Goal: Complete application form

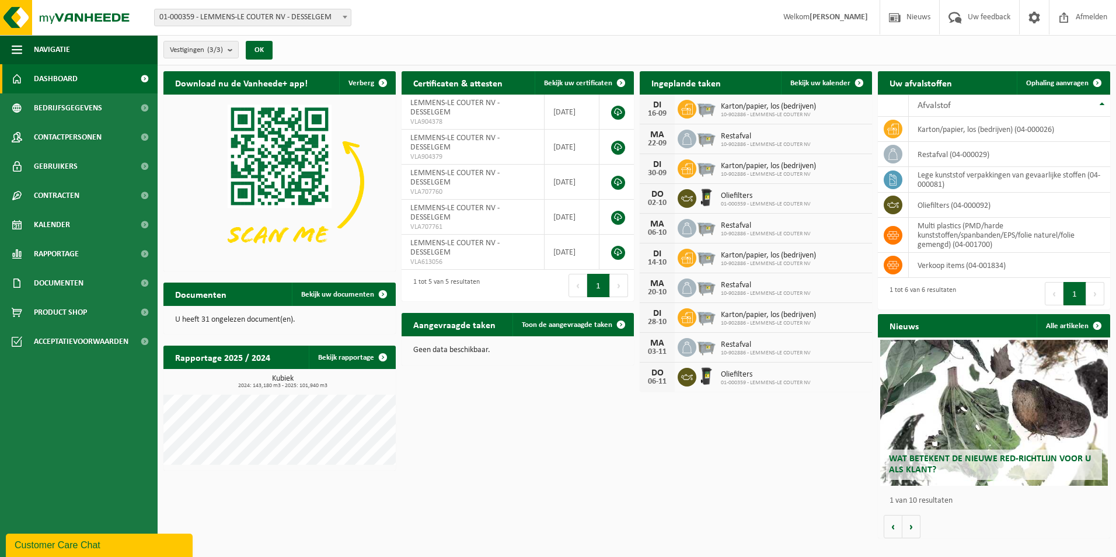
click at [542, 430] on div "Download nu de Vanheede+ app! Verberg Certificaten & attesten Bekijk uw certifi…" at bounding box center [637, 304] width 953 height 479
click at [347, 298] on link "Bekijk uw documenten" at bounding box center [343, 294] width 103 height 23
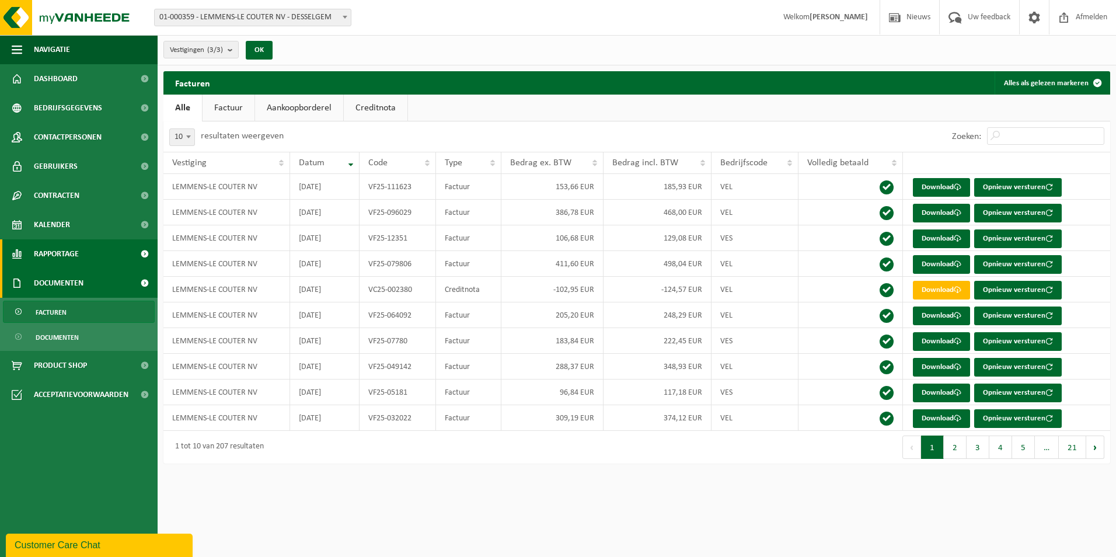
click at [78, 255] on span "Rapportage" at bounding box center [56, 253] width 45 height 29
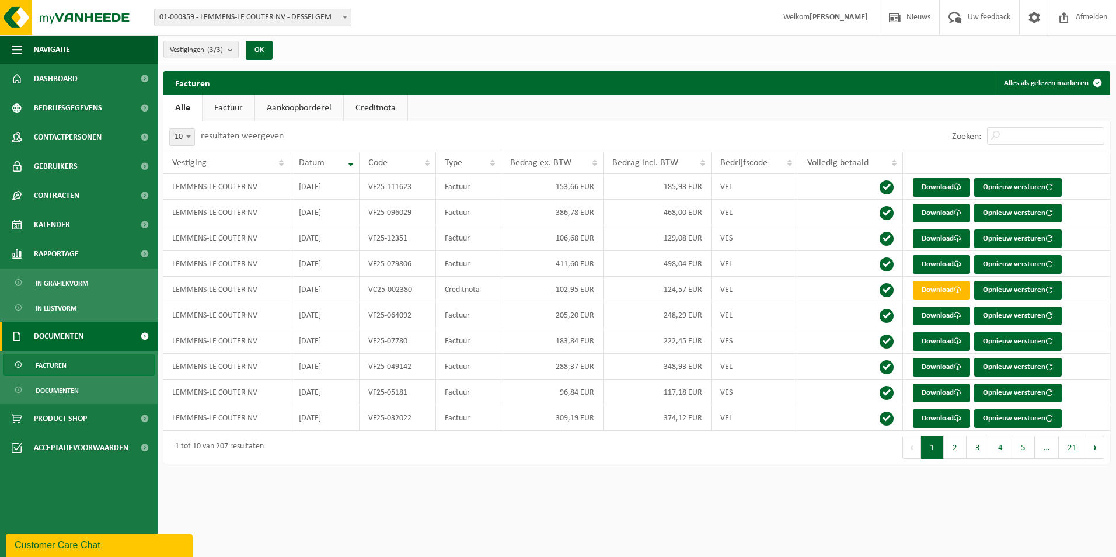
click at [489, 20] on div "Vestiging: 01-000359 - LEMMENS-LE COUTER NV - DESSELGEM 10-895159 - LEMMENS-LE …" at bounding box center [558, 18] width 1116 height 36
click at [69, 114] on span "Bedrijfsgegevens" at bounding box center [68, 107] width 68 height 29
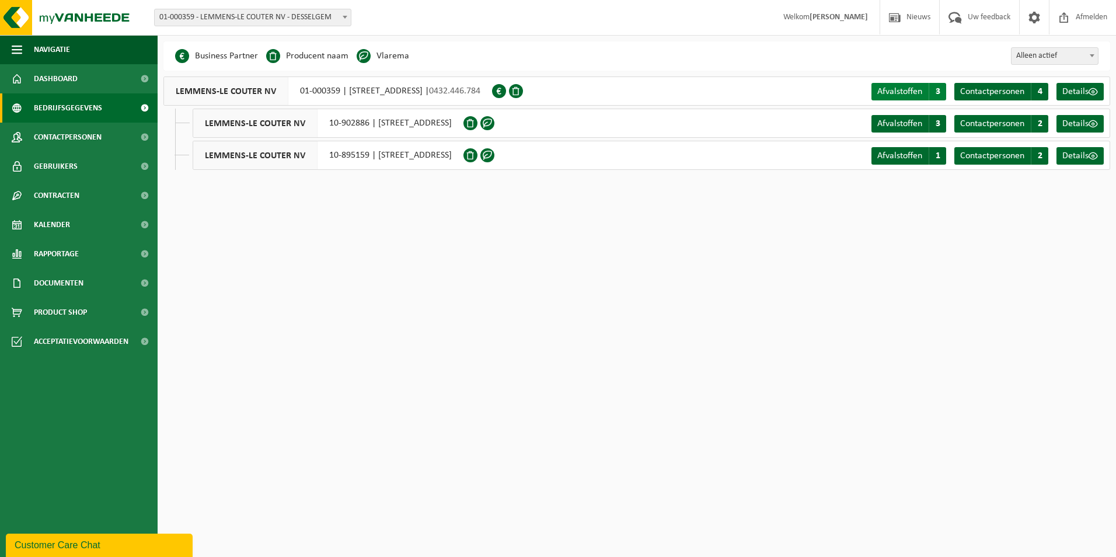
click at [904, 93] on span "Afvalstoffen" at bounding box center [899, 91] width 45 height 9
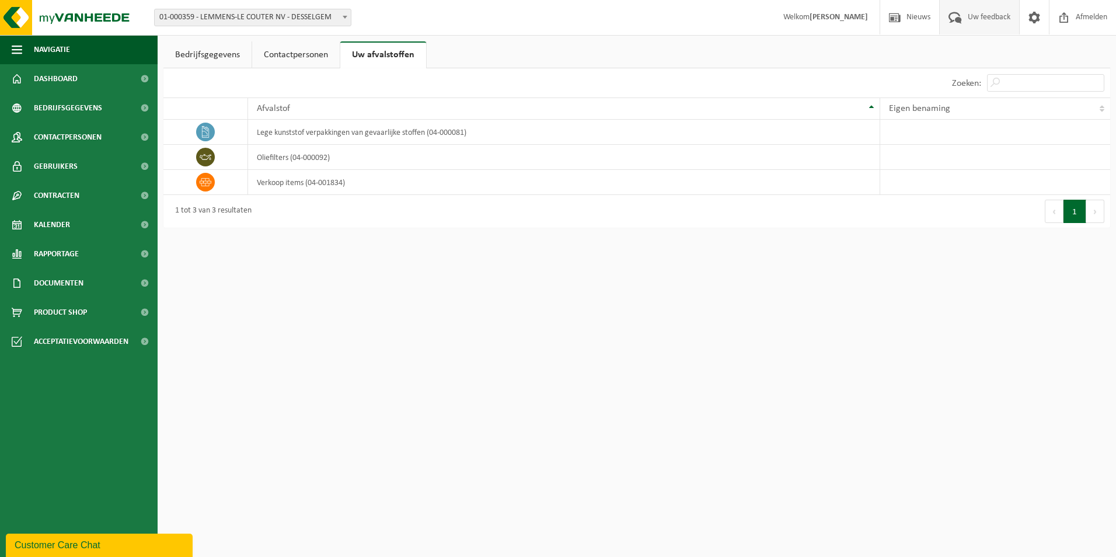
click at [973, 20] on span "Uw feedback" at bounding box center [989, 17] width 48 height 34
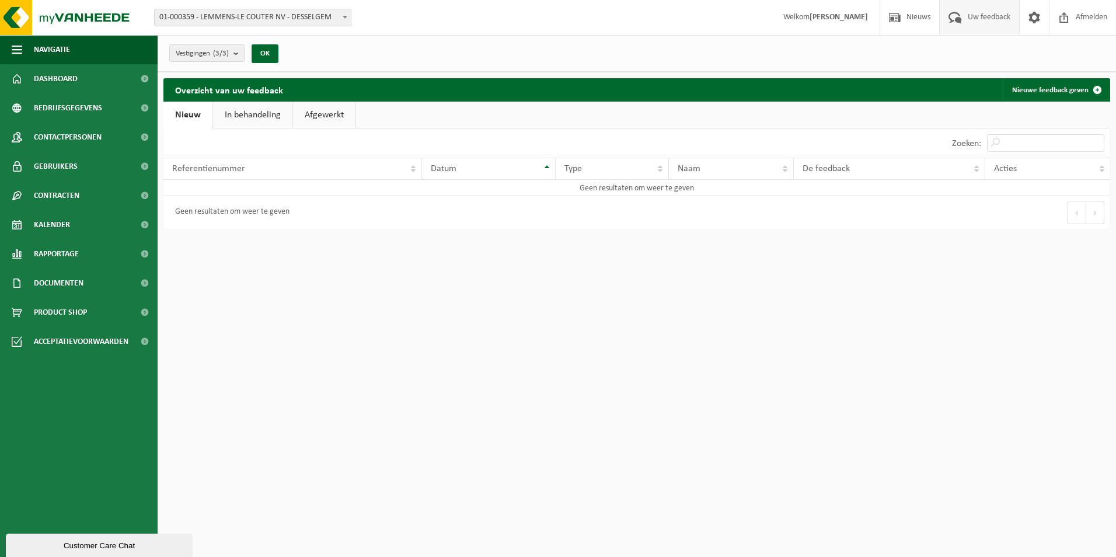
click at [838, 22] on strong "[PERSON_NAME]" at bounding box center [839, 17] width 58 height 9
click at [81, 49] on button "Navigatie" at bounding box center [79, 49] width 158 height 29
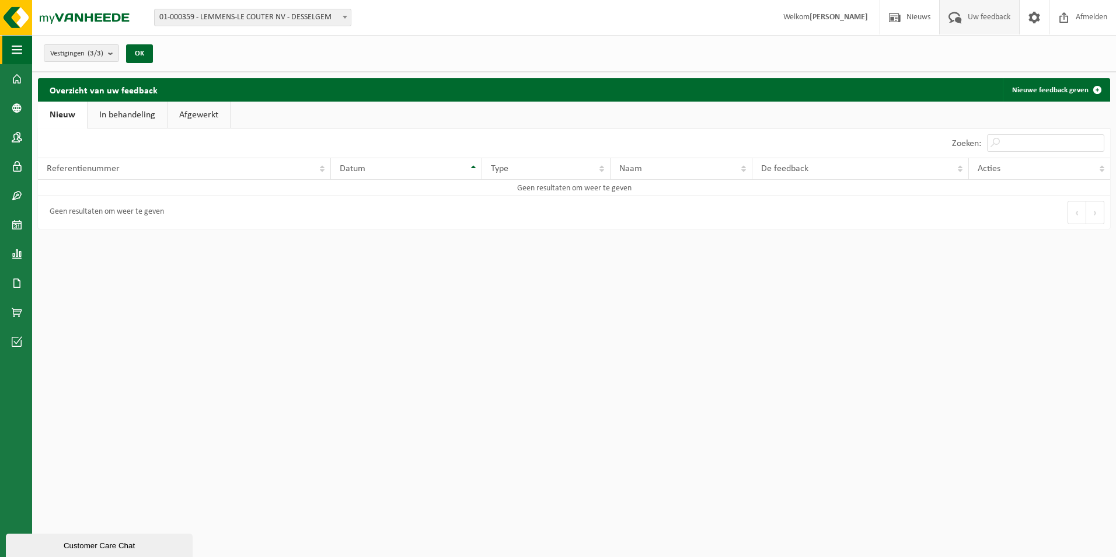
click at [81, 49] on span "Vestigingen (3/3)" at bounding box center [76, 54] width 53 height 18
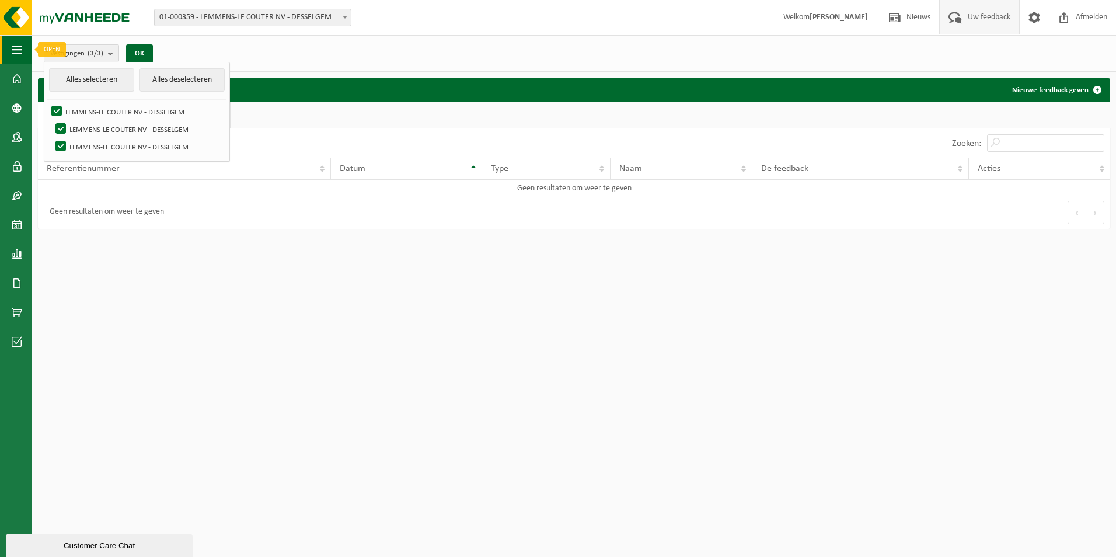
click at [24, 53] on button "Navigatie" at bounding box center [16, 49] width 32 height 29
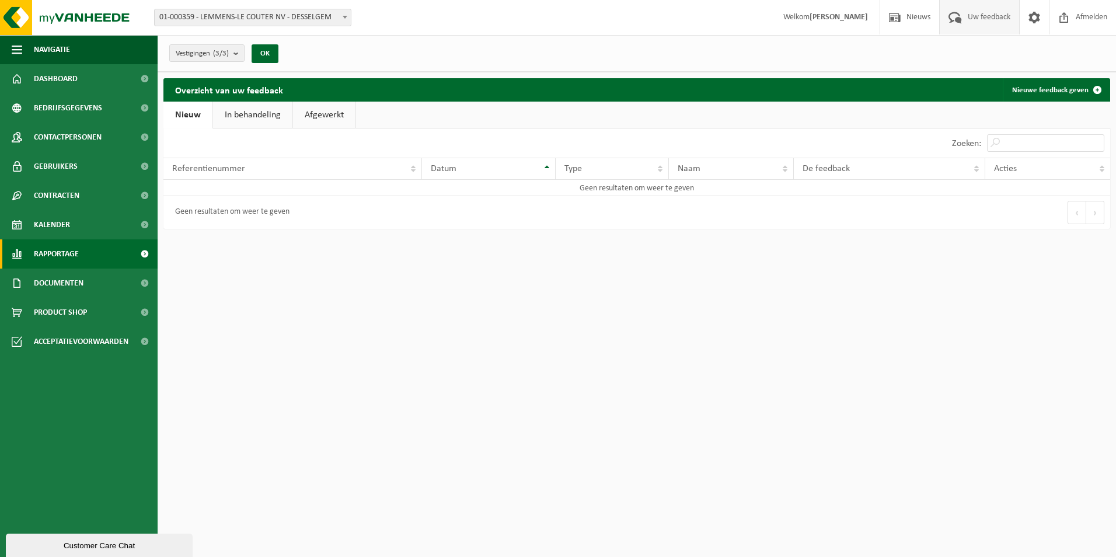
click at [73, 249] on span "Rapportage" at bounding box center [56, 253] width 45 height 29
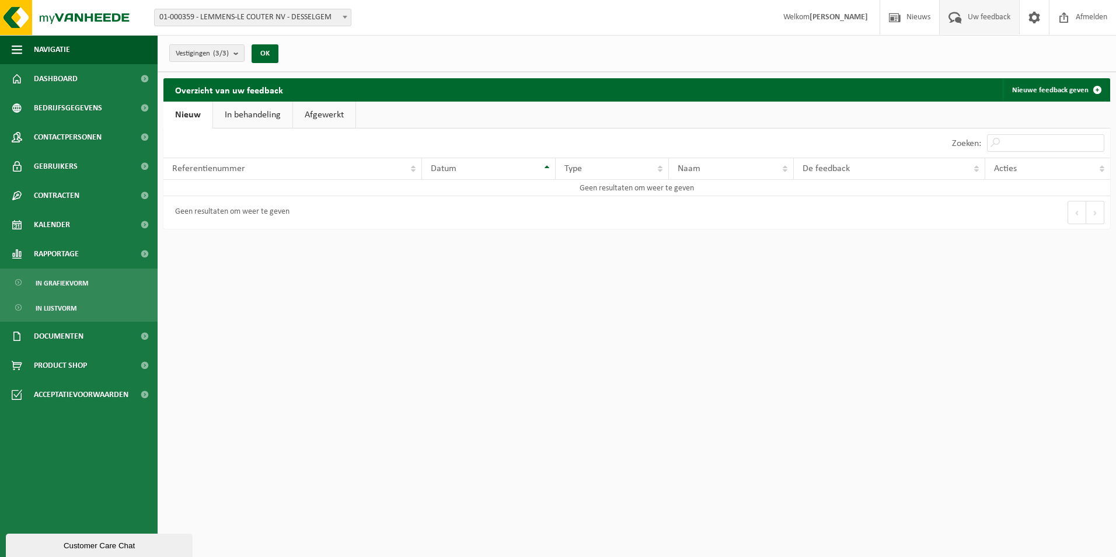
click at [313, 303] on html "Vestiging: 01-000359 - LEMMENS-LE COUTER NV - DESSELGEM 10-895159 - LEMMENS-LE …" at bounding box center [558, 278] width 1116 height 557
click at [66, 75] on span "Dashboard" at bounding box center [56, 78] width 44 height 29
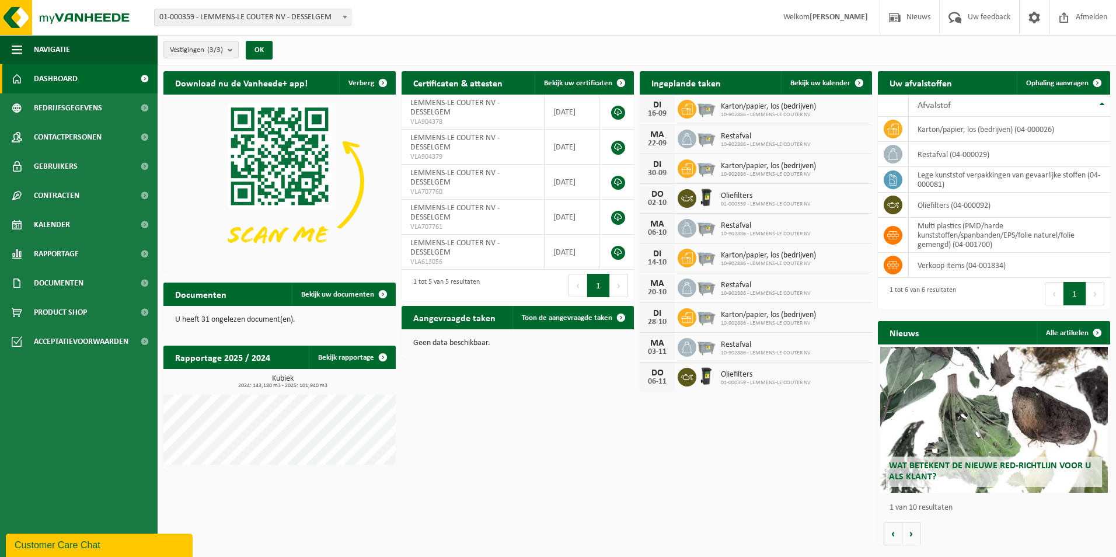
drag, startPoint x: 305, startPoint y: 215, endPoint x: 649, endPoint y: 464, distance: 423.5
click at [649, 464] on div "Download nu de Vanheede+ app! Verberg Certificaten & attesten Bekijk uw certifi…" at bounding box center [637, 308] width 953 height 486
click at [918, 536] on button "Volgende" at bounding box center [911, 533] width 18 height 23
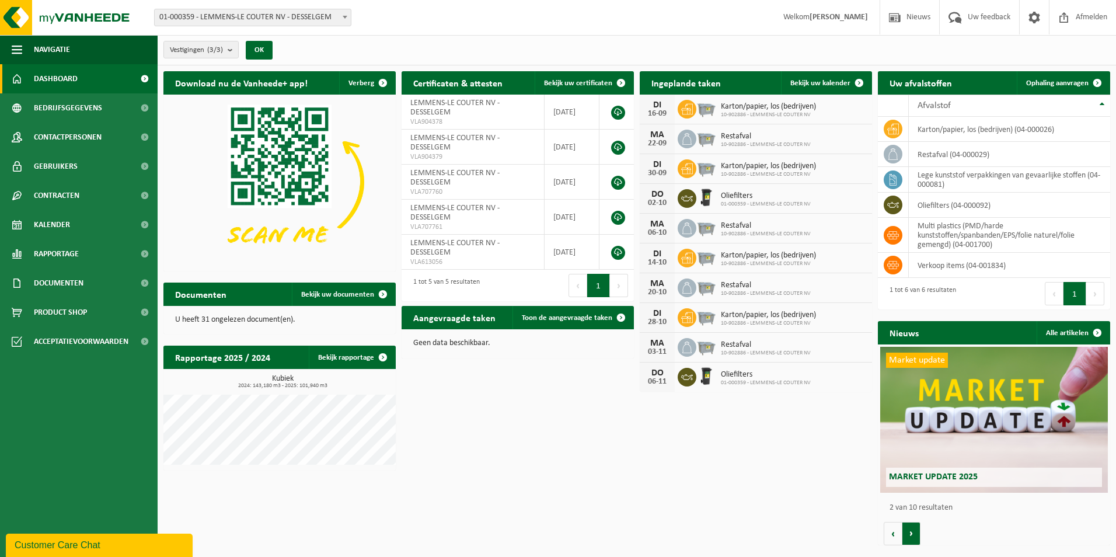
click at [918, 536] on button "Volgende" at bounding box center [911, 533] width 18 height 23
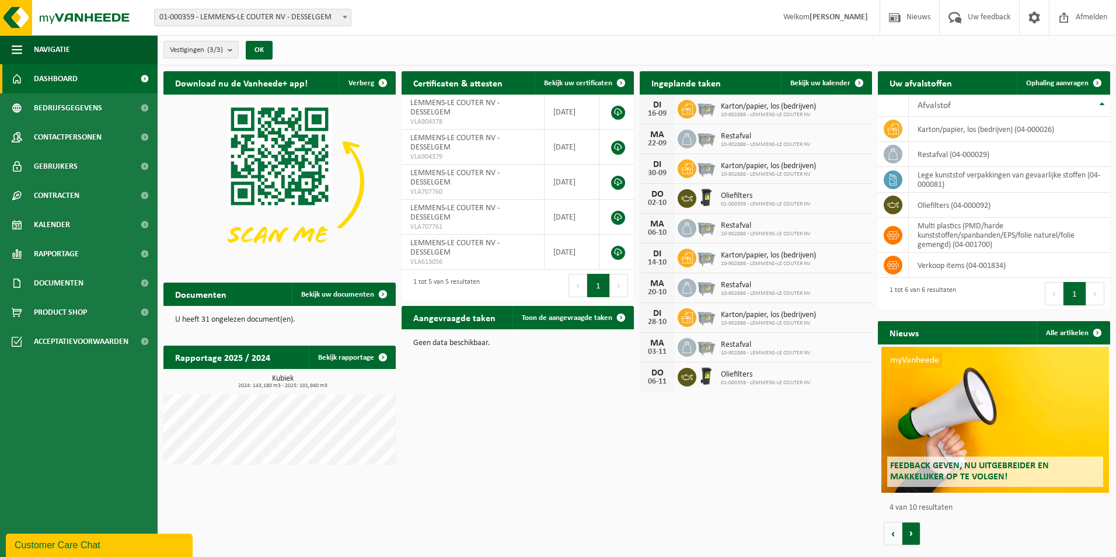
scroll to position [0, 697]
click at [918, 536] on button "Volgende" at bounding box center [911, 533] width 18 height 23
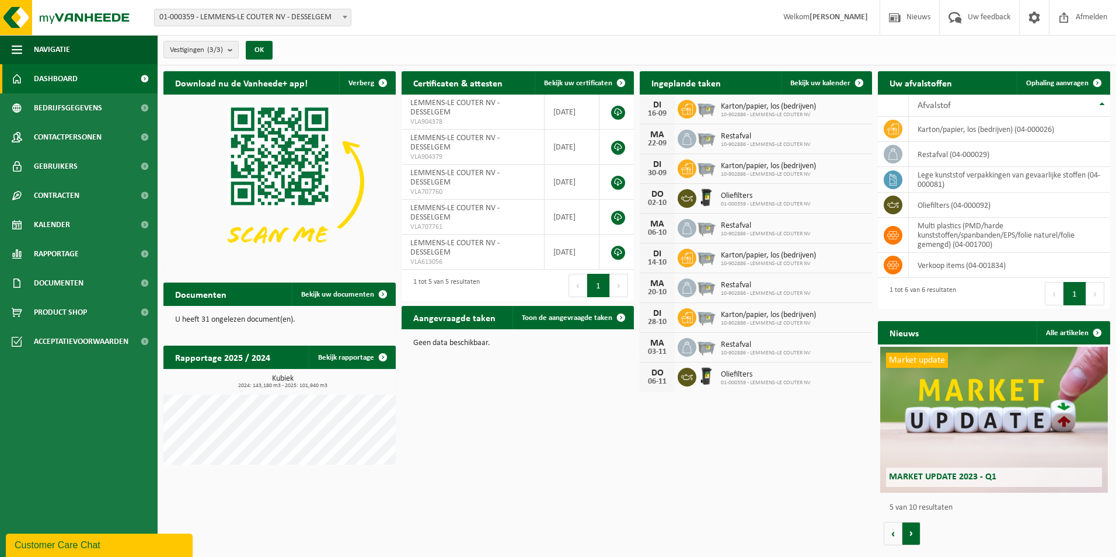
click at [918, 536] on button "Volgende" at bounding box center [911, 533] width 18 height 23
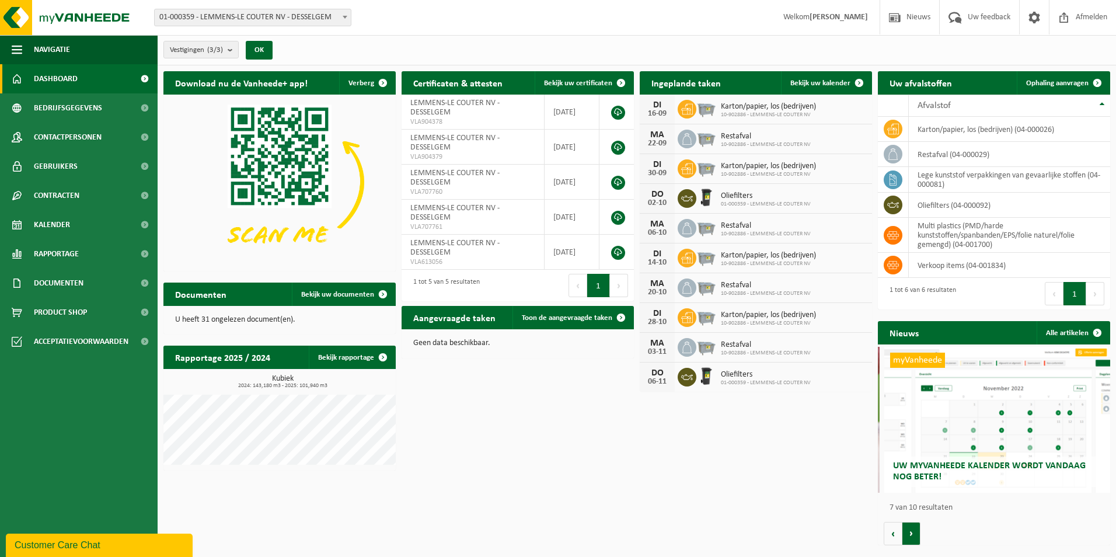
scroll to position [0, 1394]
click at [918, 536] on button "Volgende" at bounding box center [911, 533] width 18 height 23
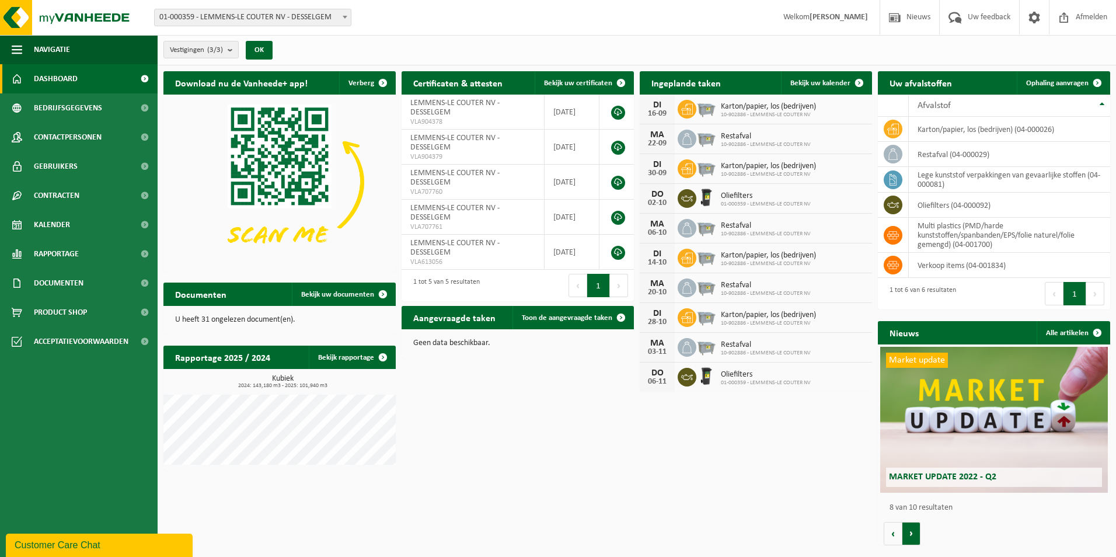
click at [918, 536] on button "Volgende" at bounding box center [911, 533] width 18 height 23
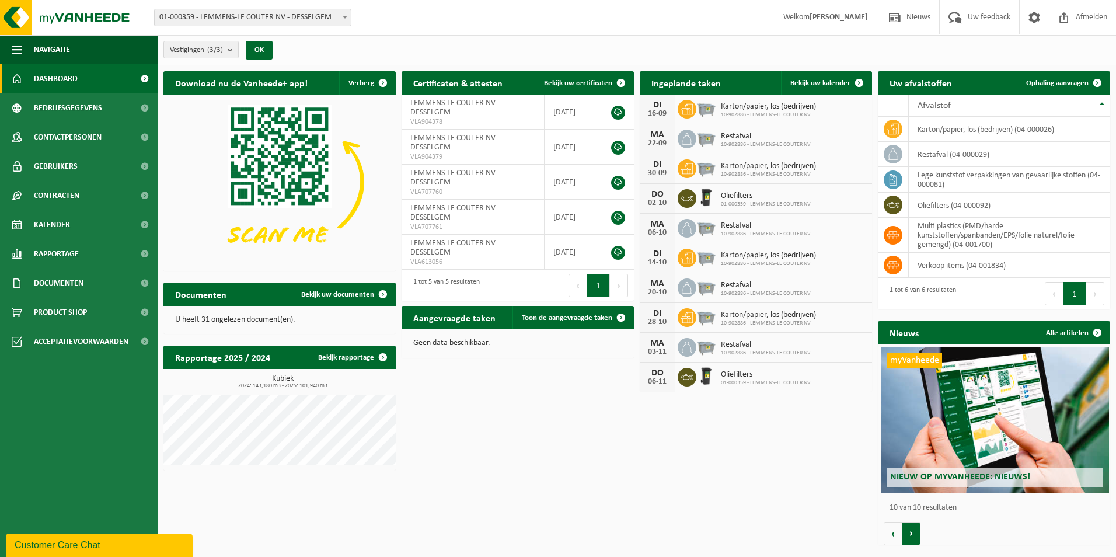
scroll to position [0, 2091]
drag, startPoint x: 643, startPoint y: 510, endPoint x: 639, endPoint y: 498, distance: 12.4
click at [642, 505] on div "Download nu de Vanheede+ app! Verberg Certificaten & attesten Bekijk uw certifi…" at bounding box center [637, 308] width 953 height 486
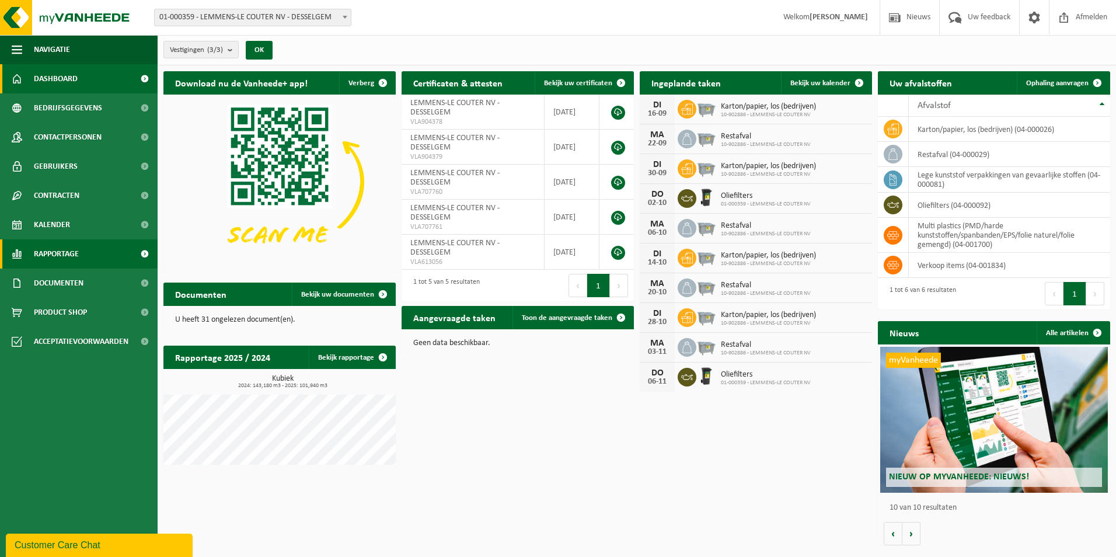
click at [126, 257] on link "Rapportage" at bounding box center [79, 253] width 158 height 29
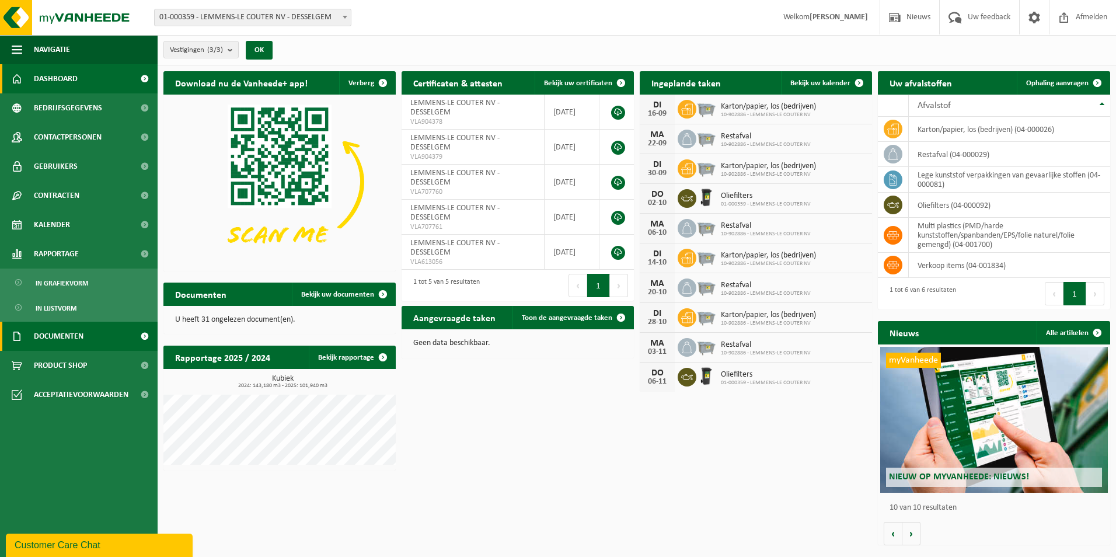
click at [87, 336] on link "Documenten" at bounding box center [79, 336] width 158 height 29
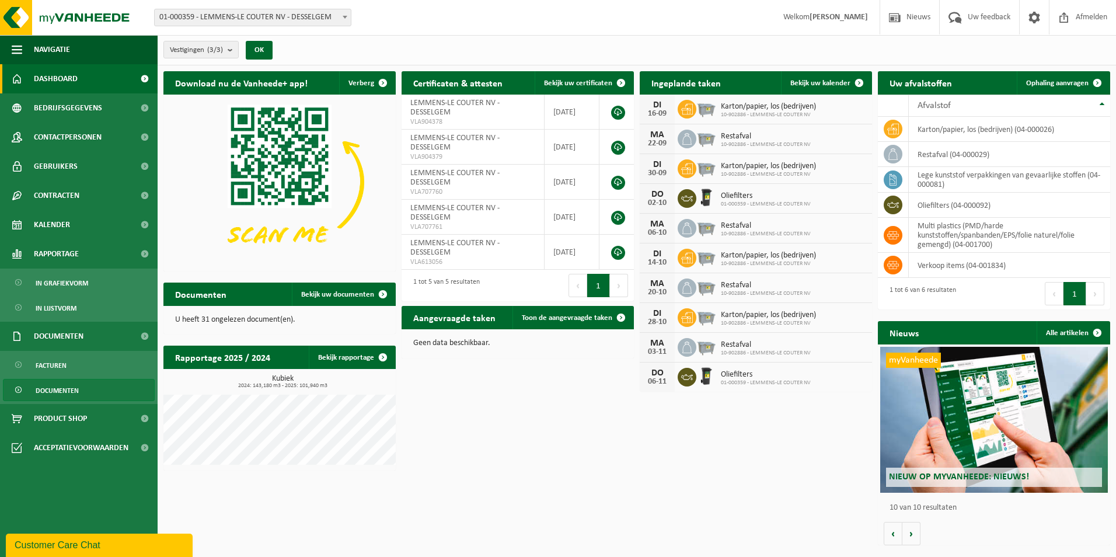
click at [75, 390] on span "Documenten" at bounding box center [57, 390] width 43 height 22
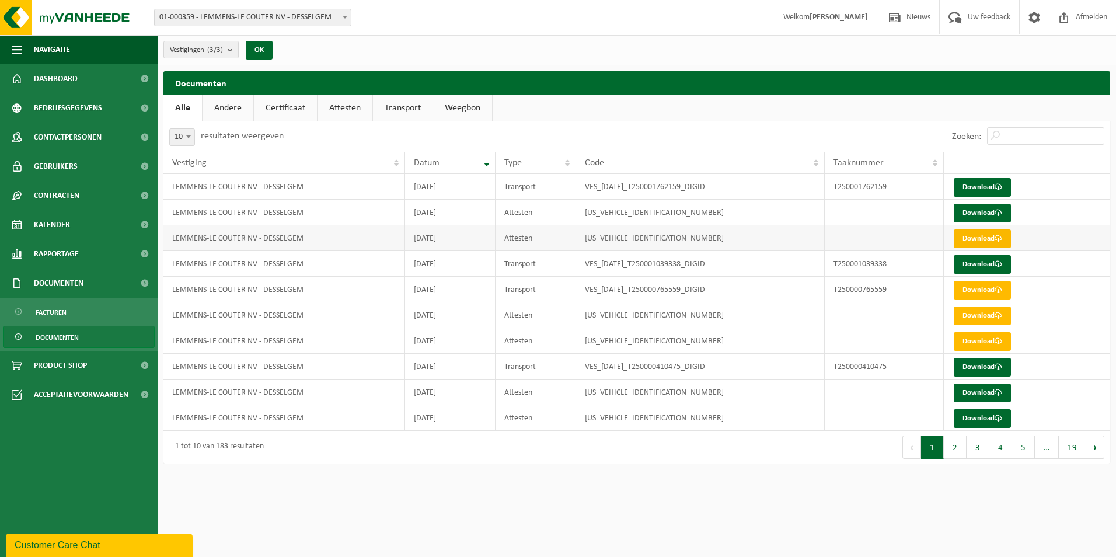
click at [970, 232] on link "Download" at bounding box center [982, 238] width 57 height 19
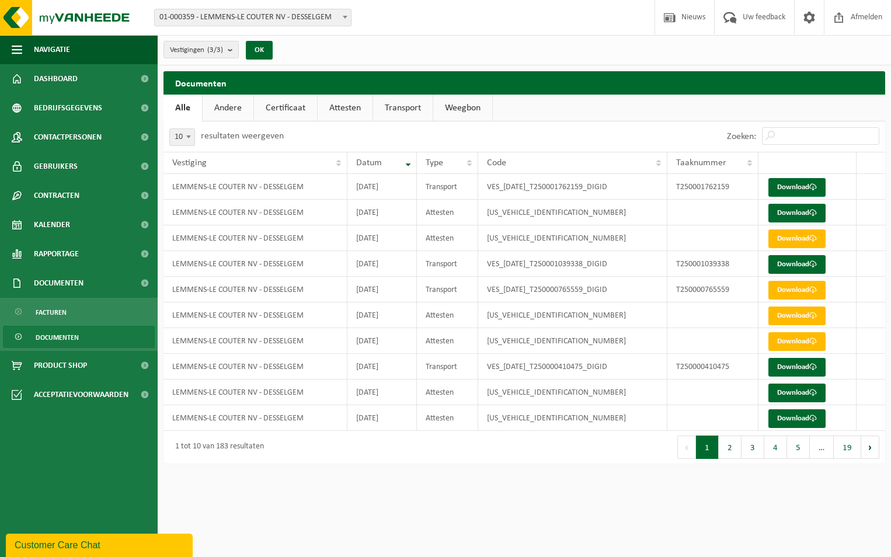
click at [290, 105] on link "Certificaat" at bounding box center [285, 108] width 63 height 27
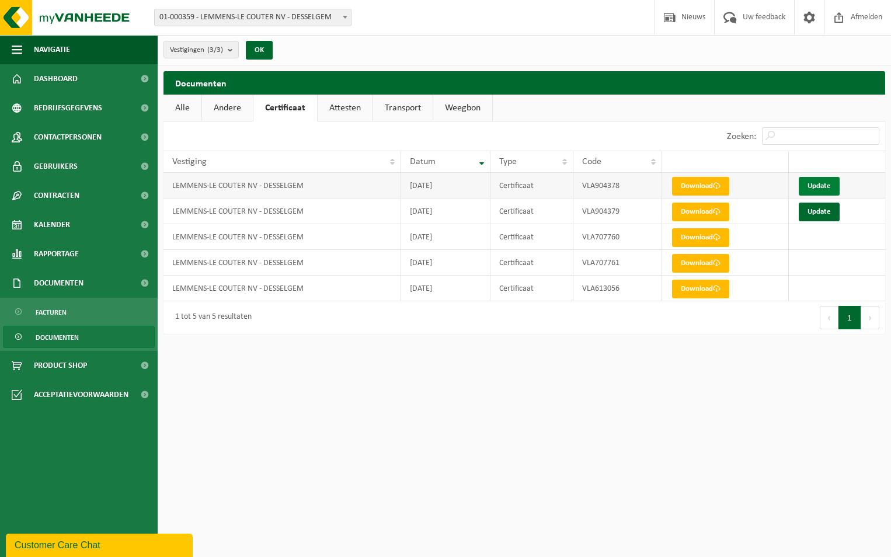
click at [816, 183] on link "Update" at bounding box center [819, 186] width 41 height 19
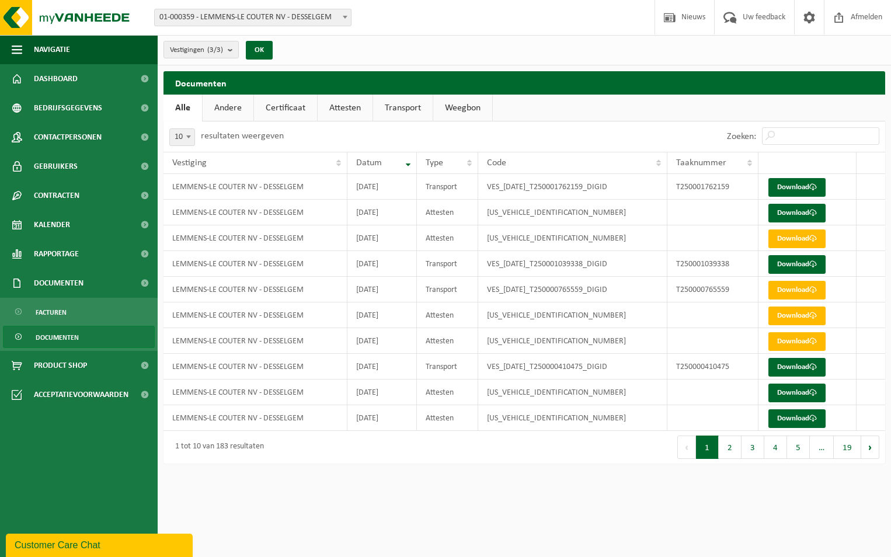
click at [275, 106] on link "Certificaat" at bounding box center [285, 108] width 63 height 27
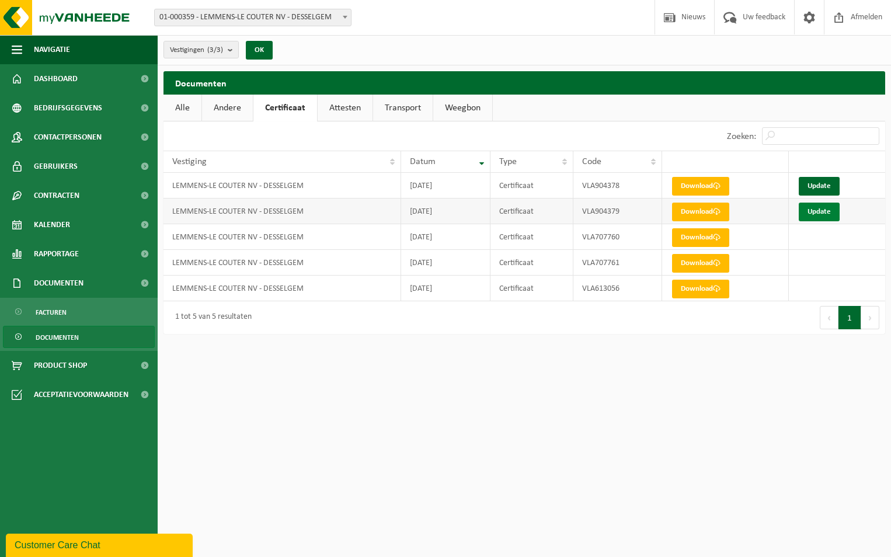
click at [817, 212] on link "Update" at bounding box center [819, 212] width 41 height 19
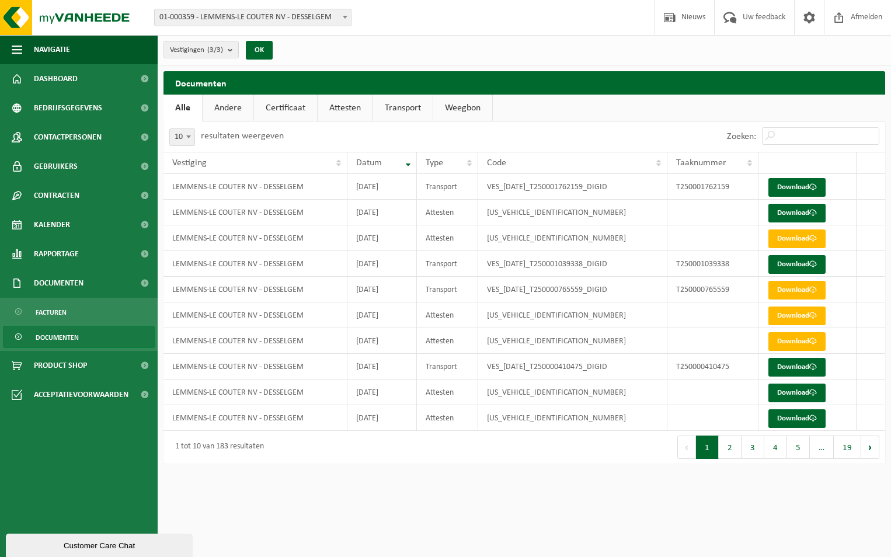
click at [290, 106] on link "Certificaat" at bounding box center [285, 108] width 63 height 27
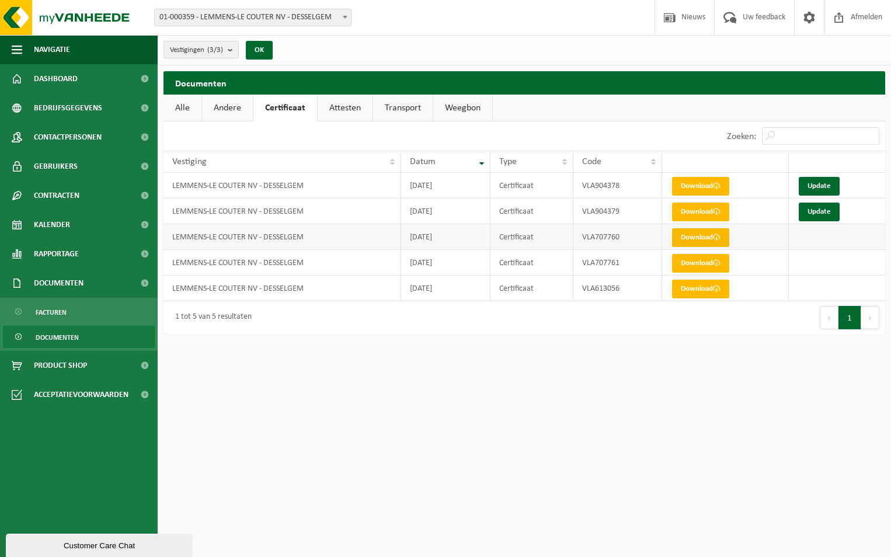
click at [699, 240] on link "Download" at bounding box center [700, 237] width 57 height 19
click at [815, 180] on link "Update" at bounding box center [819, 186] width 41 height 19
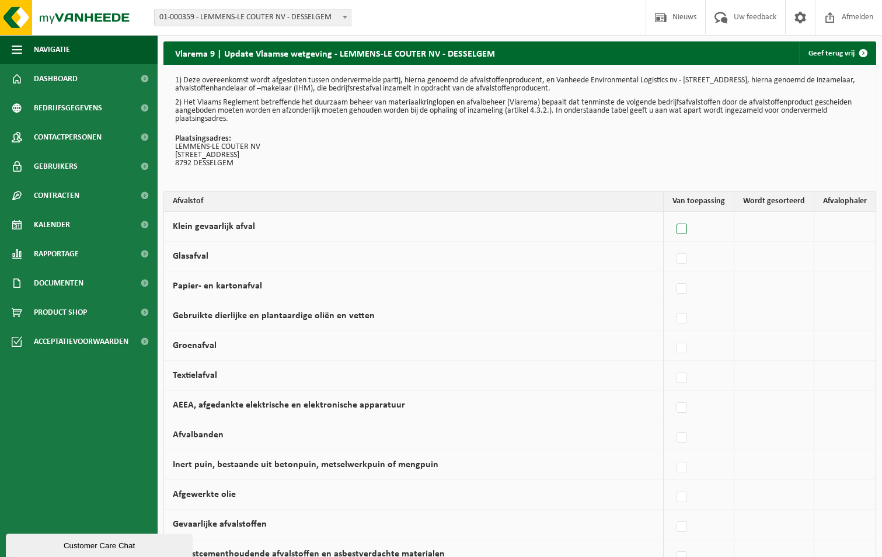
click at [688, 231] on label at bounding box center [682, 230] width 16 height 18
click at [672, 215] on input "Klein gevaarlijk afval" at bounding box center [672, 214] width 1 height 1
checkbox input "true"
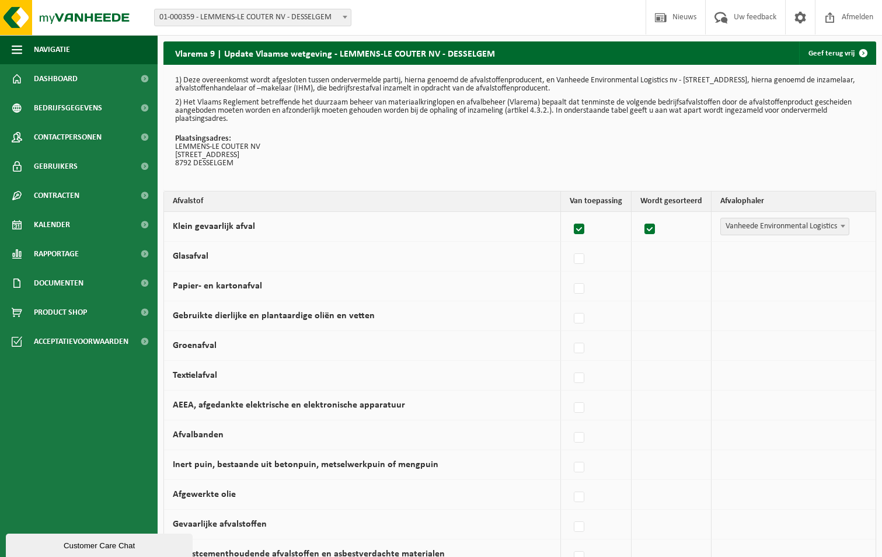
click at [578, 229] on label at bounding box center [579, 230] width 16 height 18
click at [570, 215] on input "Klein gevaarlijk afval" at bounding box center [569, 214] width 1 height 1
checkbox input "false"
click at [684, 257] on label at bounding box center [682, 259] width 16 height 18
click at [672, 245] on input "Glasafval" at bounding box center [672, 244] width 1 height 1
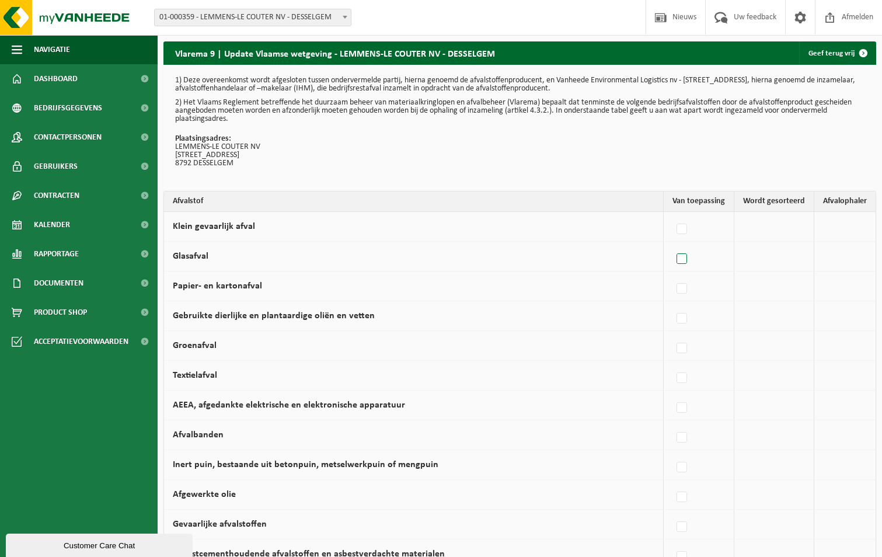
checkbox input "true"
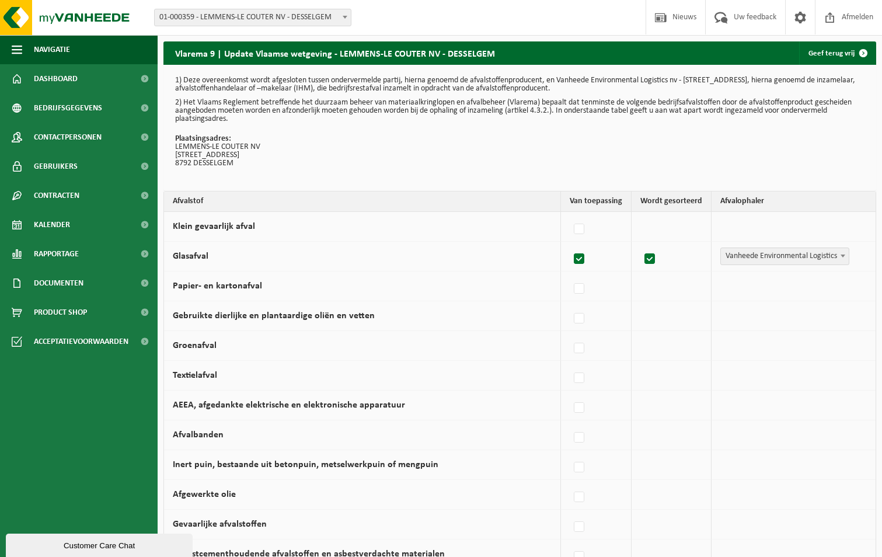
click at [577, 259] on label at bounding box center [579, 259] width 16 height 18
click at [570, 245] on input "Glasafval" at bounding box center [569, 244] width 1 height 1
checkbox input "false"
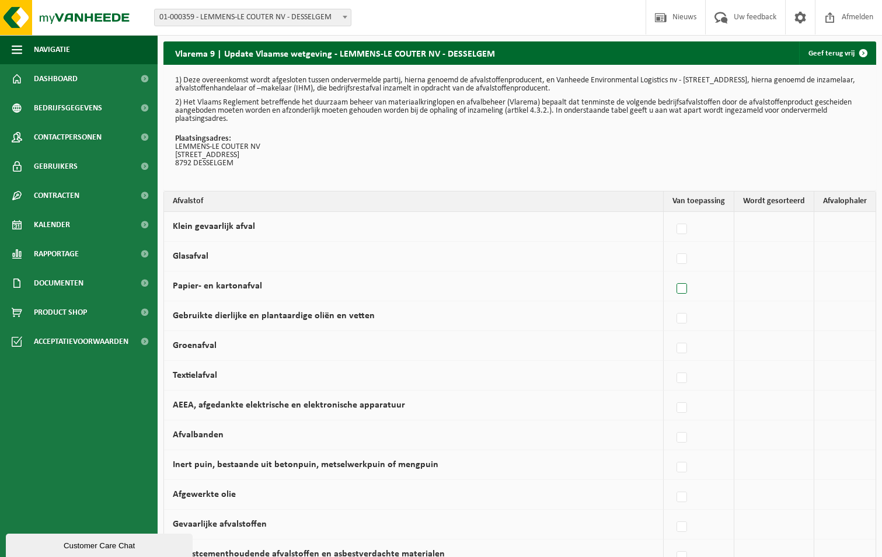
click at [685, 288] on label at bounding box center [682, 289] width 16 height 18
click at [672, 274] on input "Papier- en kartonafval" at bounding box center [672, 274] width 1 height 1
checkbox input "true"
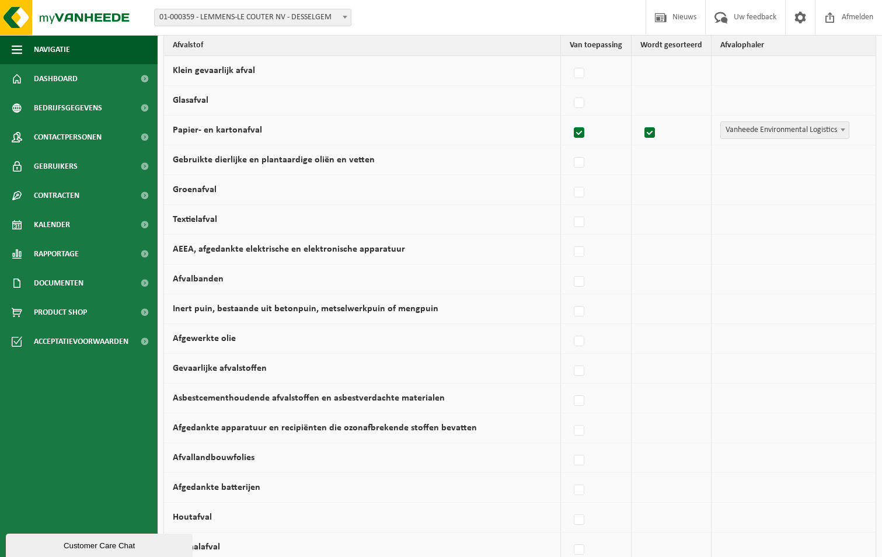
scroll to position [117, 0]
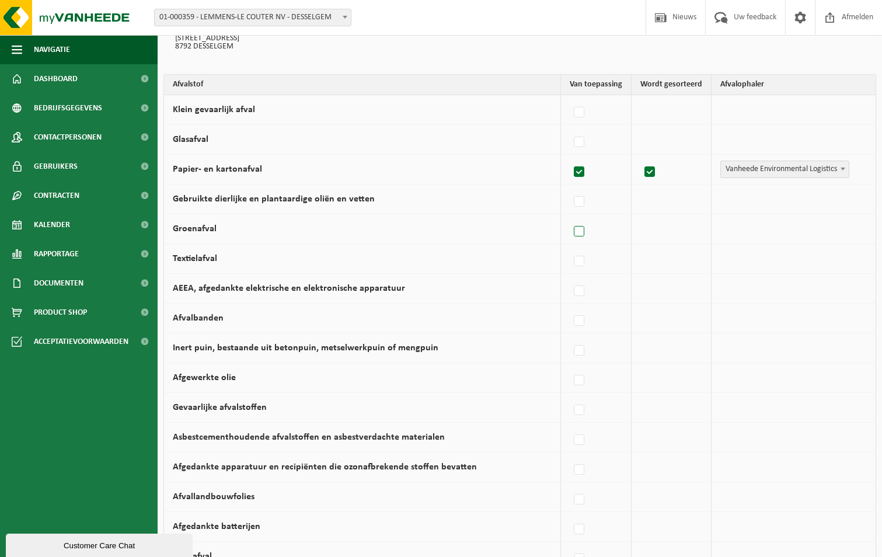
click at [584, 232] on label at bounding box center [579, 232] width 16 height 18
click at [570, 217] on input "Groenafval" at bounding box center [569, 217] width 1 height 1
checkbox input "true"
click at [804, 228] on span "Vanheede Environmental Logistics" at bounding box center [785, 229] width 128 height 16
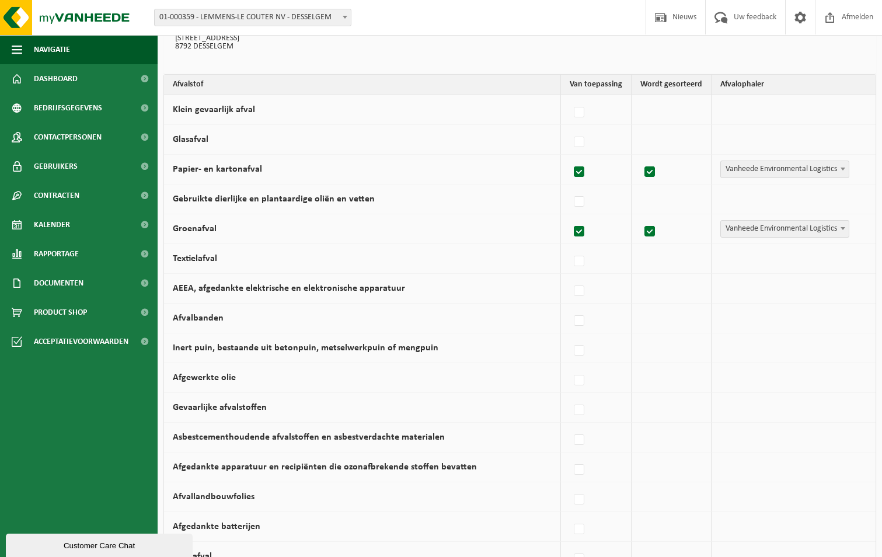
click at [579, 232] on label at bounding box center [579, 232] width 16 height 18
click at [570, 217] on input "Groenafval" at bounding box center [569, 217] width 1 height 1
checkbox input "false"
click at [580, 291] on label at bounding box center [579, 292] width 16 height 18
click at [570, 277] on input "AEEA, afgedankte elektrische en elektronische apparatuur" at bounding box center [569, 276] width 1 height 1
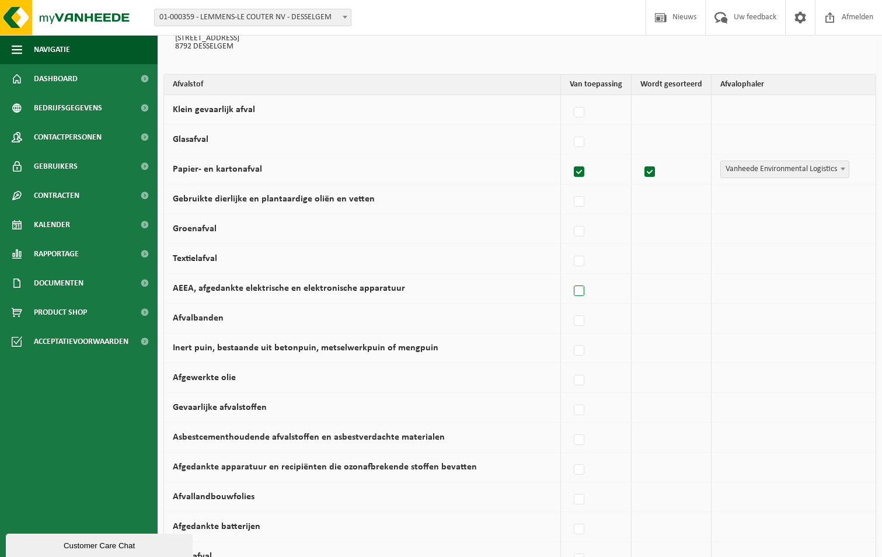
checkbox input "true"
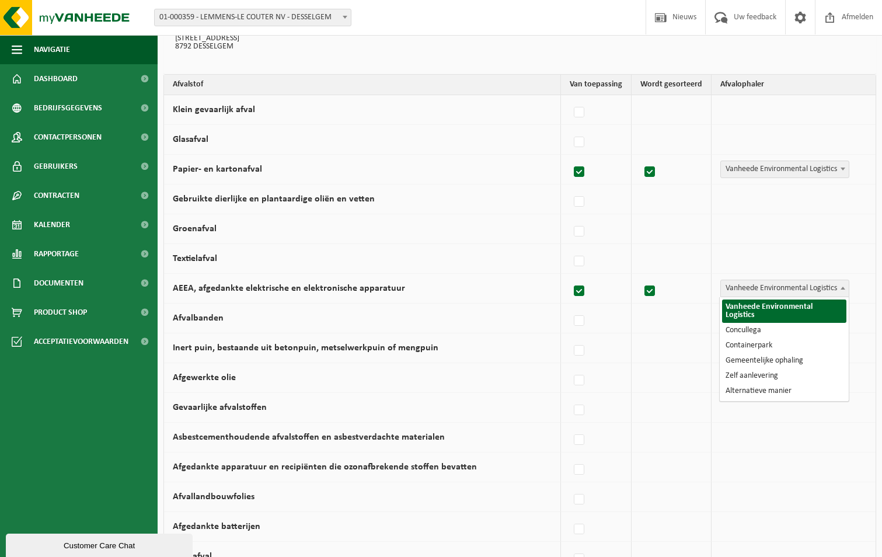
click at [804, 290] on span "Vanheede Environmental Logistics" at bounding box center [785, 288] width 128 height 16
click at [580, 288] on label at bounding box center [579, 292] width 16 height 18
click at [570, 277] on input "AEEA, afgedankte elektrische en elektronische apparatuur" at bounding box center [569, 276] width 1 height 1
checkbox input "false"
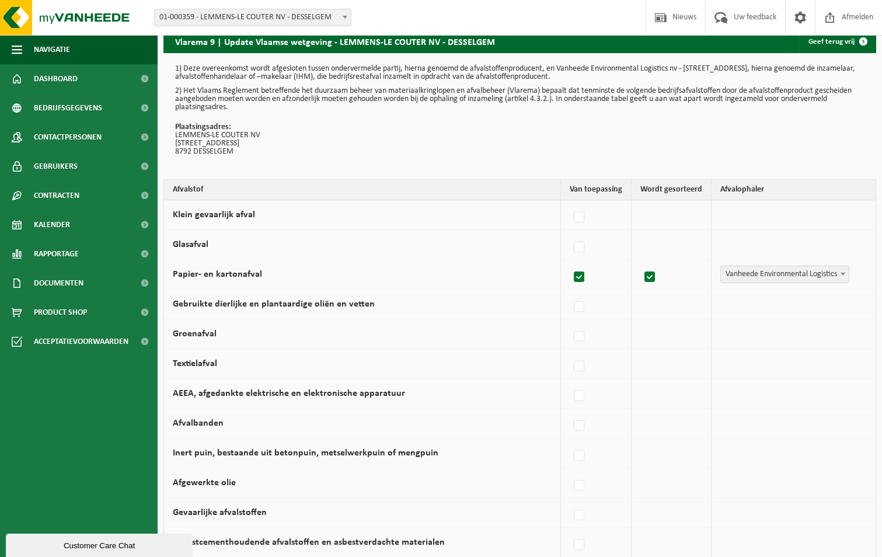
scroll to position [0, 0]
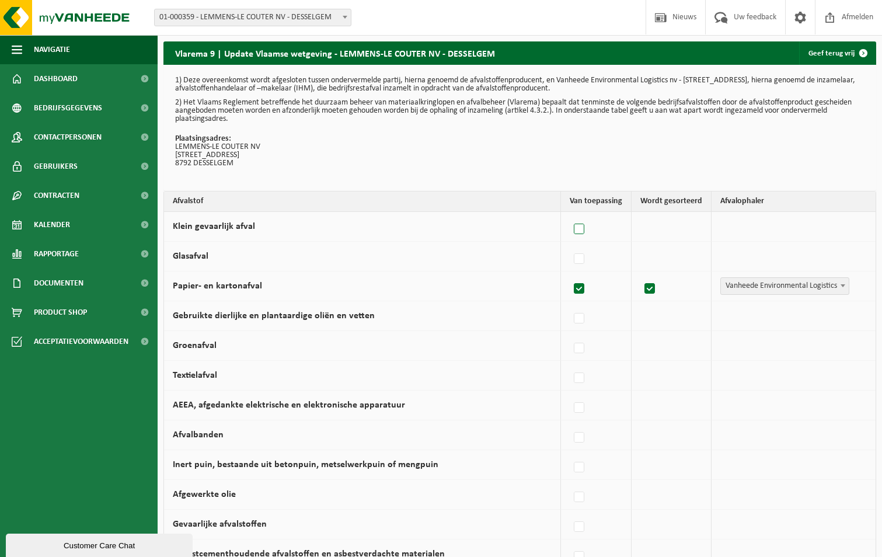
click at [581, 231] on label at bounding box center [579, 230] width 16 height 18
click at [570, 215] on input "Klein gevaarlijk afval" at bounding box center [569, 214] width 1 height 1
checkbox input "true"
click at [581, 257] on label at bounding box center [579, 259] width 16 height 18
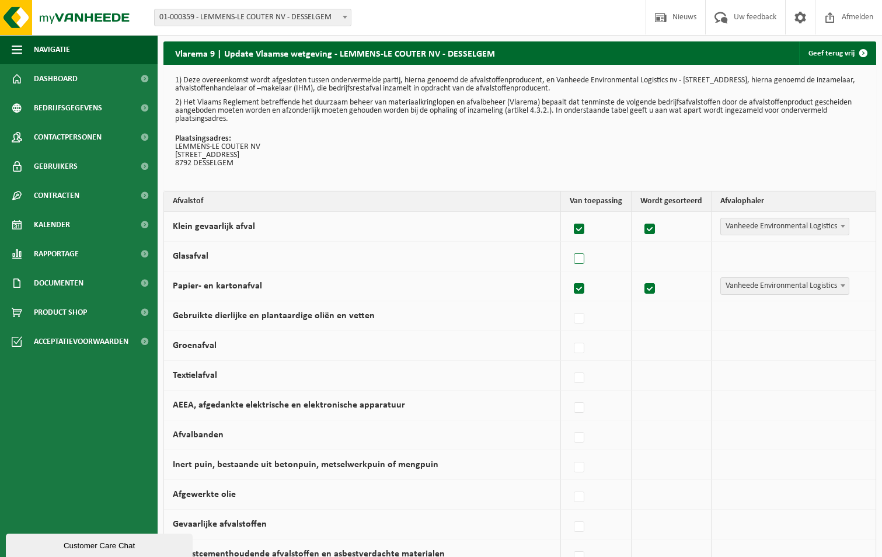
click at [570, 245] on input "Glasafval" at bounding box center [569, 244] width 1 height 1
checkbox input "true"
click at [734, 255] on span "Vanheede Environmental Logistics" at bounding box center [785, 256] width 128 height 16
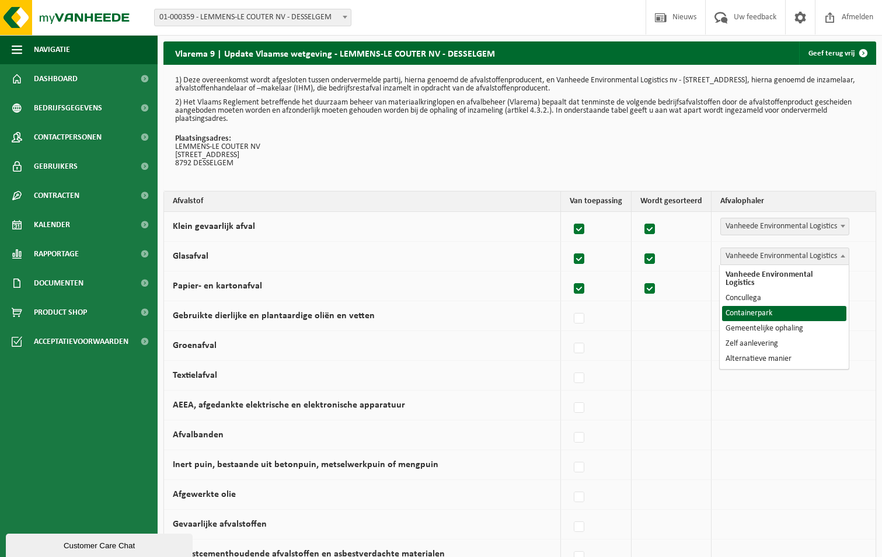
select select "Containerpark"
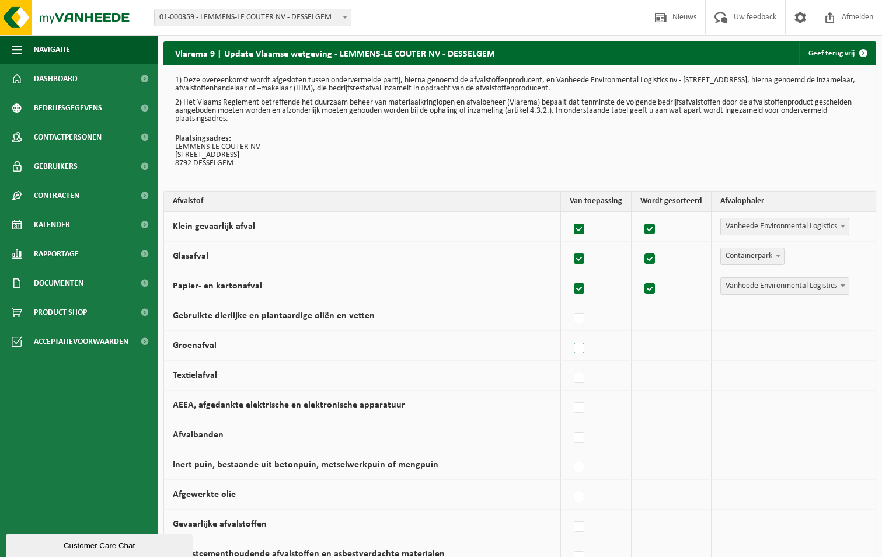
click at [584, 344] on label at bounding box center [579, 349] width 16 height 18
click at [570, 334] on input "Groenafval" at bounding box center [569, 333] width 1 height 1
checkbox input "true"
click at [778, 351] on span "Vanheede Environmental Logistics" at bounding box center [785, 345] width 128 height 16
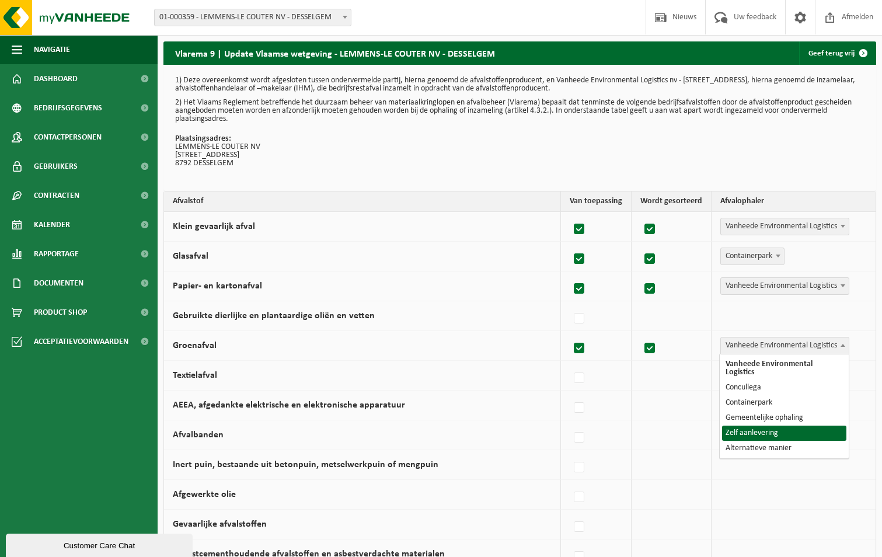
select select "Zelf aanlevering"
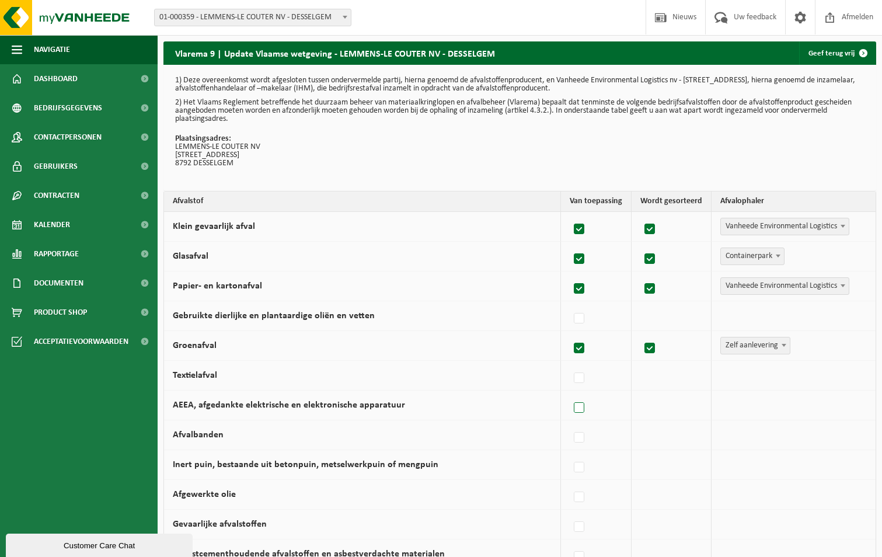
click at [588, 411] on label at bounding box center [579, 408] width 16 height 18
click at [570, 393] on input "AEEA, afgedankte elektrische en elektronische apparatuur" at bounding box center [569, 393] width 1 height 1
checkbox input "true"
click at [737, 405] on span "Vanheede Environmental Logistics" at bounding box center [785, 405] width 128 height 16
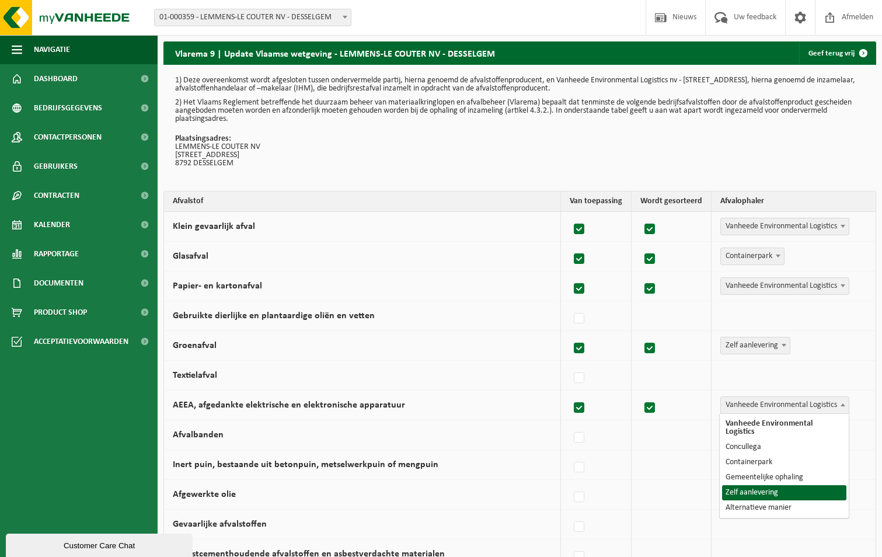
select select "Zelf aanlevering"
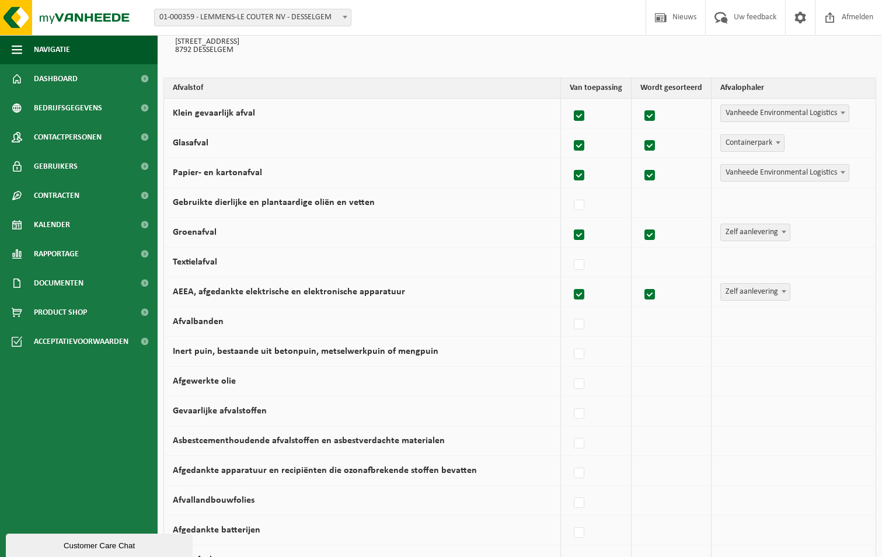
scroll to position [117, 0]
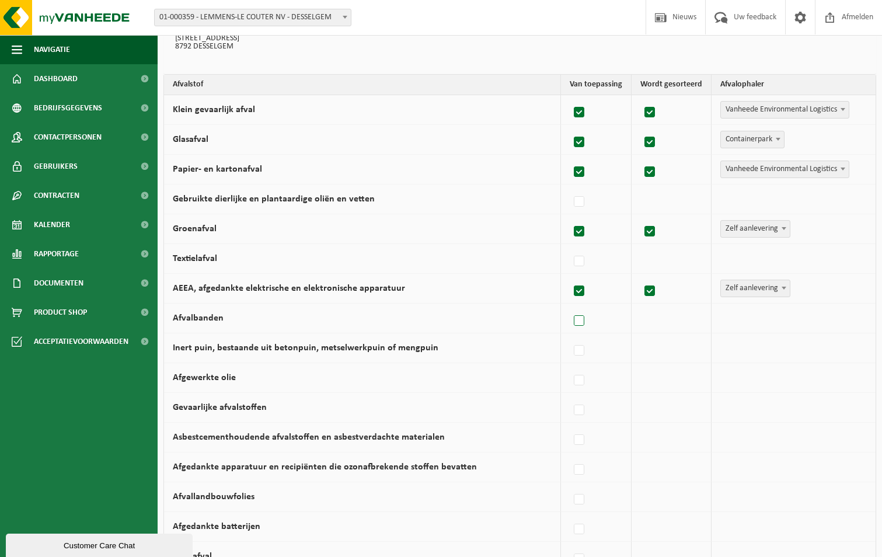
click at [580, 320] on label at bounding box center [579, 321] width 16 height 18
click at [570, 306] on input "Afvalbanden" at bounding box center [569, 306] width 1 height 1
checkbox input "true"
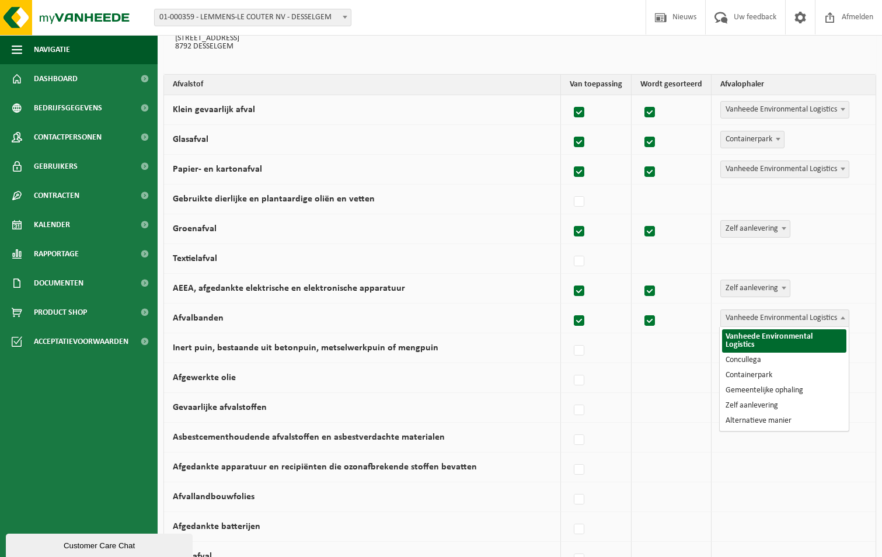
click at [766, 318] on span "Vanheede Environmental Logistics" at bounding box center [785, 318] width 128 height 16
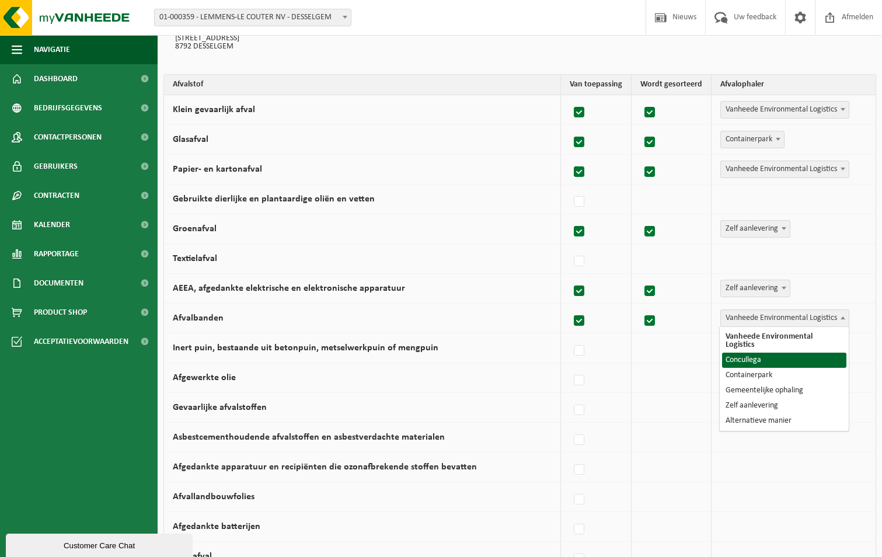
select select "Concullega"
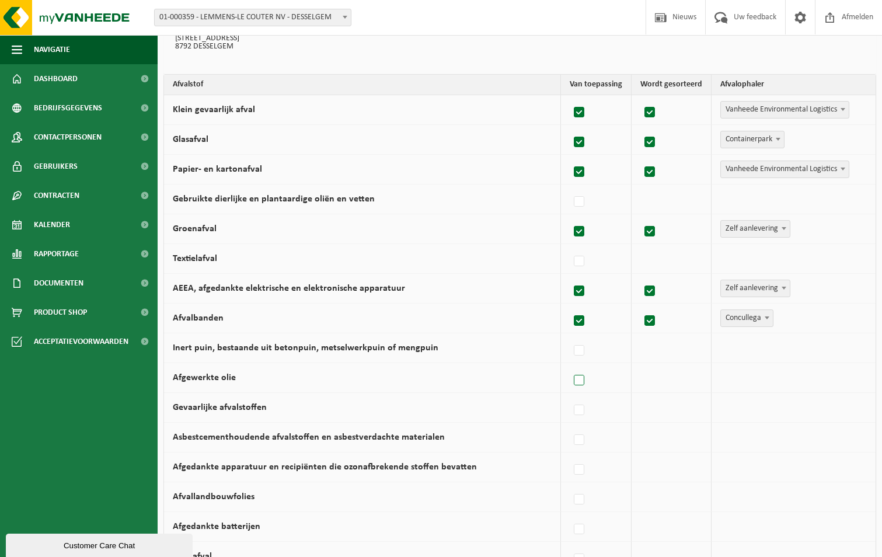
click at [584, 384] on label at bounding box center [579, 381] width 16 height 18
click at [570, 366] on input "Afgewerkte olie" at bounding box center [569, 365] width 1 height 1
checkbox input "true"
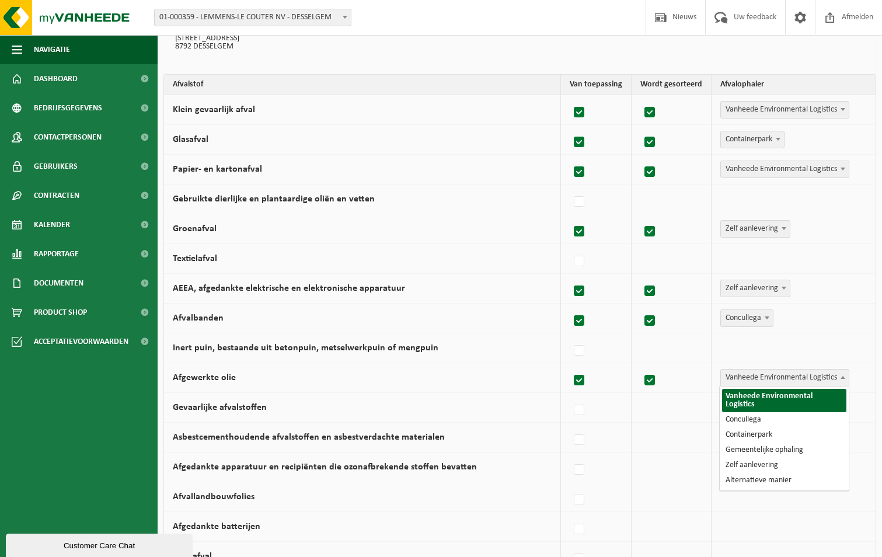
click at [777, 381] on span "Vanheede Environmental Logistics" at bounding box center [785, 378] width 128 height 16
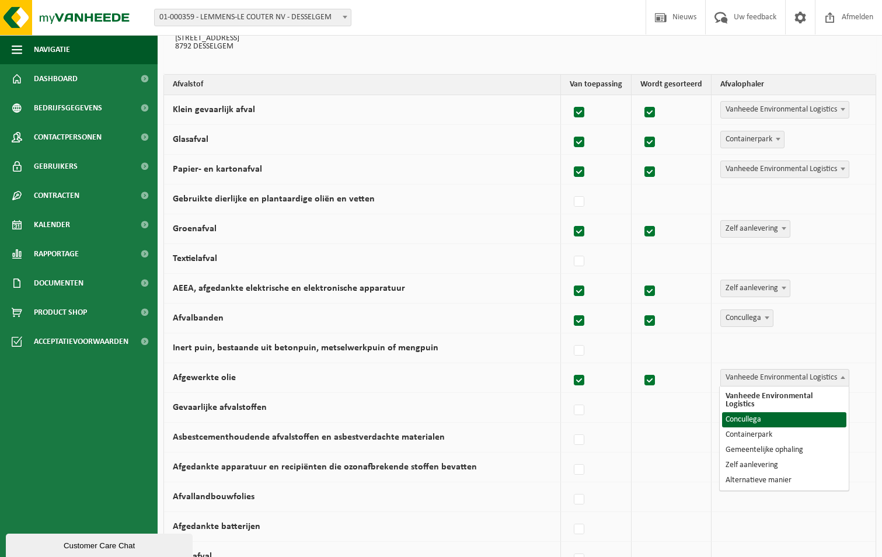
select select "Concullega"
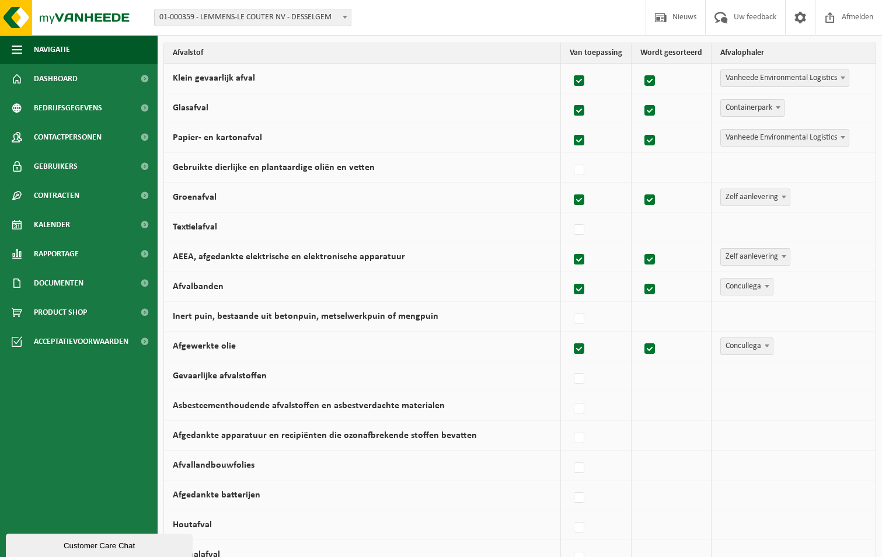
scroll to position [175, 0]
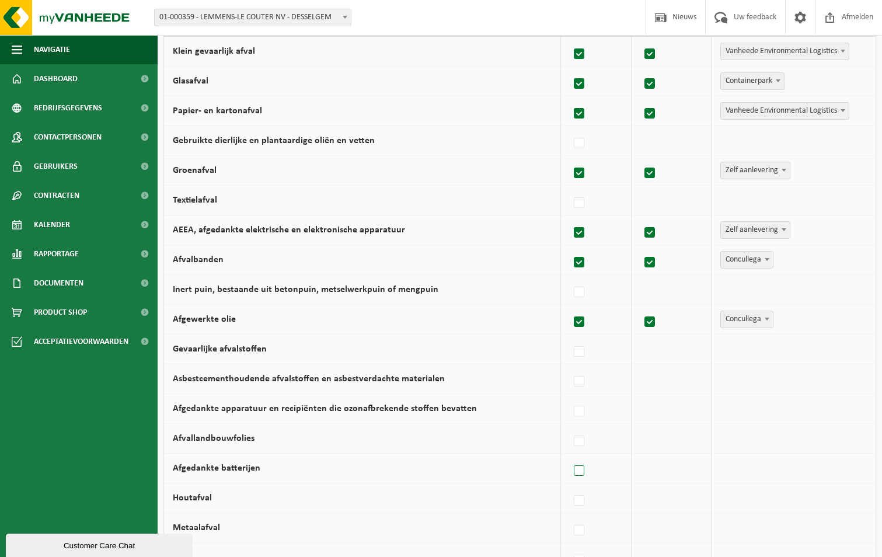
click at [580, 469] on label at bounding box center [579, 471] width 16 height 18
click at [570, 456] on input "Afgedankte batterijen" at bounding box center [569, 456] width 1 height 1
checkbox input "true"
click at [738, 467] on span "Vanheede Environmental Logistics" at bounding box center [785, 468] width 128 height 16
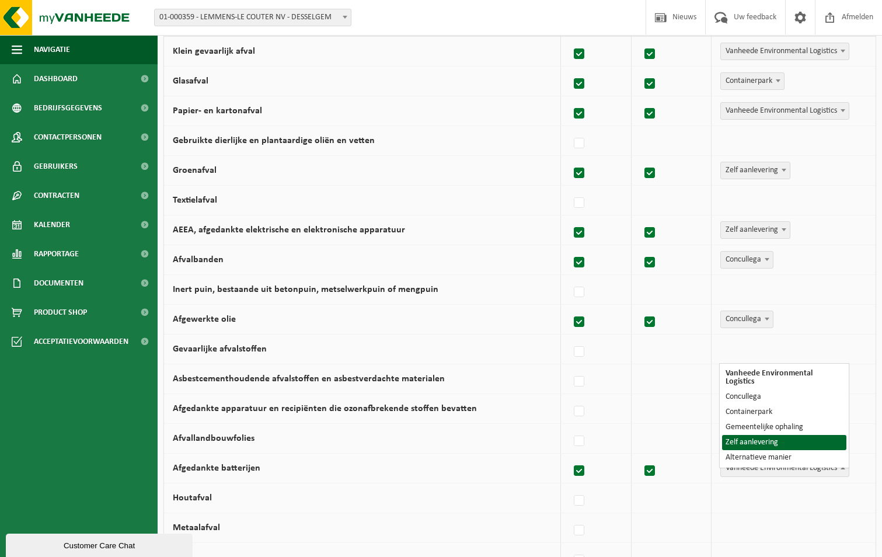
select select "Zelf aanlevering"
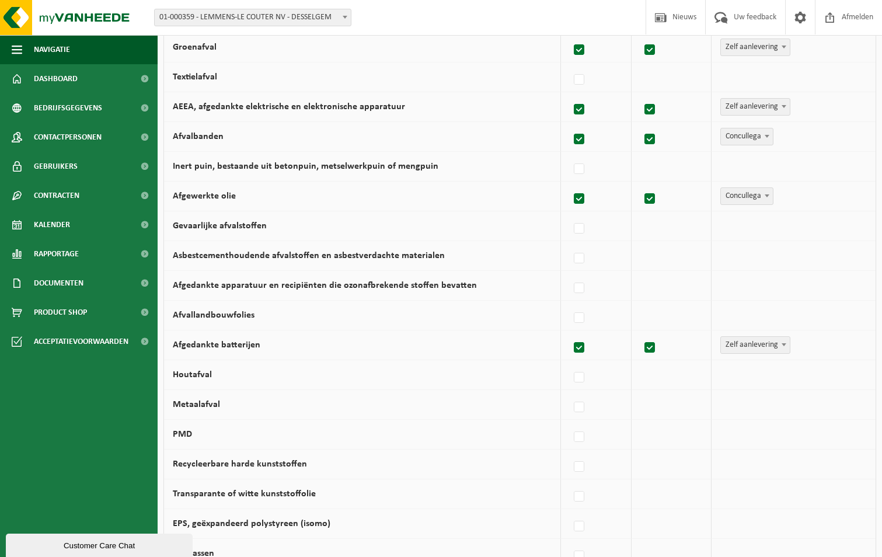
scroll to position [350, 0]
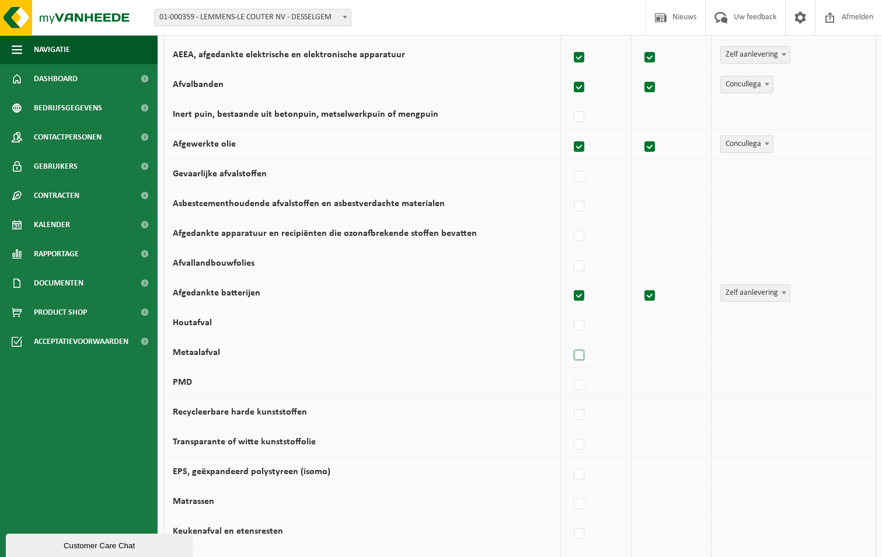
click at [584, 354] on label at bounding box center [579, 356] width 16 height 18
click at [570, 341] on input "Metaalafval" at bounding box center [569, 340] width 1 height 1
checkbox input "true"
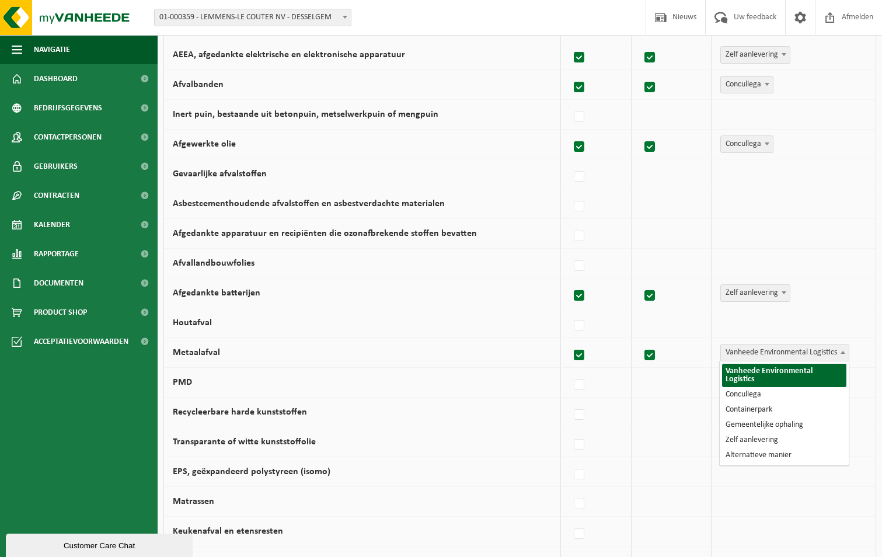
click at [764, 352] on span "Vanheede Environmental Logistics" at bounding box center [785, 352] width 128 height 16
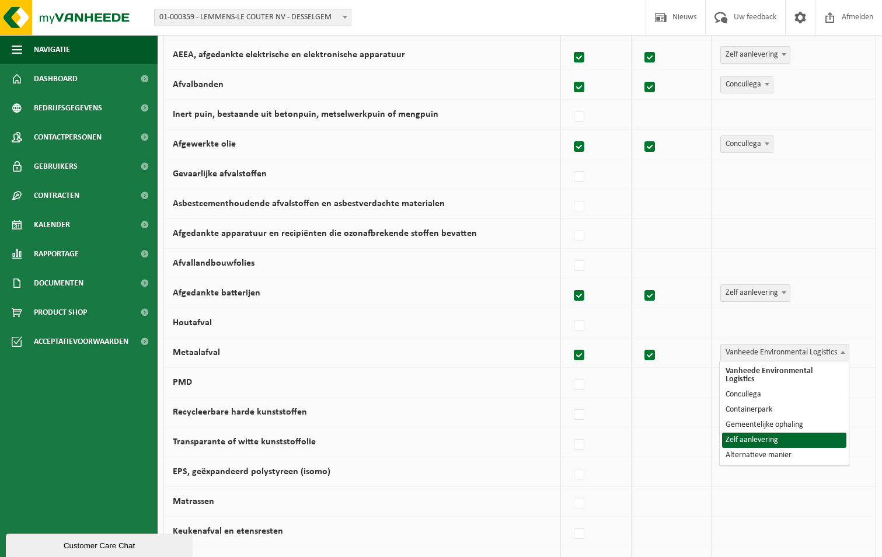
select select "Zelf aanlevering"
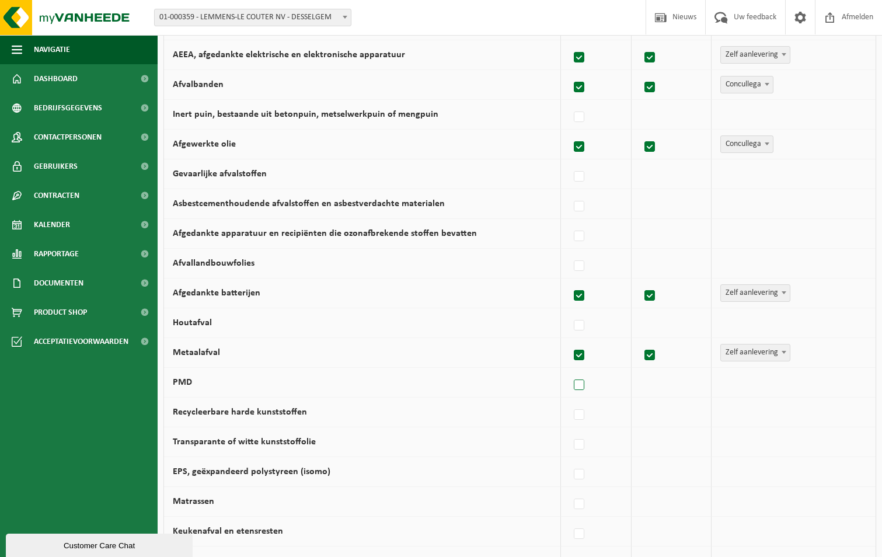
click at [579, 383] on label at bounding box center [579, 386] width 16 height 18
click at [570, 371] on input "PMD" at bounding box center [569, 370] width 1 height 1
checkbox input "true"
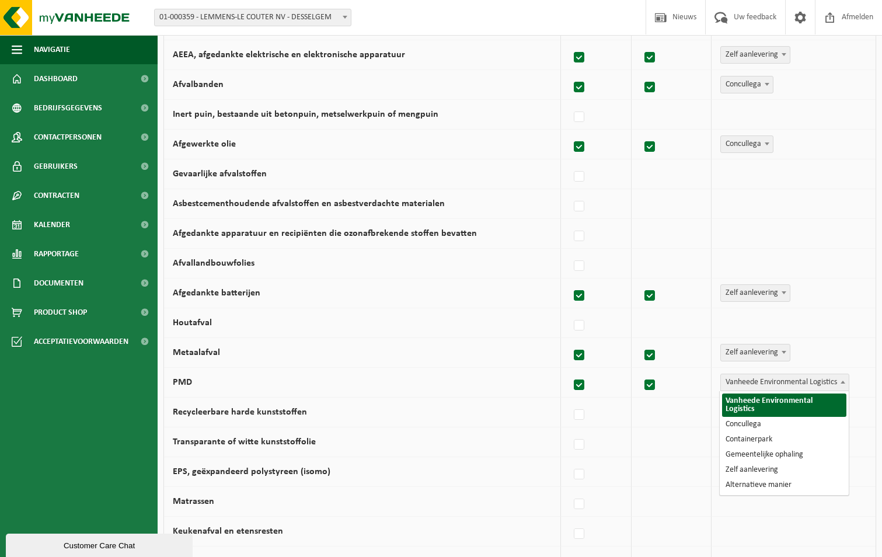
click at [775, 388] on span "Vanheede Environmental Logistics" at bounding box center [785, 382] width 128 height 16
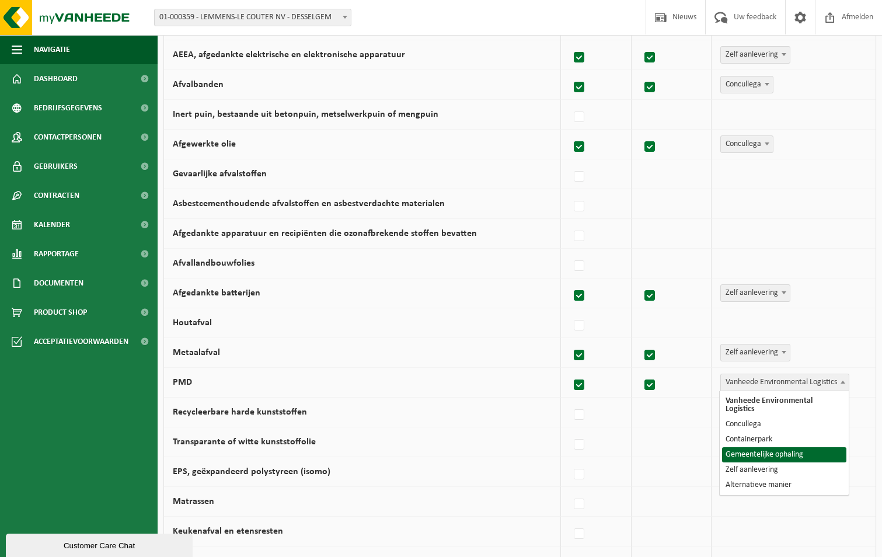
select select "Gemeentelijke ophaling"
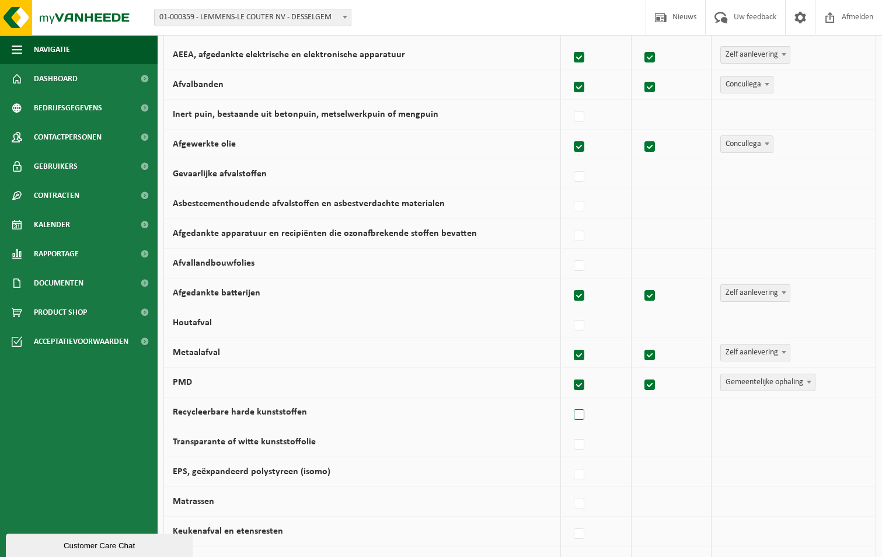
click at [580, 408] on label at bounding box center [579, 415] width 16 height 18
click at [570, 400] on input "Recycleerbare harde kunststoffen" at bounding box center [569, 400] width 1 height 1
checkbox input "true"
click at [581, 438] on label at bounding box center [579, 445] width 16 height 18
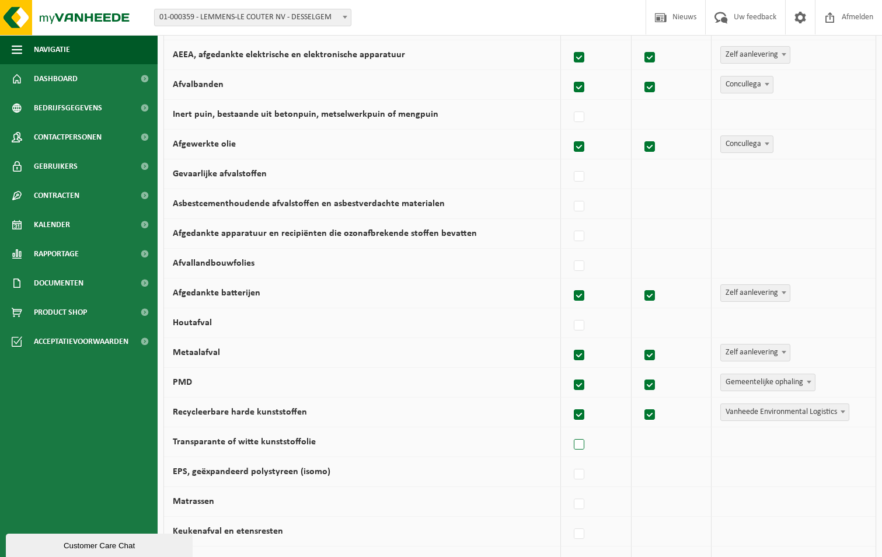
click at [570, 430] on input "Transparante of witte kunststoffolie" at bounding box center [569, 430] width 1 height 1
checkbox input "true"
click at [579, 470] on label at bounding box center [579, 475] width 16 height 18
click at [570, 460] on input "EPS, geëxpandeerd polystyreen (isomo)" at bounding box center [569, 459] width 1 height 1
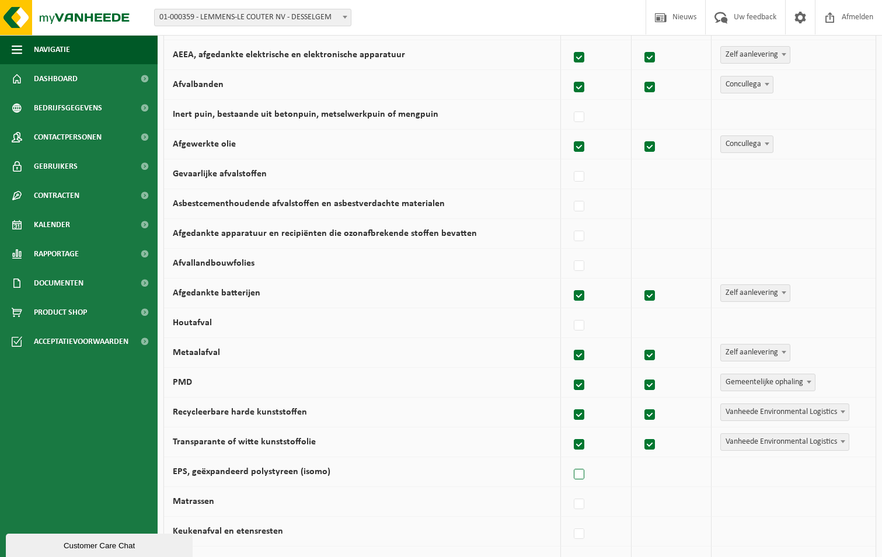
checkbox input "true"
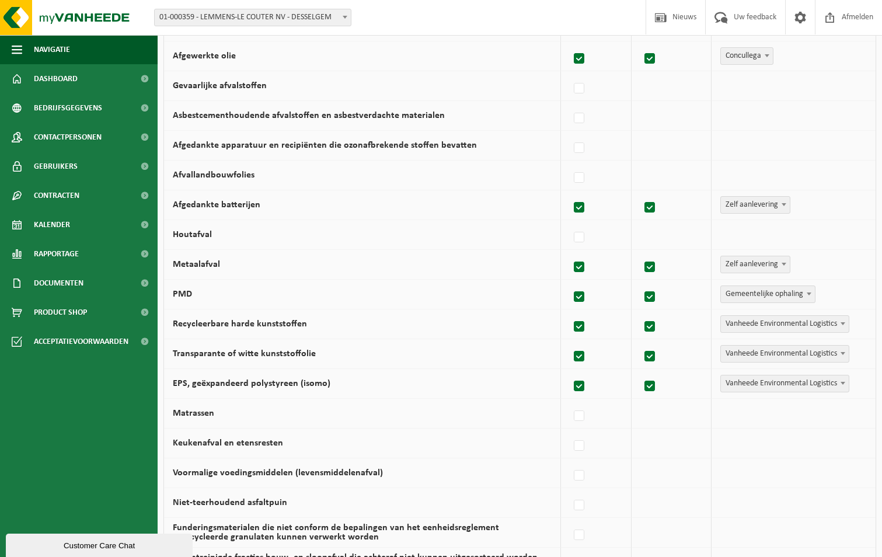
scroll to position [467, 0]
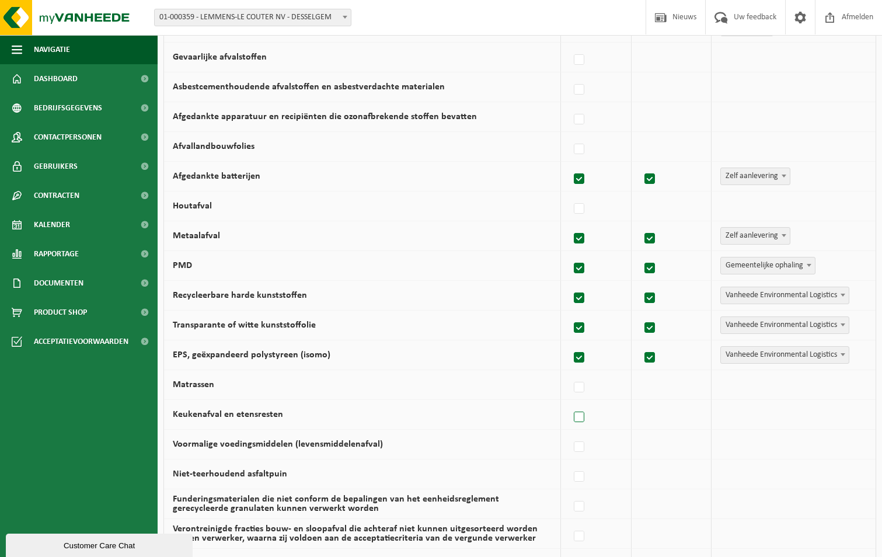
click at [582, 414] on label at bounding box center [579, 418] width 16 height 18
click at [570, 403] on input "Keukenafval en etensresten" at bounding box center [569, 402] width 1 height 1
checkbox input "true"
click at [764, 416] on span "Vanheede Environmental Logistics" at bounding box center [785, 414] width 128 height 16
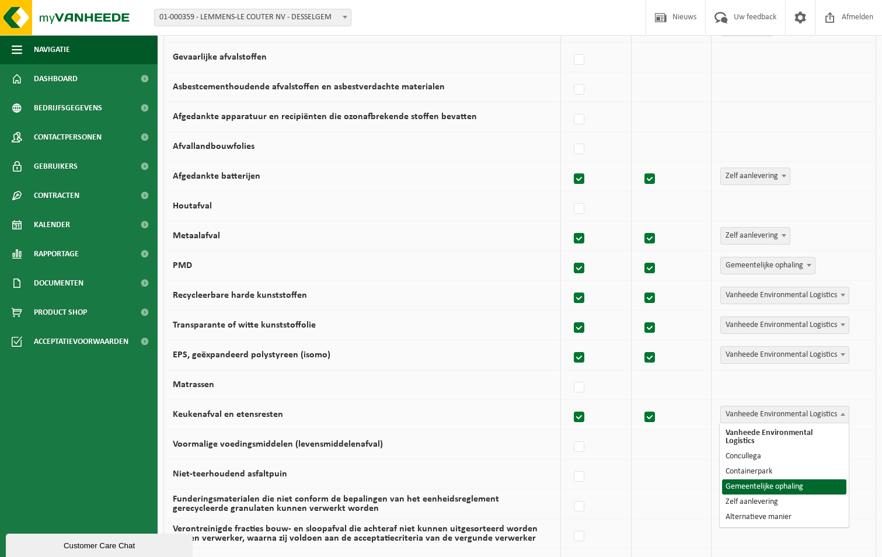
select select "Gemeentelijke ophaling"
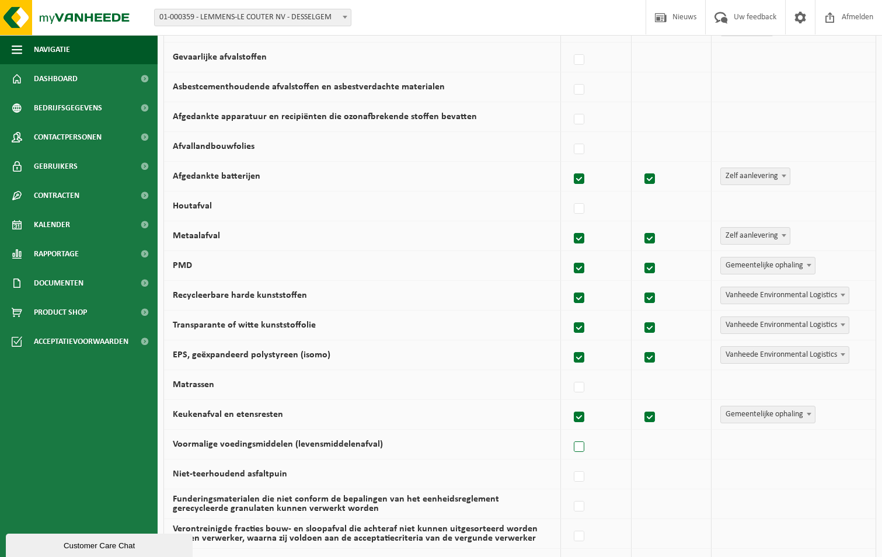
click at [581, 446] on label at bounding box center [579, 447] width 16 height 18
click at [570, 433] on input "Voormalige voedingsmiddelen (levensmiddelenafval)" at bounding box center [569, 432] width 1 height 1
checkbox input "true"
click at [738, 448] on span "Vanheede Environmental Logistics" at bounding box center [785, 444] width 128 height 16
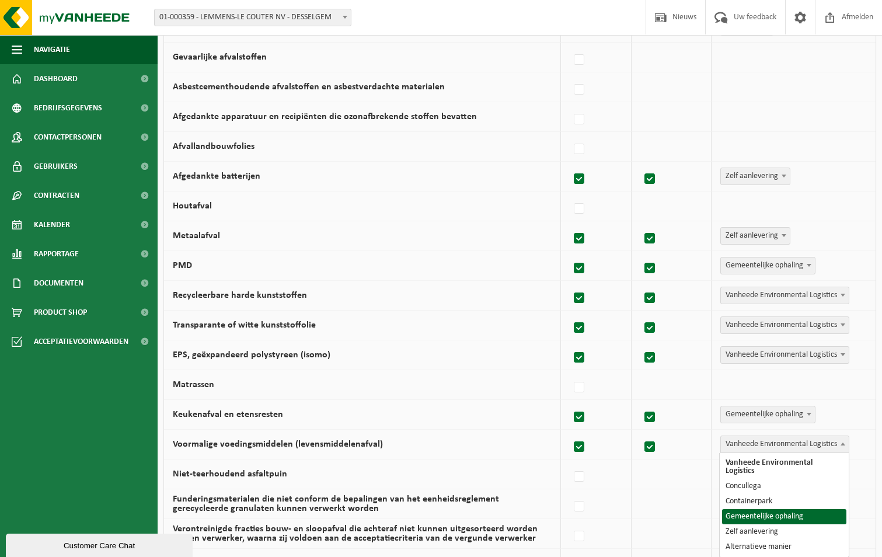
select select "Gemeentelijke ophaling"
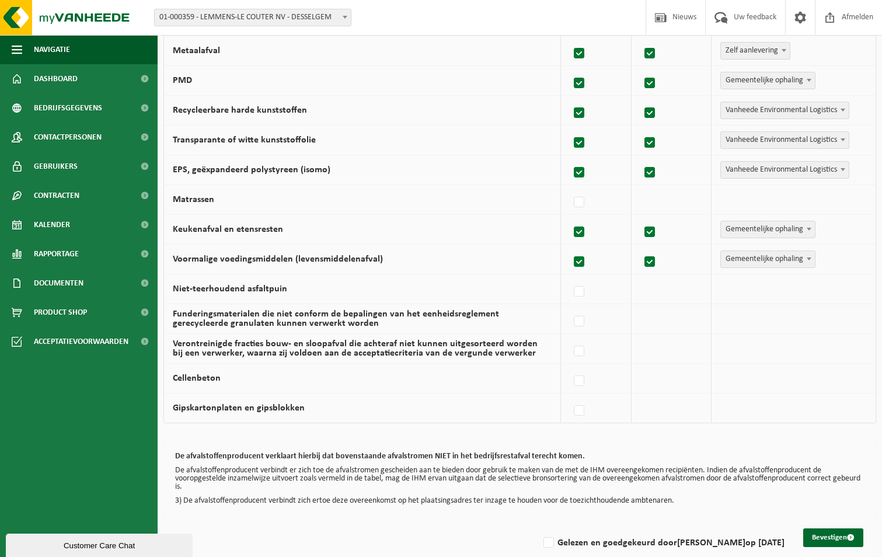
scroll to position [670, 0]
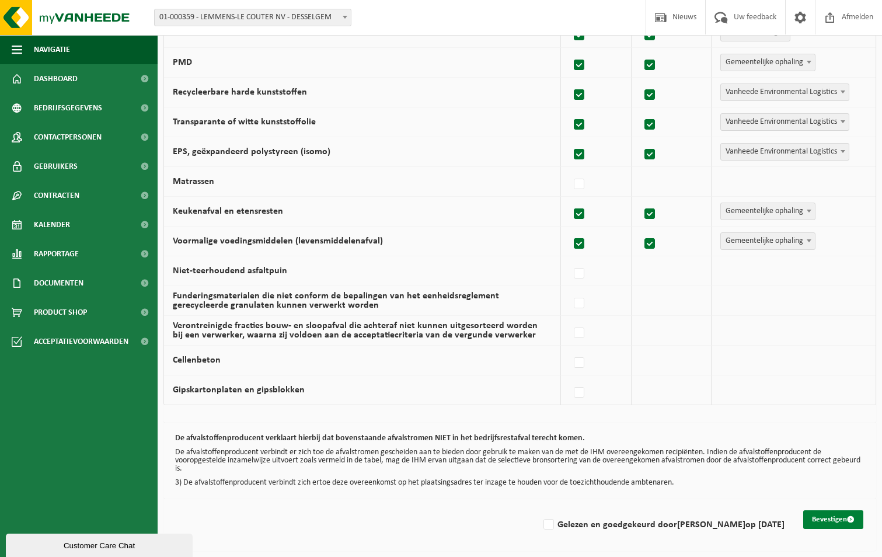
click at [836, 519] on button "Bevestigen" at bounding box center [833, 519] width 60 height 19
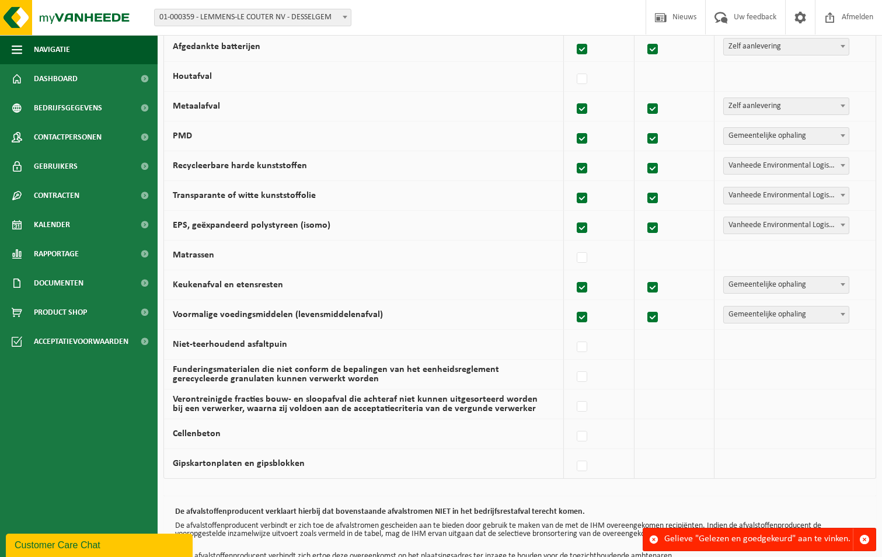
scroll to position [670, 0]
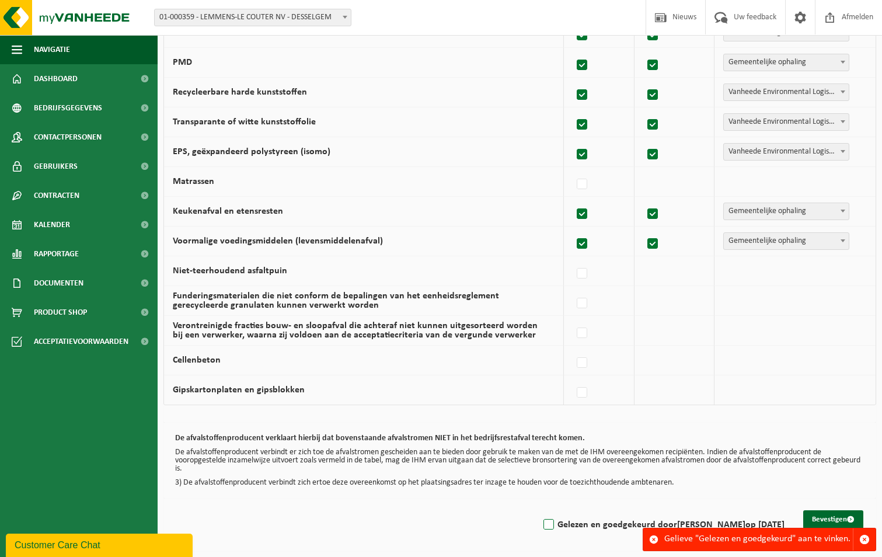
click at [556, 523] on label "Gelezen en goedgekeurd door [PERSON_NAME] op [DATE]" at bounding box center [662, 525] width 243 height 18
click at [539, 510] on input "Gelezen en goedgekeurd door [PERSON_NAME] op [DATE]" at bounding box center [539, 510] width 1 height 1
checkbox input "true"
click at [865, 538] on span "button" at bounding box center [864, 539] width 11 height 11
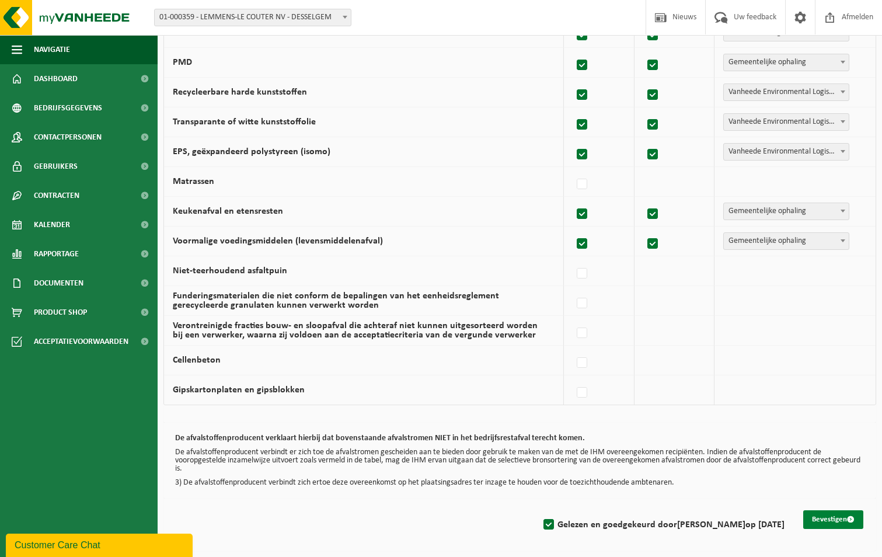
click at [838, 519] on button "Bevestigen" at bounding box center [833, 519] width 60 height 19
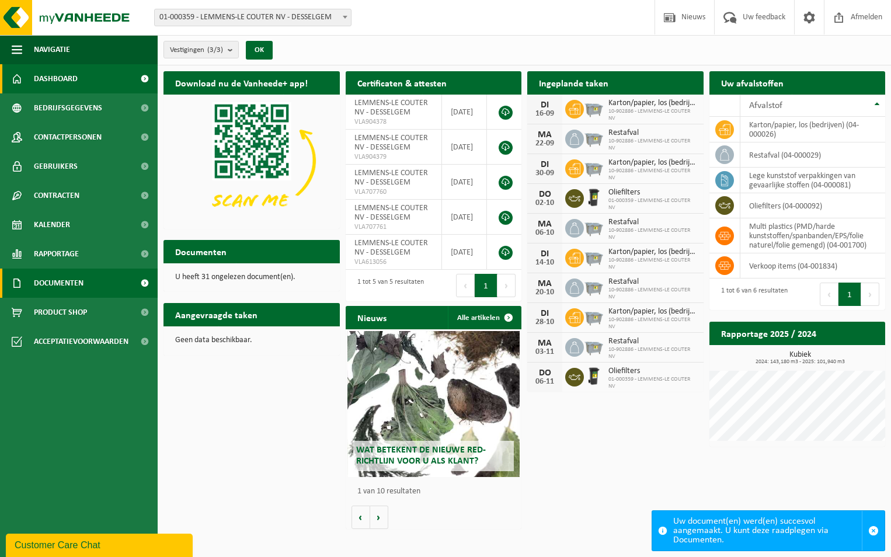
click at [67, 283] on span "Documenten" at bounding box center [59, 283] width 50 height 29
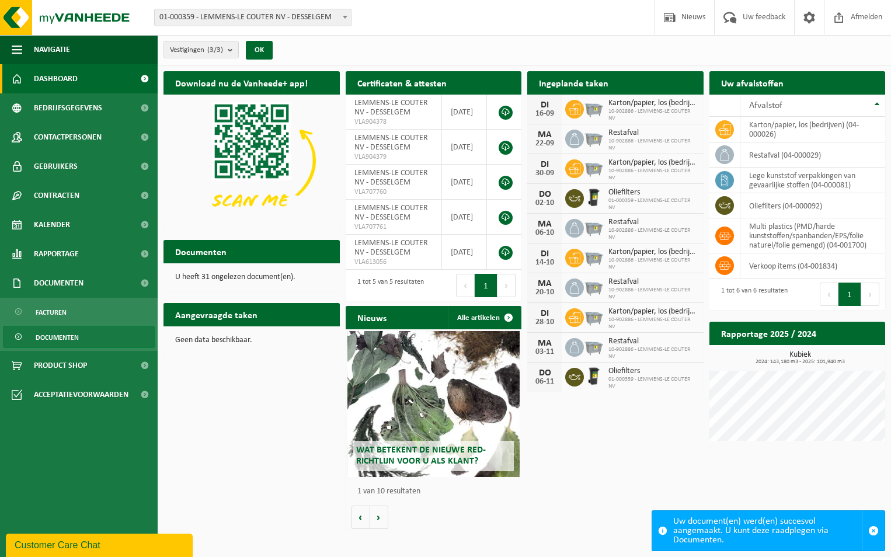
click at [72, 333] on span "Documenten" at bounding box center [57, 337] width 43 height 22
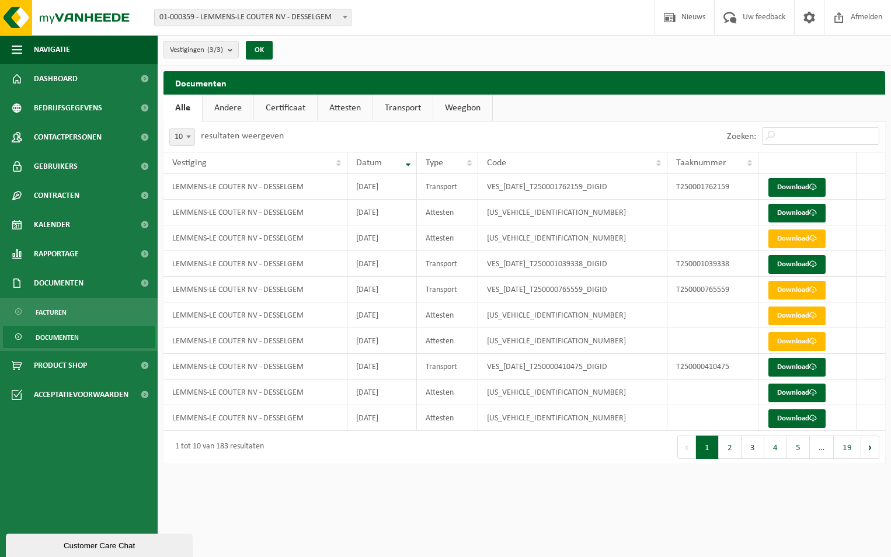
click at [285, 112] on link "Certificaat" at bounding box center [285, 108] width 63 height 27
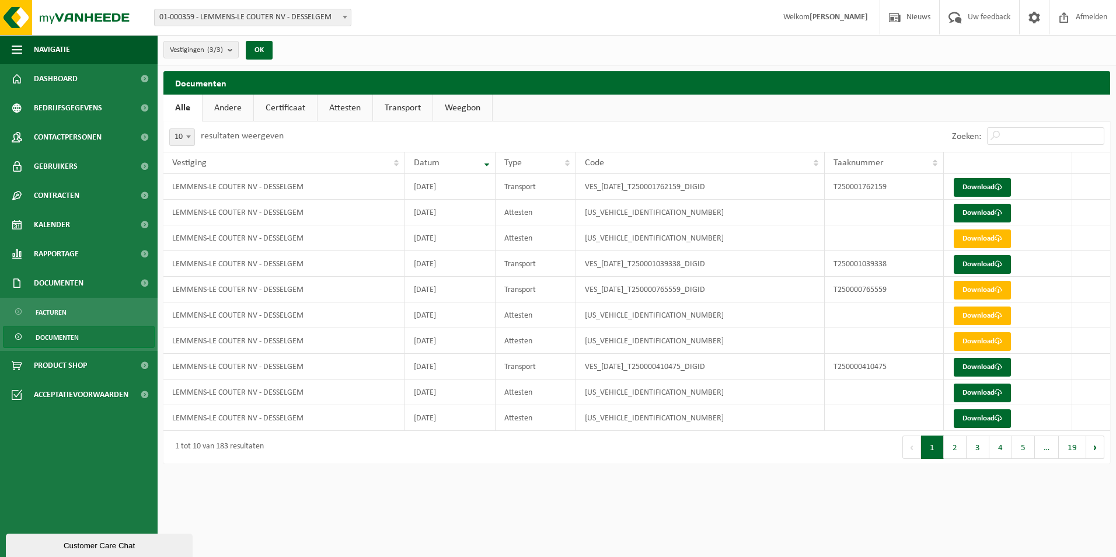
click at [234, 100] on link "Andere" at bounding box center [228, 108] width 51 height 27
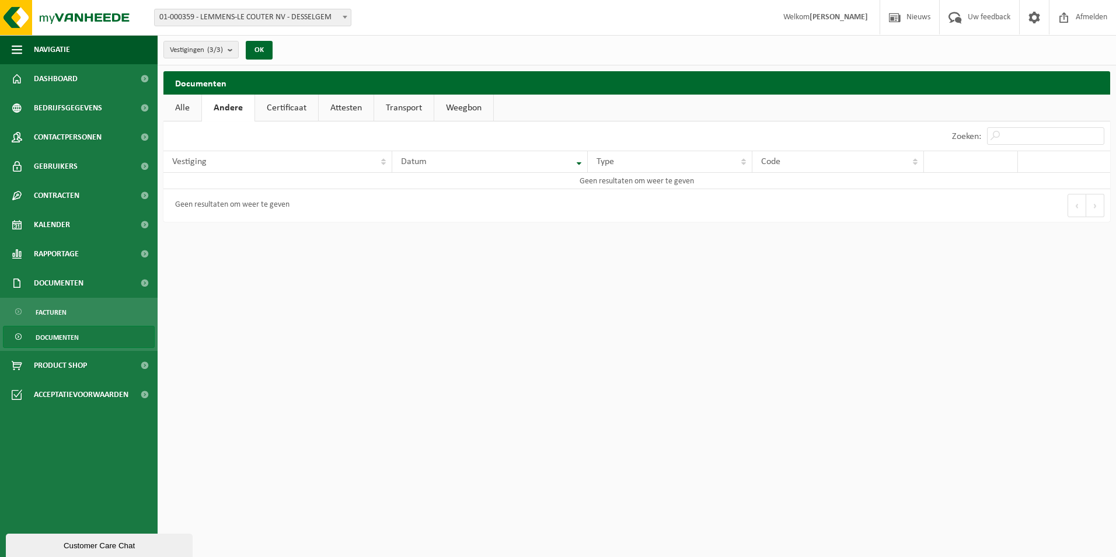
click at [276, 107] on link "Certificaat" at bounding box center [286, 108] width 63 height 27
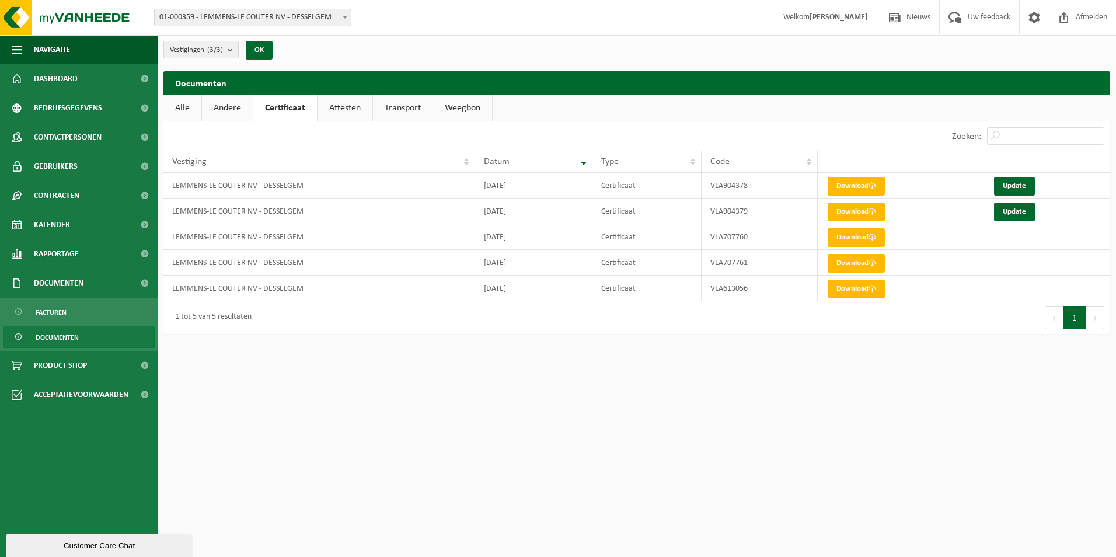
click at [335, 111] on link "Attesten" at bounding box center [345, 108] width 55 height 27
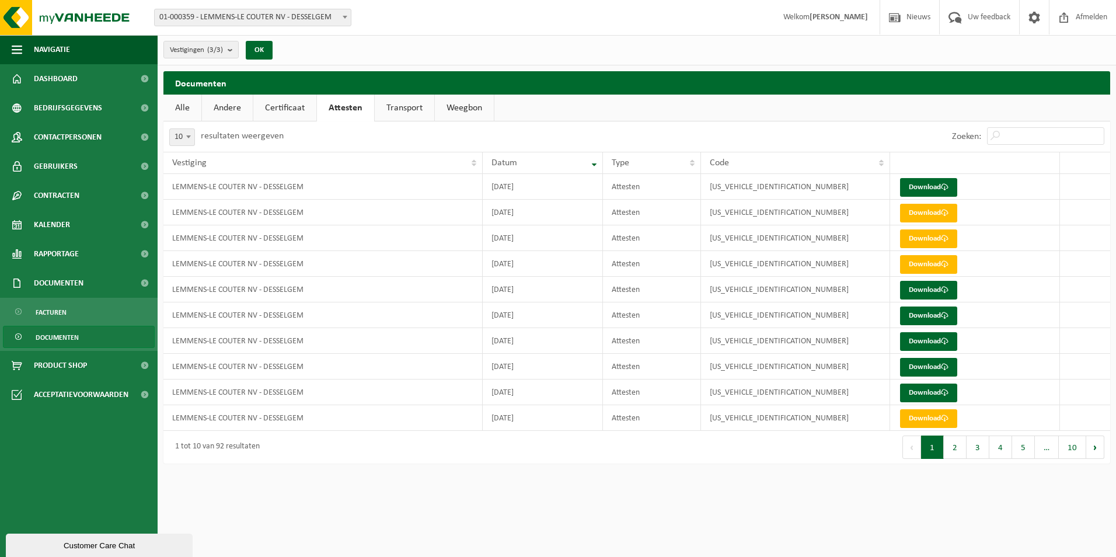
click at [298, 106] on link "Certificaat" at bounding box center [284, 108] width 63 height 27
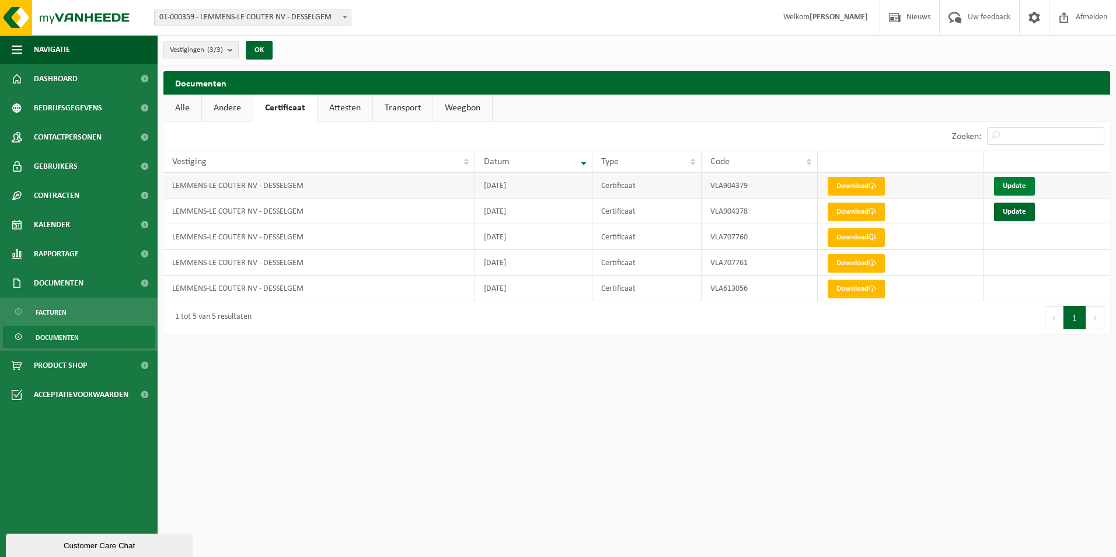
click at [1019, 182] on link "Update" at bounding box center [1014, 186] width 41 height 19
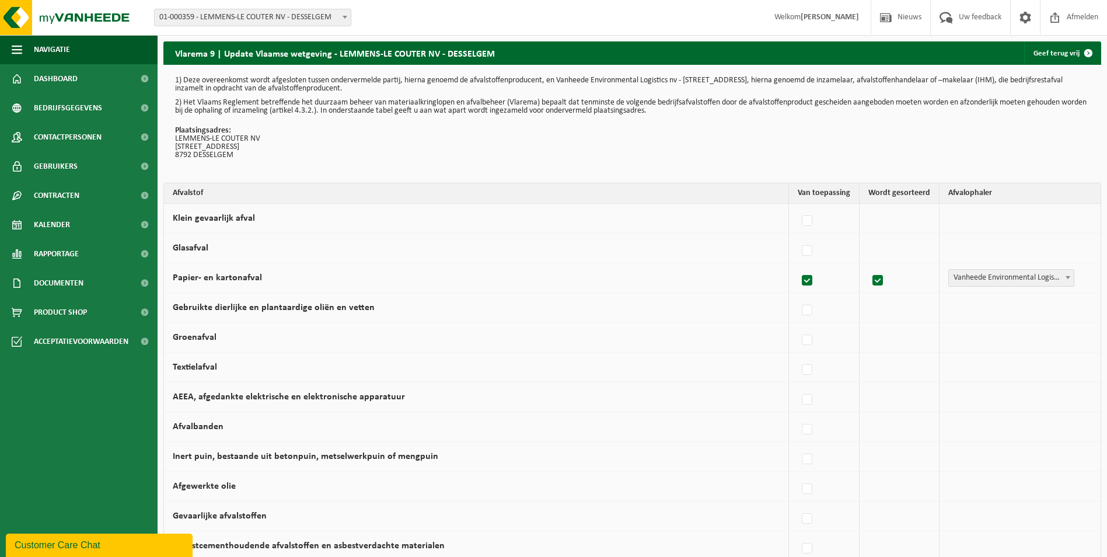
click at [813, 222] on label at bounding box center [808, 221] width 16 height 18
click at [798, 207] on input "Klein gevaarlijk afval" at bounding box center [797, 206] width 1 height 1
checkbox input "true"
click at [809, 248] on label at bounding box center [805, 251] width 16 height 18
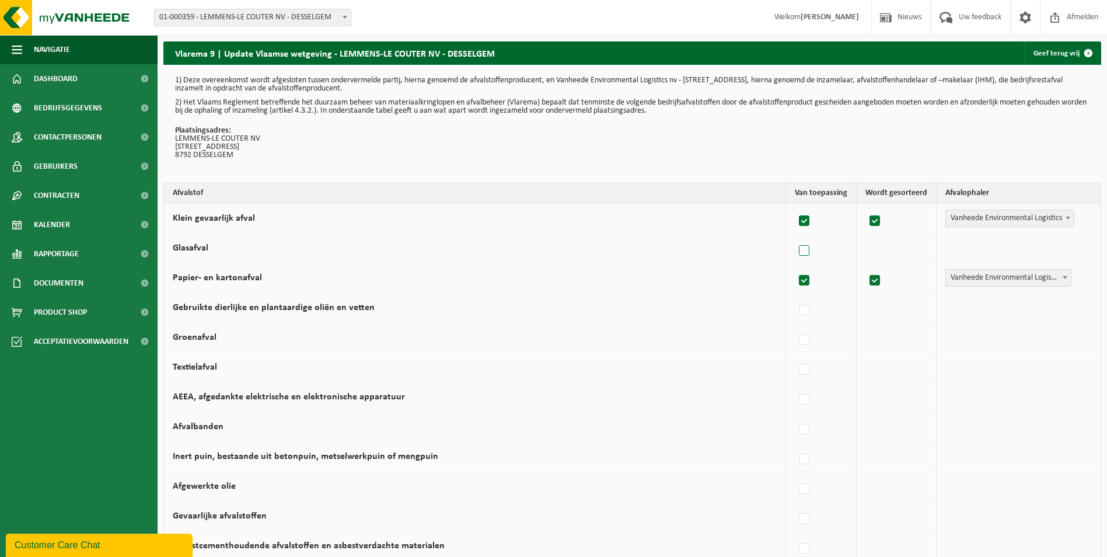
click at [795, 236] on input "Glasafval" at bounding box center [794, 236] width 1 height 1
checkbox input "true"
click at [1010, 250] on span "Vanheede Environmental Logistics" at bounding box center [1010, 248] width 128 height 16
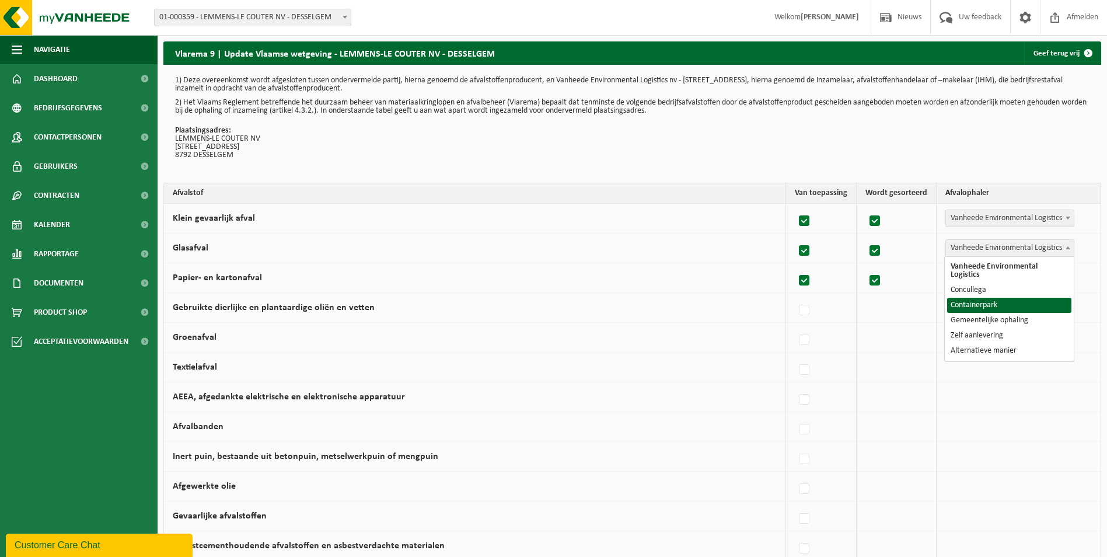
select select "Containerpark"
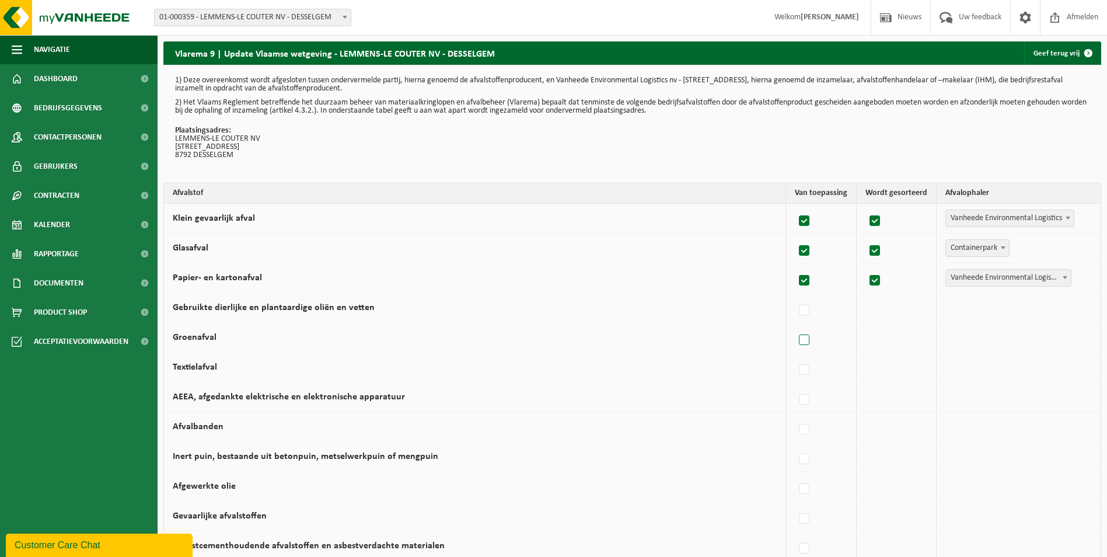
click at [803, 339] on label at bounding box center [805, 341] width 16 height 18
click at [795, 326] on input "Groenafval" at bounding box center [794, 325] width 1 height 1
checkbox input "true"
click at [975, 340] on span "Vanheede Environmental Logistics" at bounding box center [1010, 337] width 128 height 16
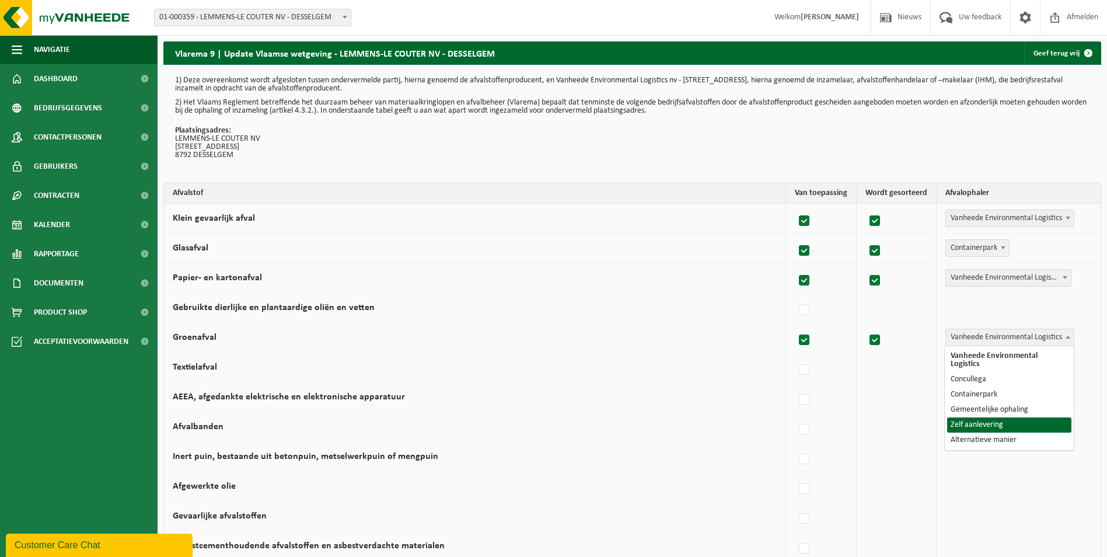
select select "Zelf aanlevering"
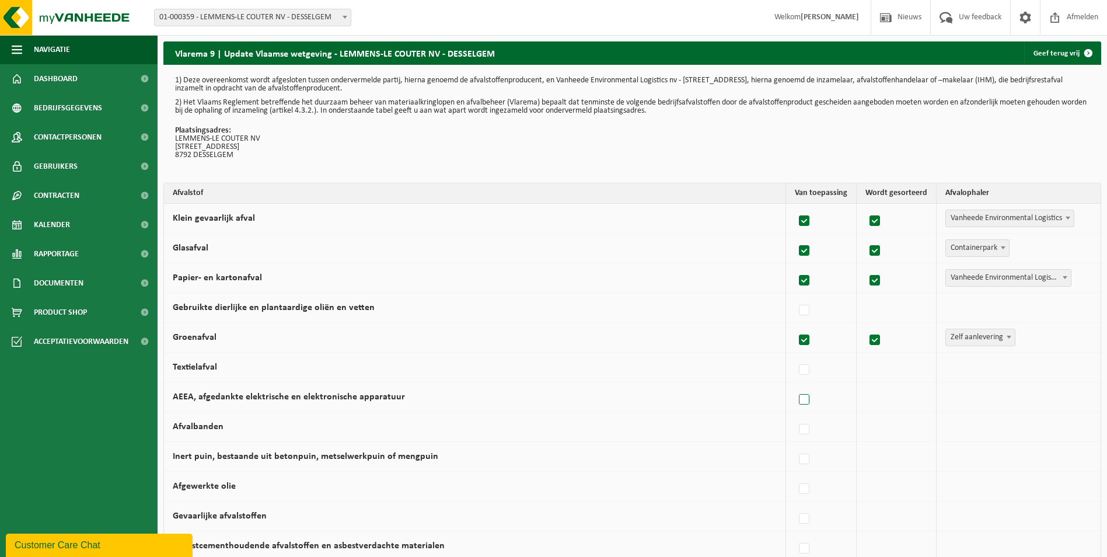
click at [811, 399] on label at bounding box center [805, 400] width 16 height 18
click at [795, 385] on input "AEEA, afgedankte elektrische en elektronische apparatuur" at bounding box center [794, 385] width 1 height 1
checkbox input "true"
click at [967, 397] on span "Vanheede Environmental Logistics" at bounding box center [1010, 397] width 128 height 16
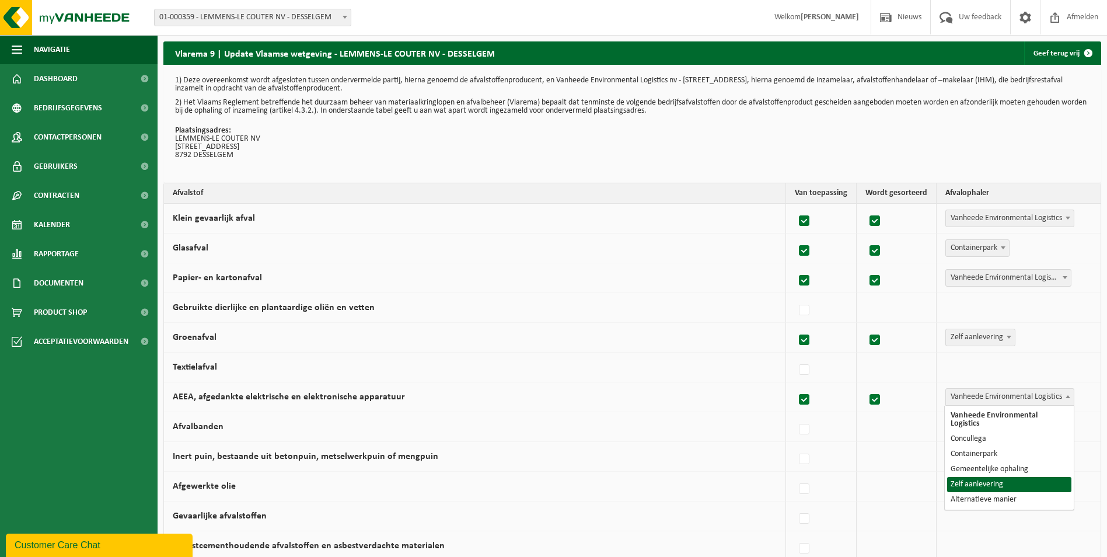
select select "Zelf aanlevering"
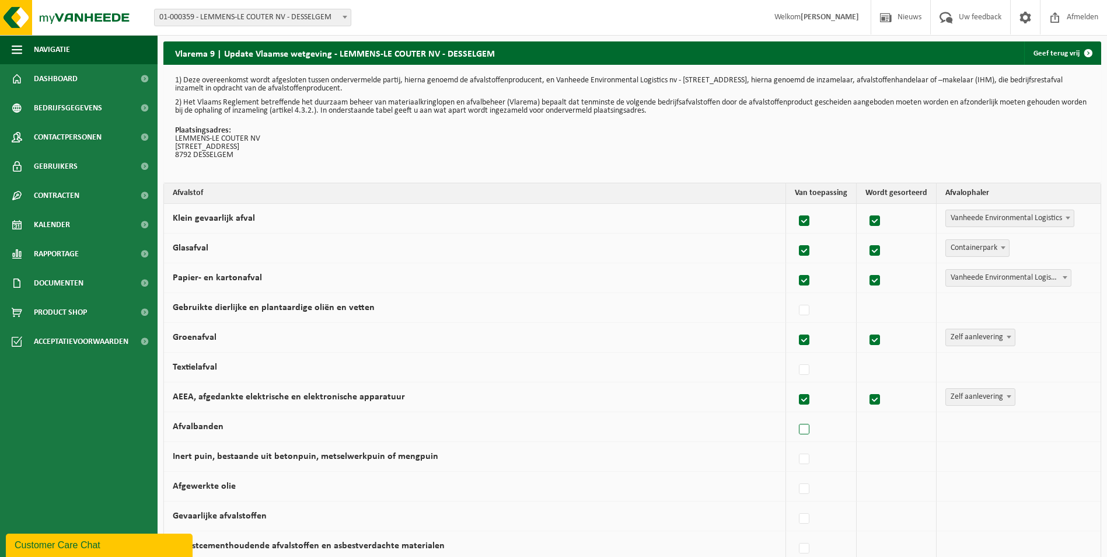
click at [809, 434] on label at bounding box center [805, 430] width 16 height 18
click at [795, 415] on input "Afvalbanden" at bounding box center [794, 414] width 1 height 1
checkbox input "true"
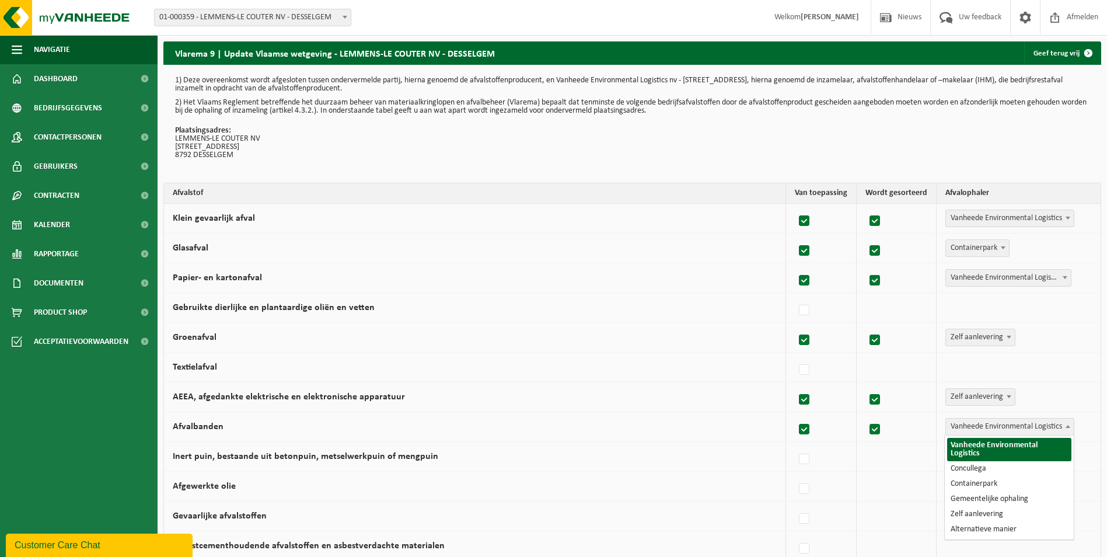
click at [964, 424] on span "Vanheede Environmental Logistics" at bounding box center [1010, 427] width 128 height 16
select select "Concullega"
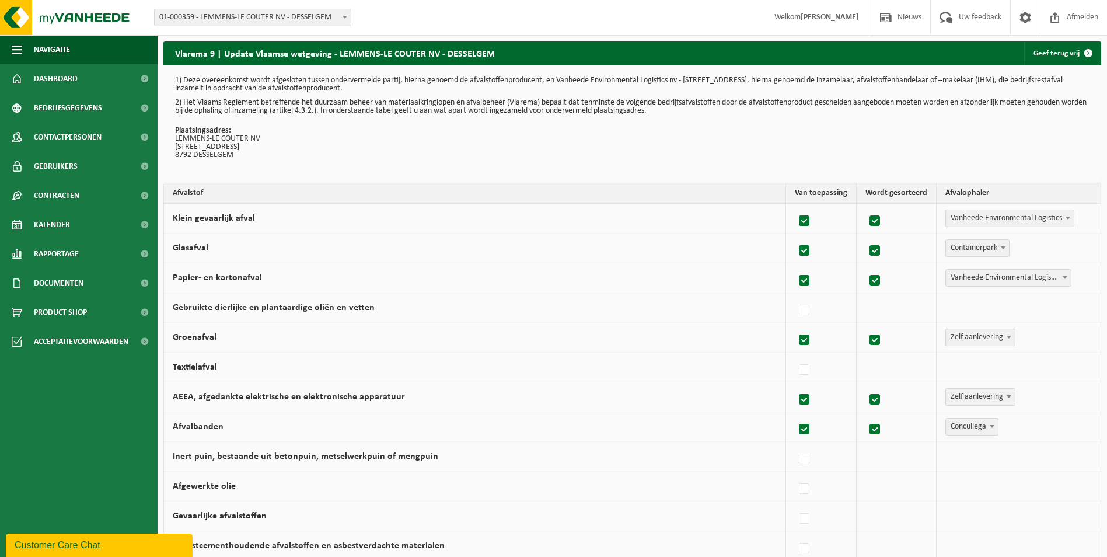
scroll to position [58, 0]
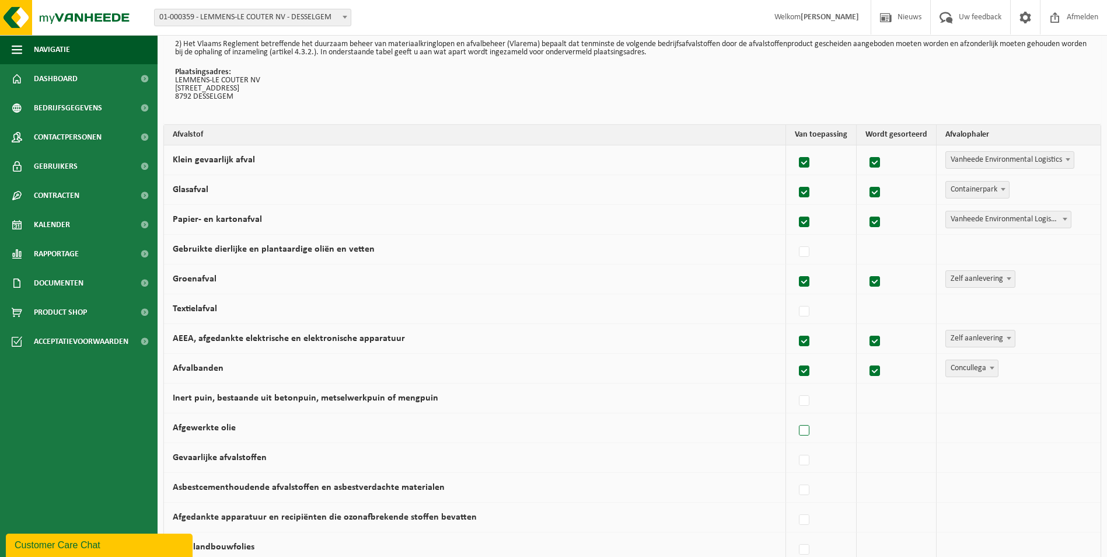
click at [810, 432] on label at bounding box center [805, 431] width 16 height 18
click at [795, 416] on input "Afgewerkte olie" at bounding box center [794, 416] width 1 height 1
checkbox input "true"
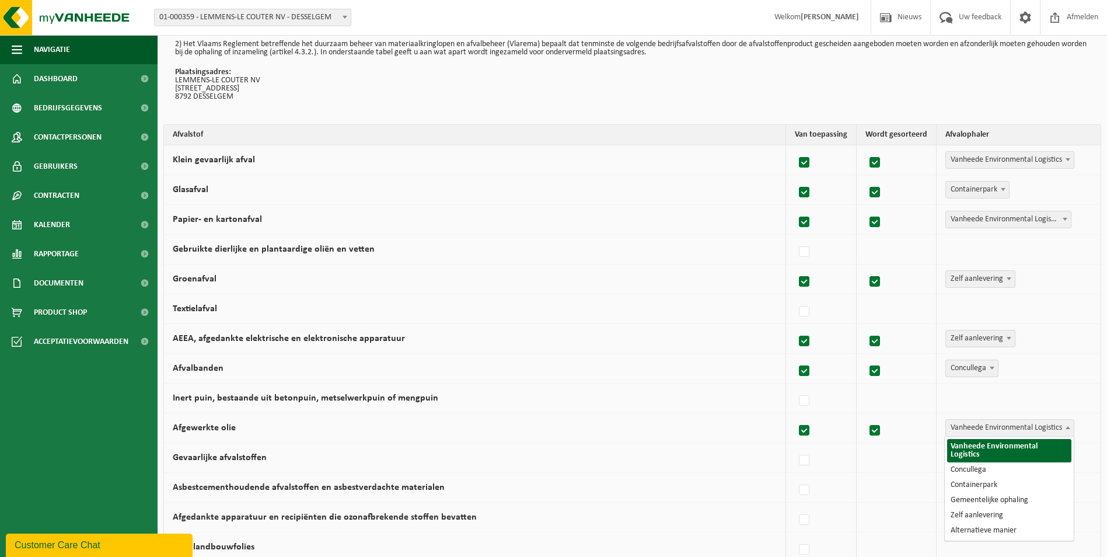
click at [971, 432] on span "Vanheede Environmental Logistics" at bounding box center [1010, 428] width 128 height 16
select select "Concullega"
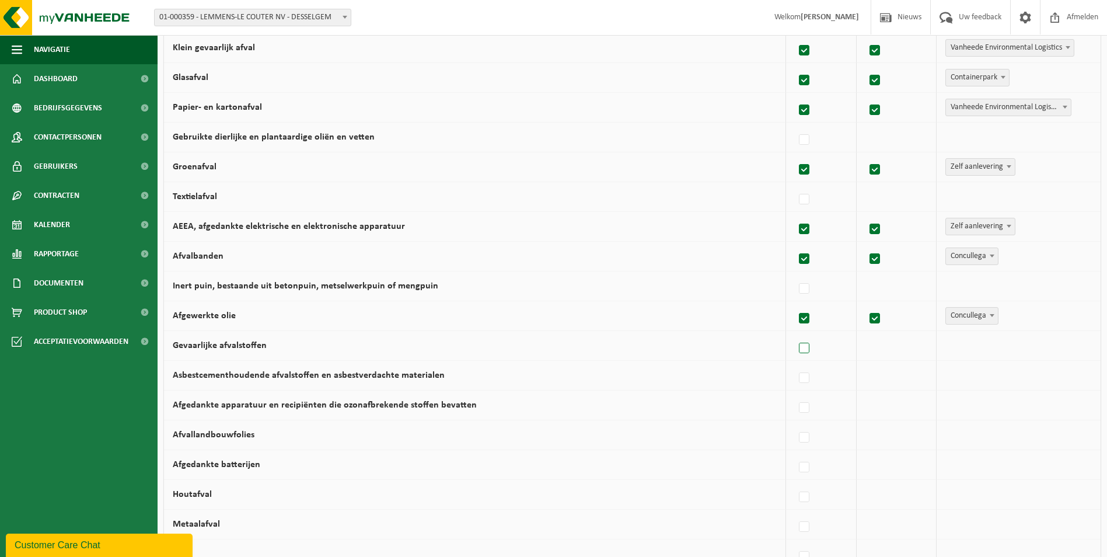
scroll to position [175, 0]
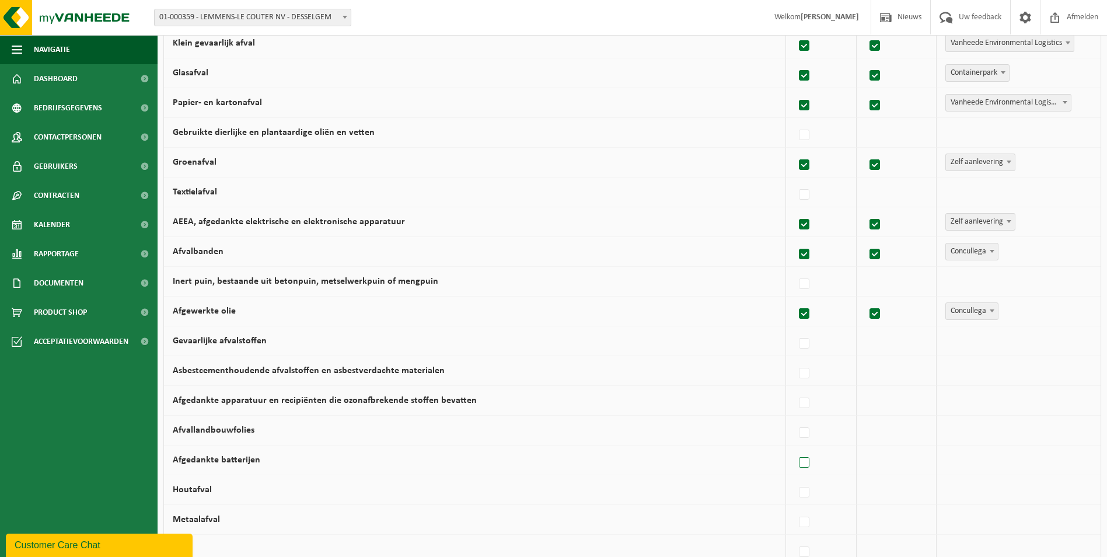
click at [804, 461] on label at bounding box center [805, 463] width 16 height 18
click at [795, 448] on input "Afgedankte batterijen" at bounding box center [794, 448] width 1 height 1
checkbox input "true"
click at [995, 465] on span "Vanheede Environmental Logistics" at bounding box center [1010, 460] width 128 height 16
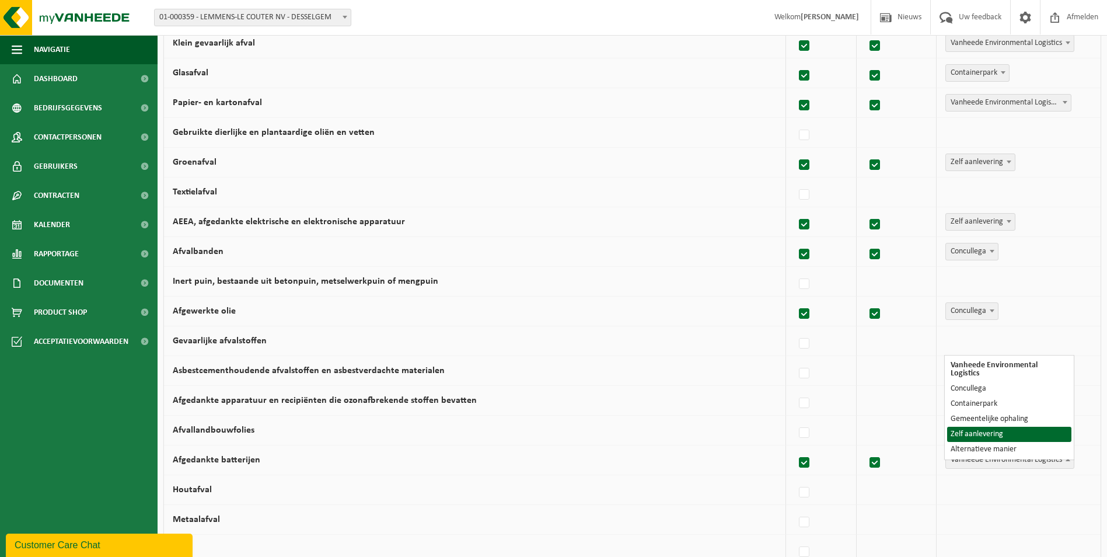
select select "Zelf aanlevering"
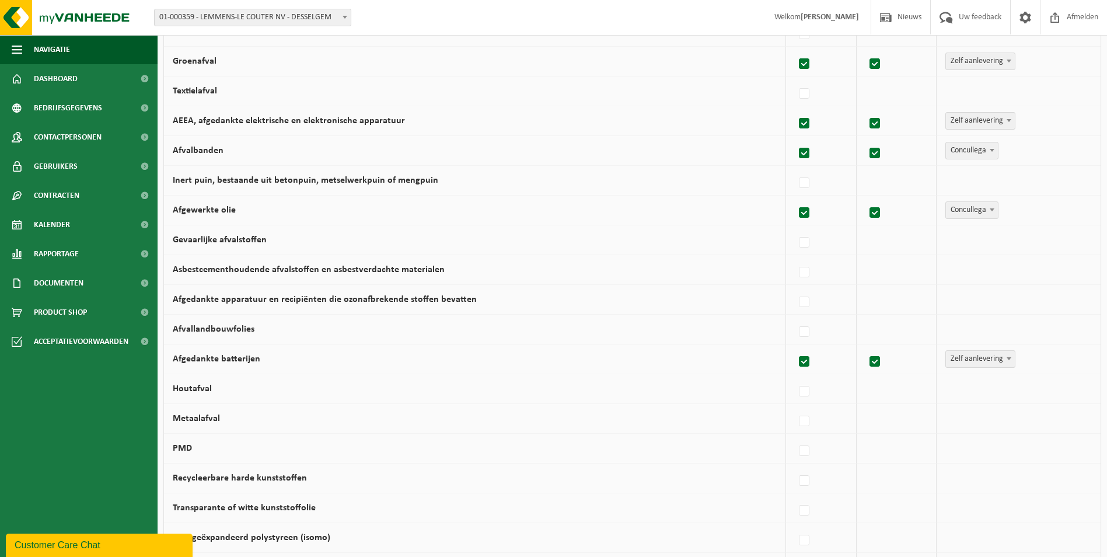
scroll to position [292, 0]
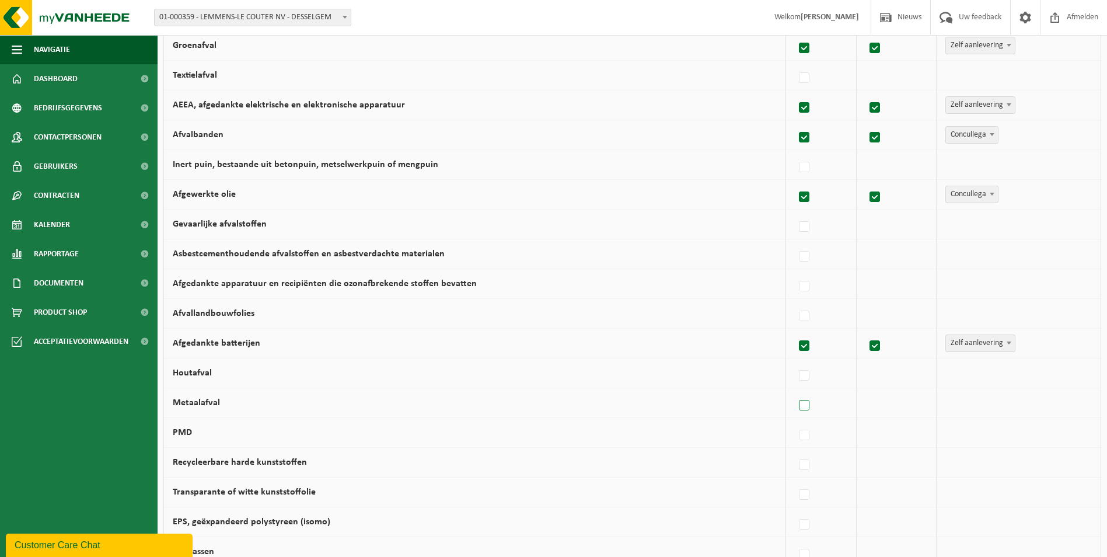
click at [806, 402] on label at bounding box center [805, 406] width 16 height 18
click at [795, 391] on input "Metaalafval" at bounding box center [794, 391] width 1 height 1
checkbox input "true"
click at [987, 402] on span "Vanheede Environmental Logistics" at bounding box center [1010, 403] width 128 height 16
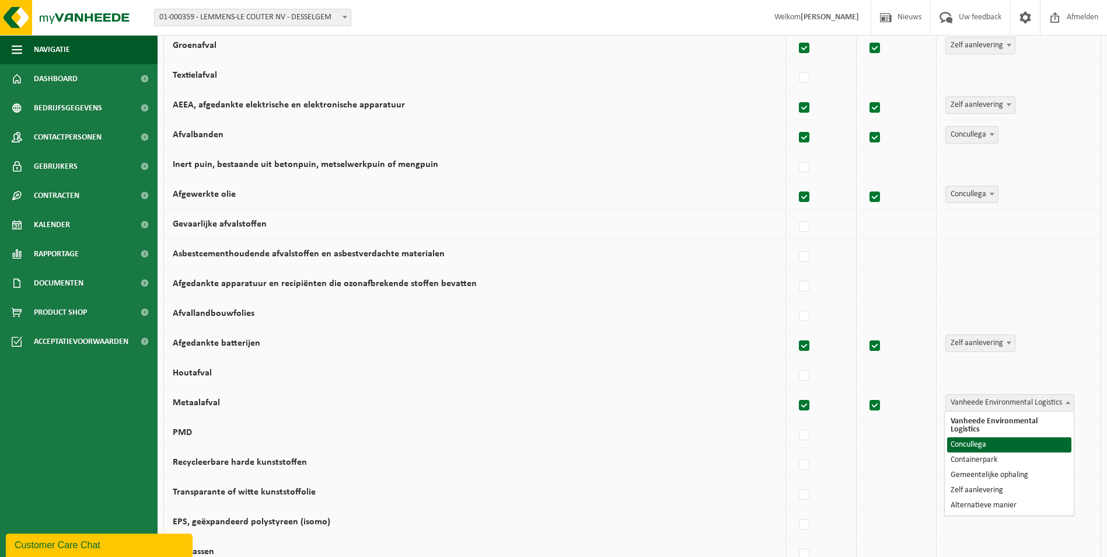
select select "Concullega"
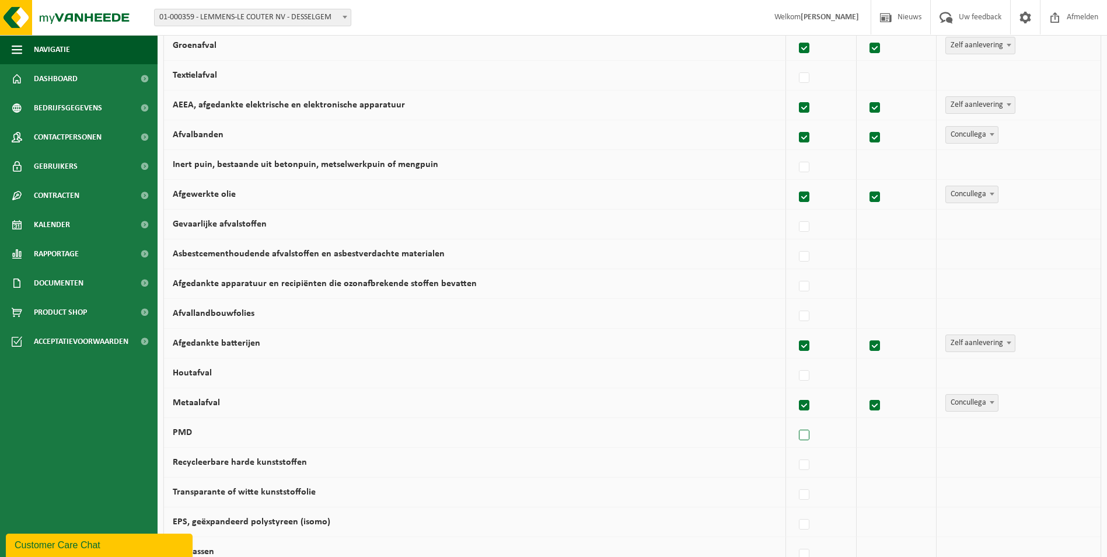
click at [811, 440] on label at bounding box center [805, 436] width 16 height 18
click at [795, 421] on input "PMD" at bounding box center [794, 420] width 1 height 1
checkbox input "true"
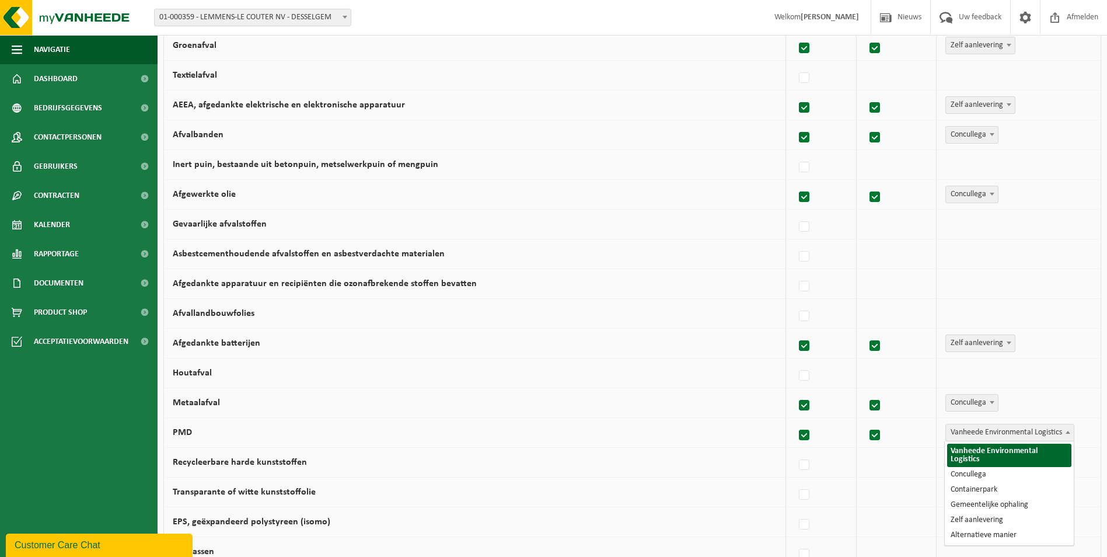
click at [973, 432] on span "Vanheede Environmental Logistics" at bounding box center [1010, 432] width 128 height 16
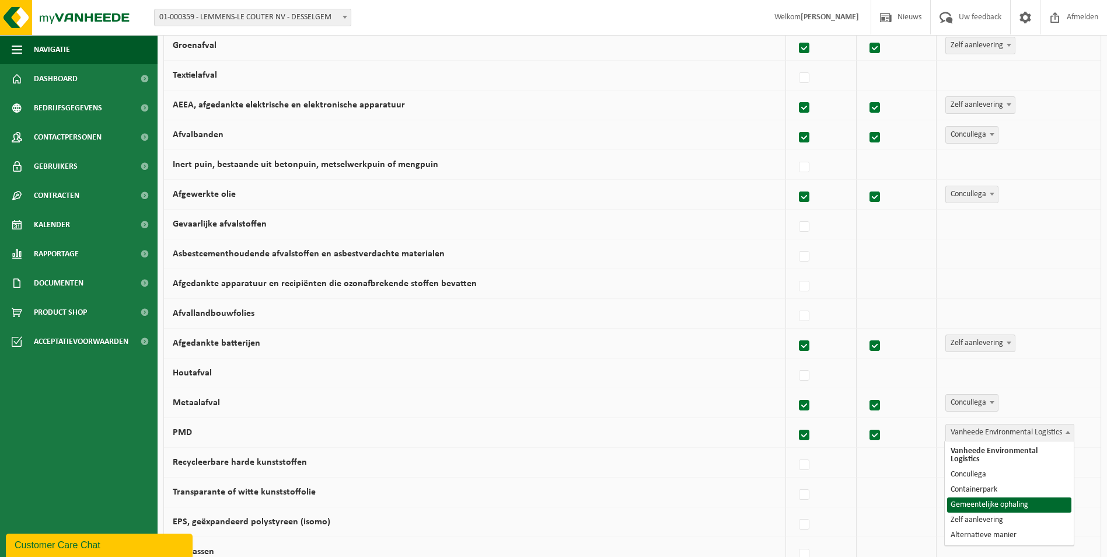
select select "Gemeentelijke ophaling"
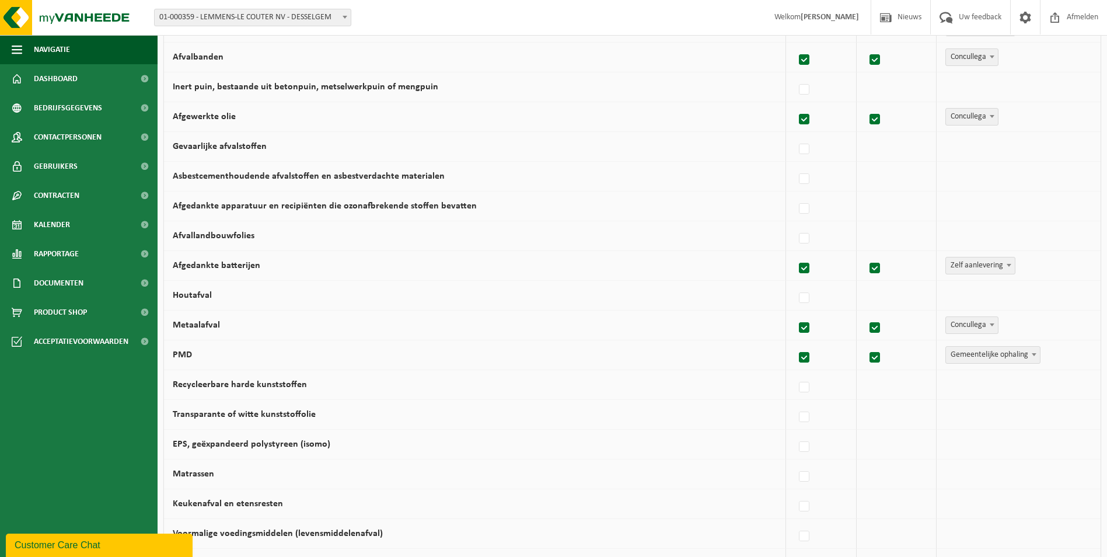
scroll to position [409, 0]
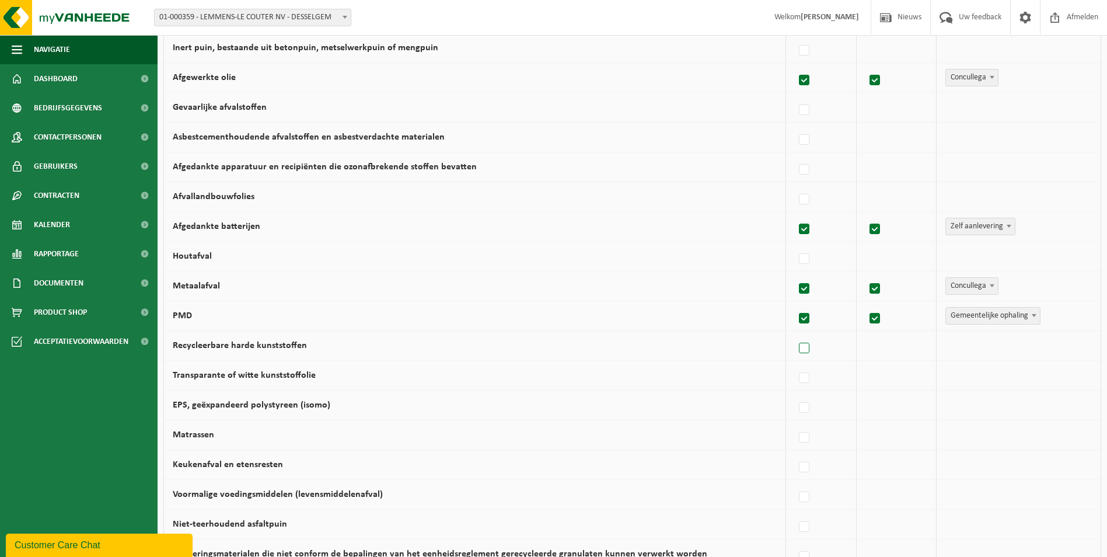
click at [804, 350] on label at bounding box center [805, 349] width 16 height 18
click at [795, 334] on input "Recycleerbare harde kunststoffen" at bounding box center [794, 333] width 1 height 1
checkbox input "true"
click at [974, 347] on span "Vanheede Environmental Logistics" at bounding box center [1010, 345] width 128 height 16
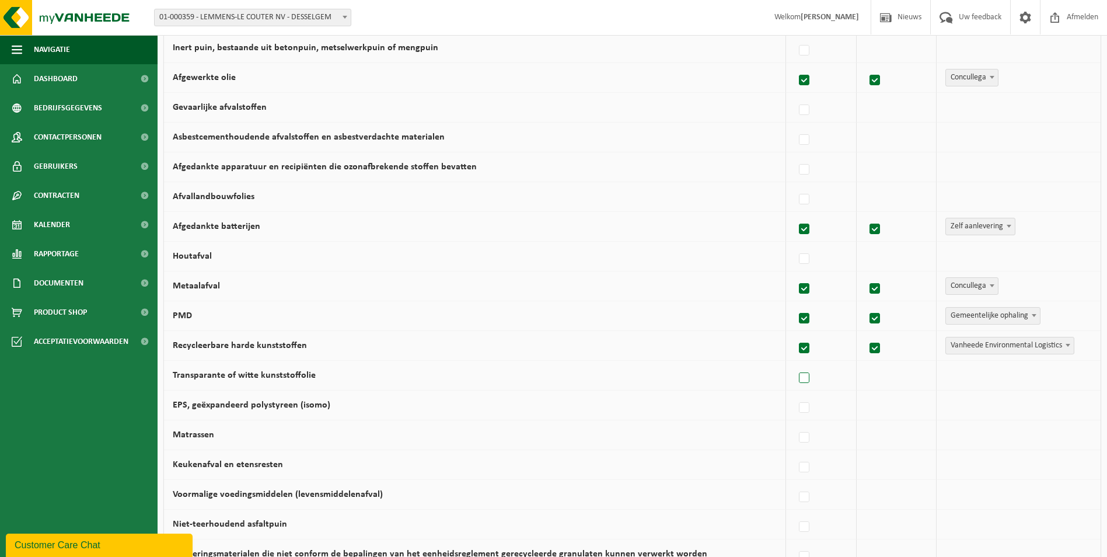
click at [808, 375] on label at bounding box center [805, 379] width 16 height 18
click at [795, 364] on input "Transparante of witte kunststoffolie" at bounding box center [794, 363] width 1 height 1
checkbox input "true"
click at [803, 410] on label at bounding box center [805, 408] width 16 height 18
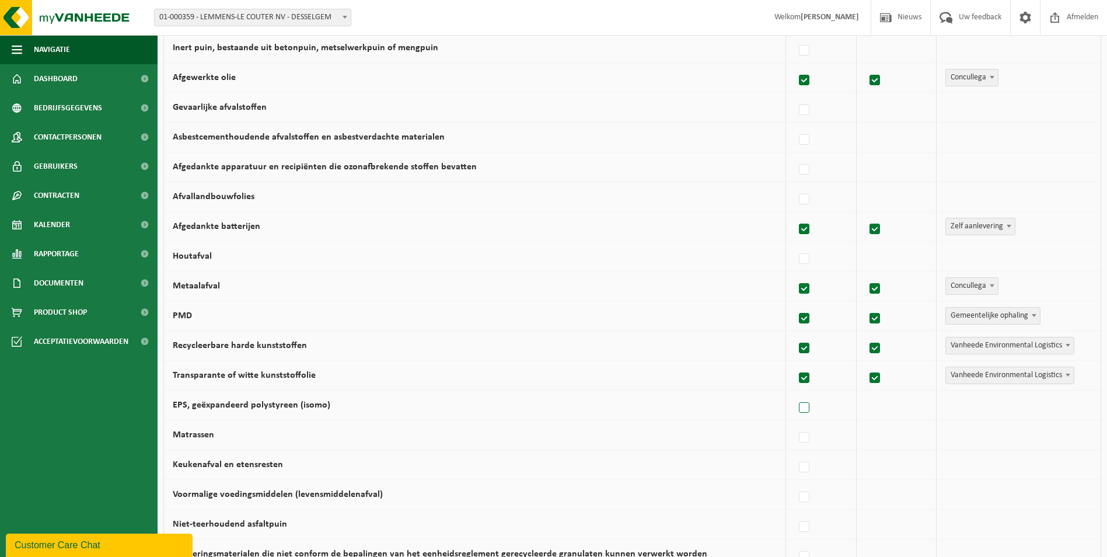
click at [795, 393] on input "EPS, geëxpandeerd polystyreen (isomo)" at bounding box center [794, 393] width 1 height 1
checkbox input "true"
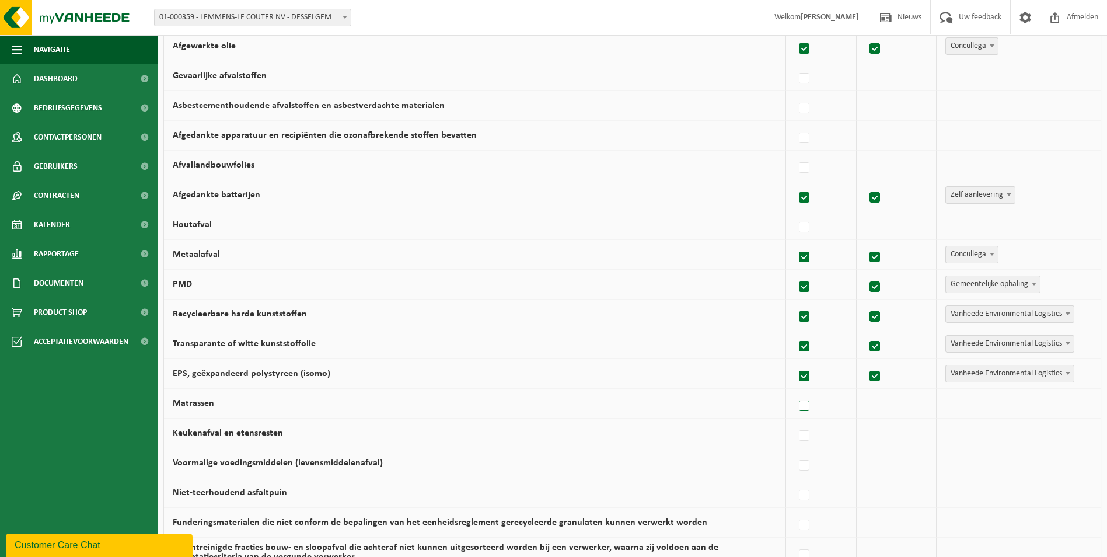
scroll to position [467, 0]
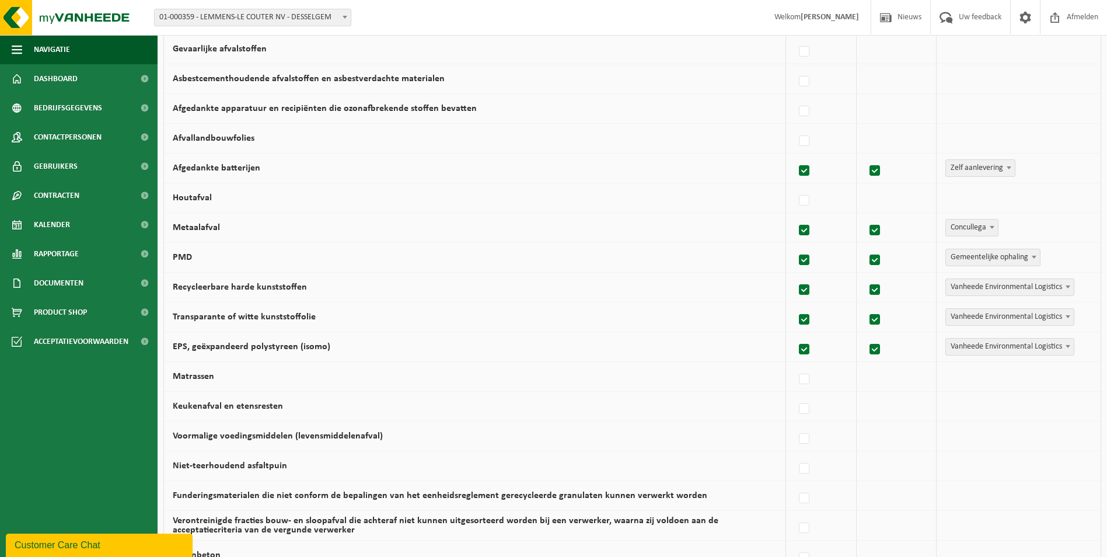
drag, startPoint x: 807, startPoint y: 407, endPoint x: 991, endPoint y: 412, distance: 183.9
click at [816, 411] on div at bounding box center [821, 406] width 53 height 23
click at [804, 410] on label at bounding box center [805, 409] width 16 height 18
click at [795, 395] on input "Keukenafval en etensresten" at bounding box center [794, 394] width 1 height 1
checkbox input "true"
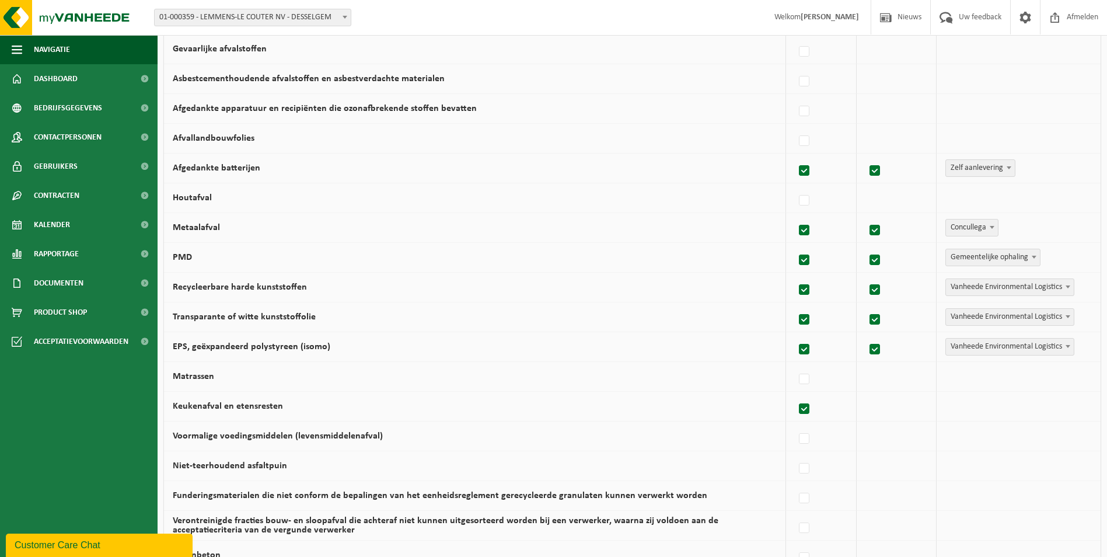
checkbox input "true"
click at [991, 405] on span "Vanheede Environmental Logistics" at bounding box center [1010, 406] width 128 height 16
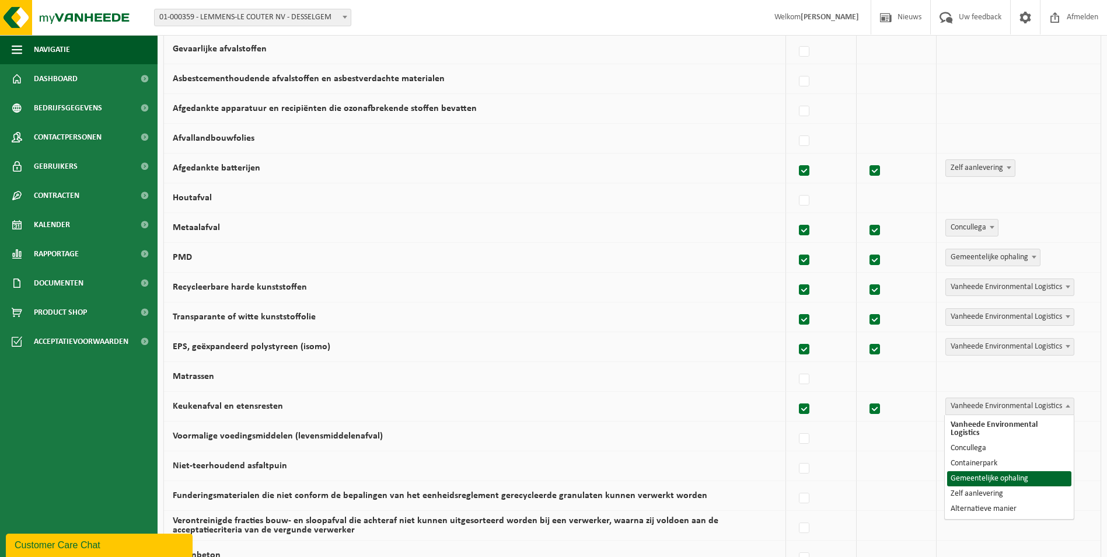
select select "Gemeentelijke ophaling"
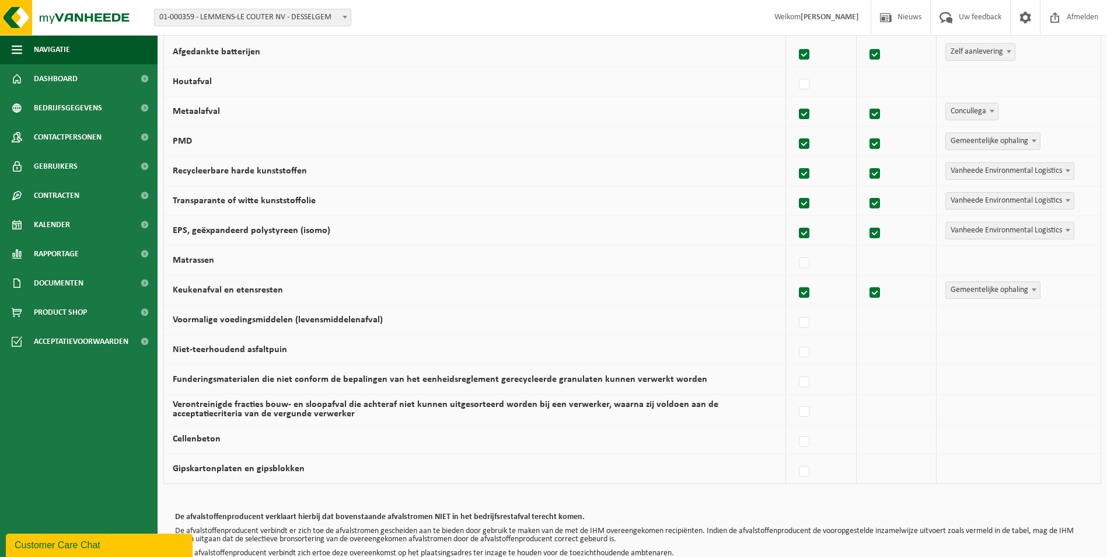
scroll to position [584, 0]
click at [813, 325] on label at bounding box center [805, 322] width 16 height 18
click at [795, 308] on input "Voormalige voedingsmiddelen (levensmiddelenafval)" at bounding box center [794, 307] width 1 height 1
checkbox input "true"
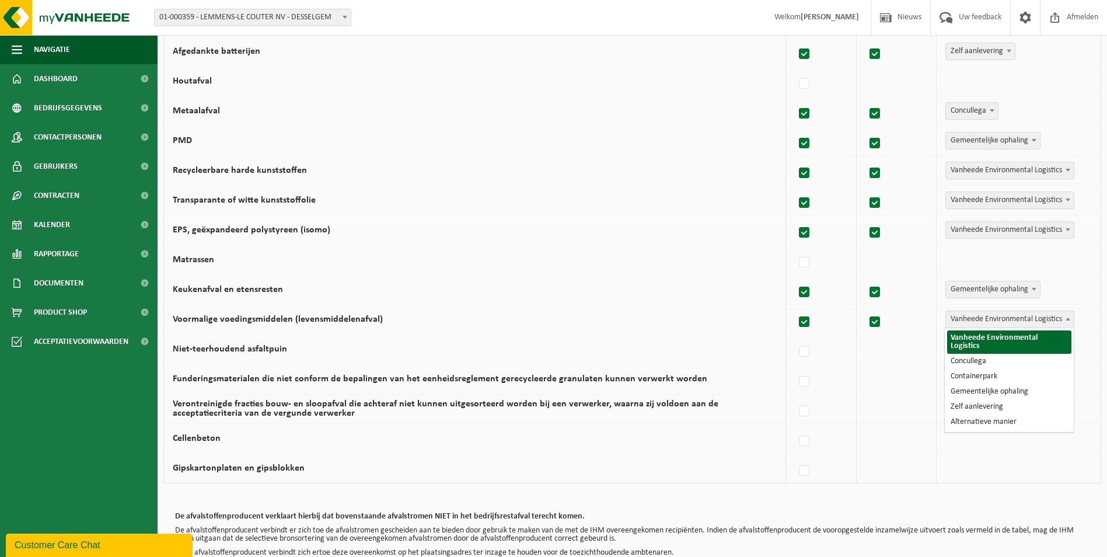
click at [1042, 321] on span "Vanheede Environmental Logistics" at bounding box center [1010, 319] width 128 height 16
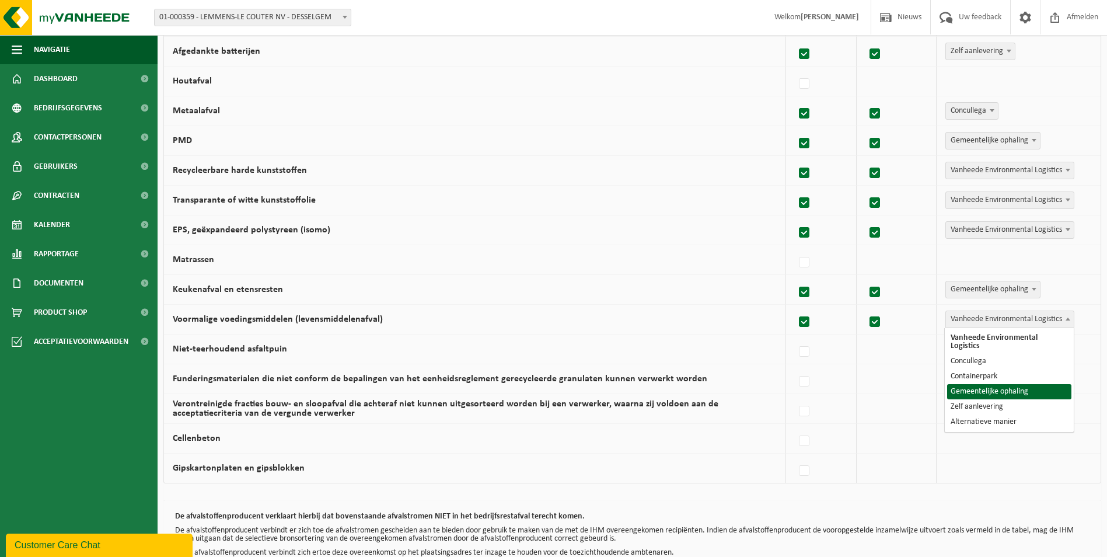
select select "Gemeentelijke ophaling"
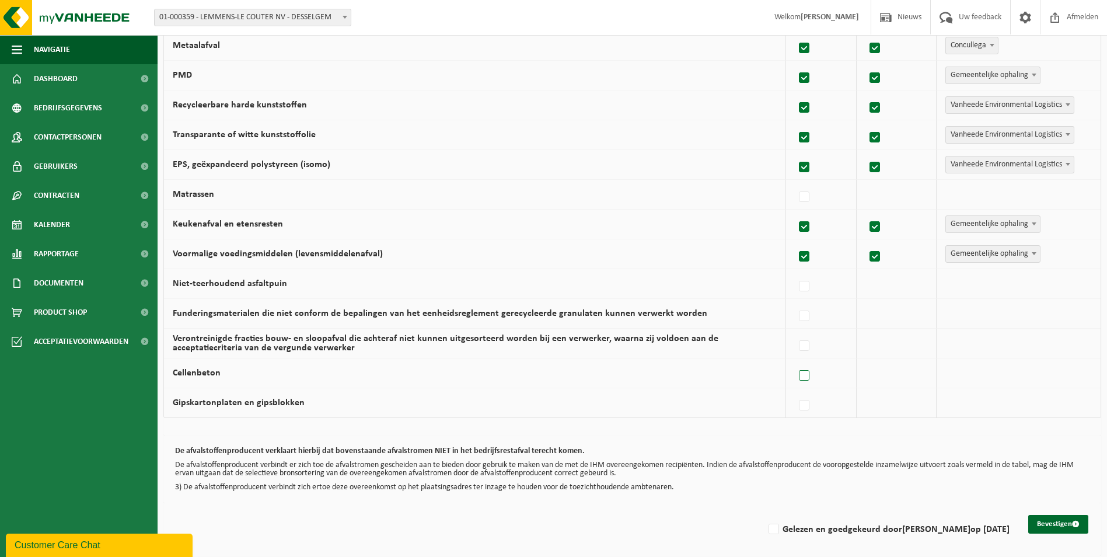
scroll to position [654, 0]
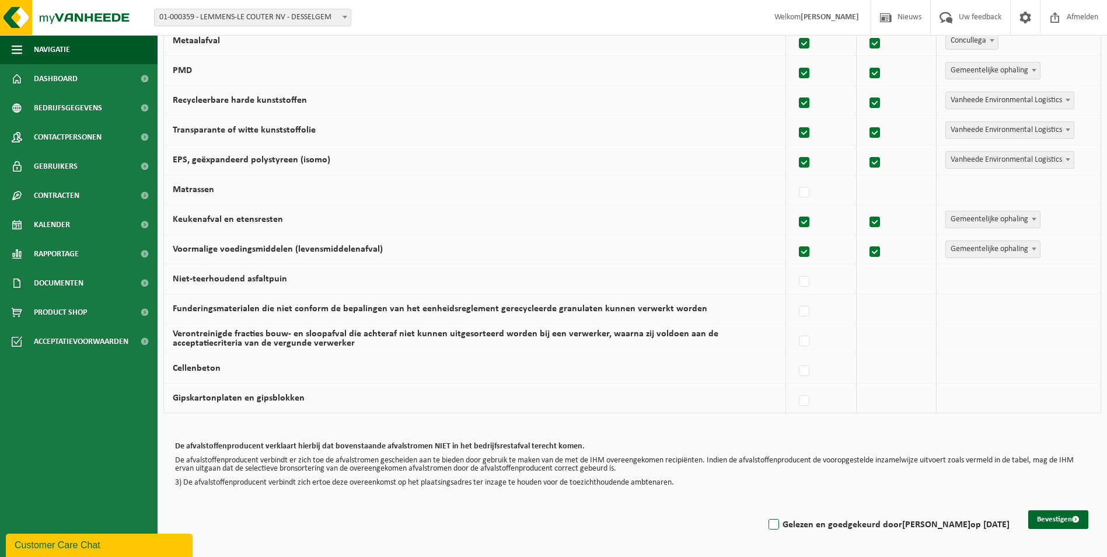
click at [790, 525] on label "Gelezen en goedgekeurd door Bart Bossuyt op 11/09/25" at bounding box center [887, 525] width 243 height 18
click at [765, 510] on input "Gelezen en goedgekeurd door Bart Bossuyt op 11/09/25" at bounding box center [764, 510] width 1 height 1
checkbox input "true"
click at [1052, 518] on button "Bevestigen" at bounding box center [1059, 519] width 60 height 19
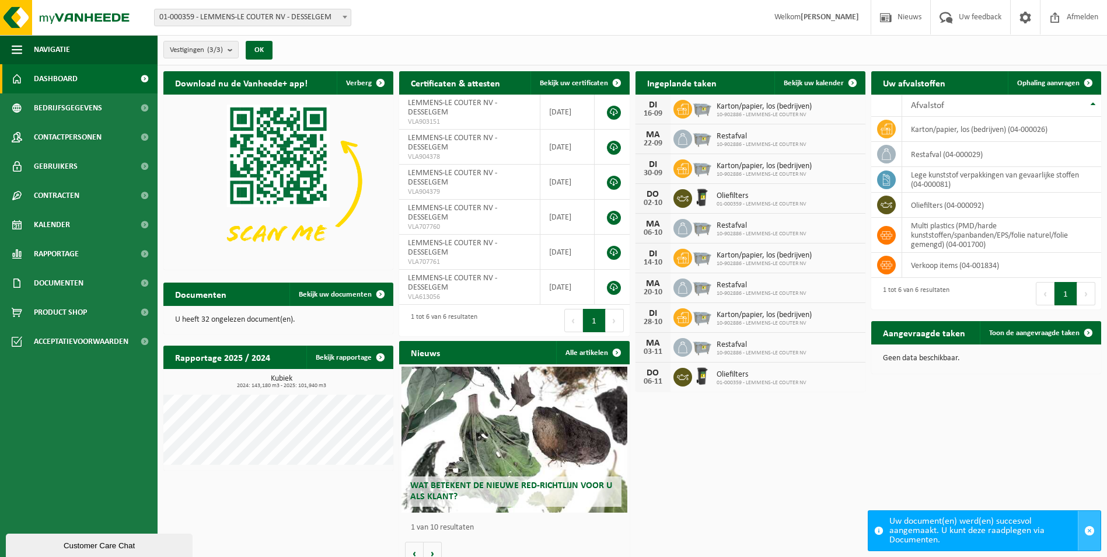
drag, startPoint x: 1088, startPoint y: 534, endPoint x: 1086, endPoint y: 528, distance: 6.1
click at [1088, 533] on span "button" at bounding box center [1090, 530] width 11 height 11
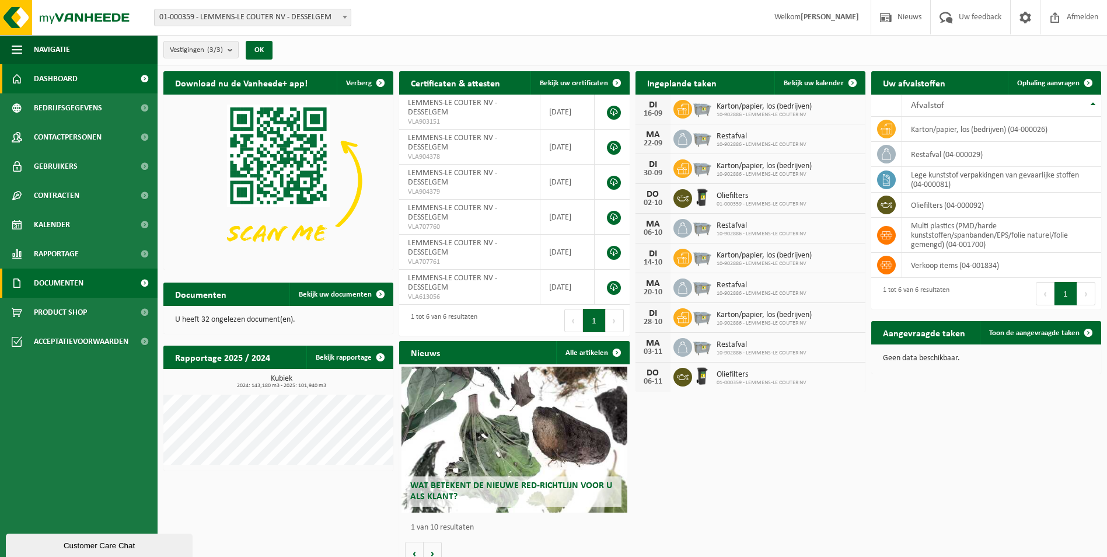
click at [96, 283] on link "Documenten" at bounding box center [79, 283] width 158 height 29
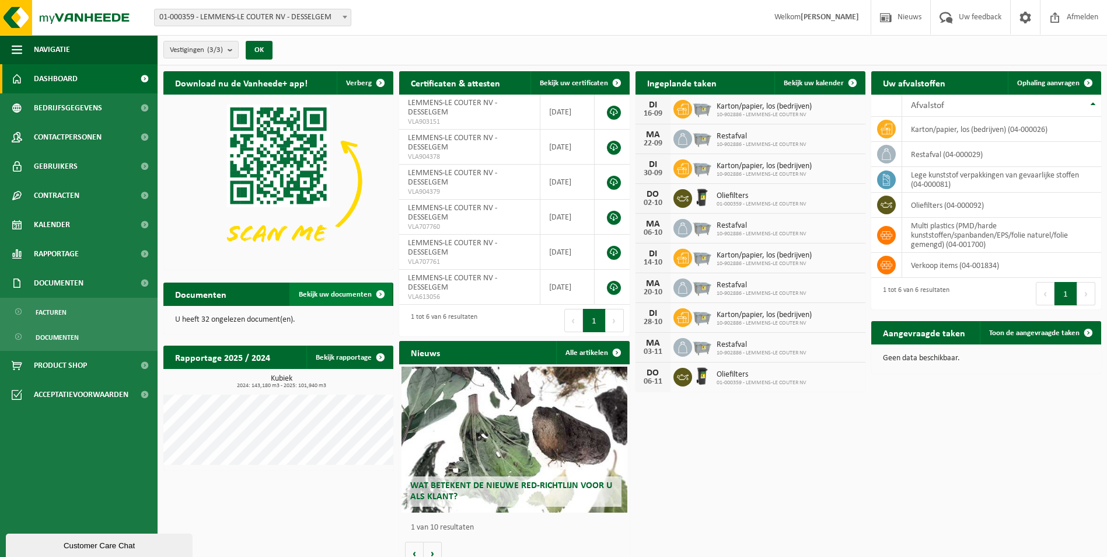
click at [341, 294] on span "Bekijk uw documenten" at bounding box center [335, 295] width 73 height 8
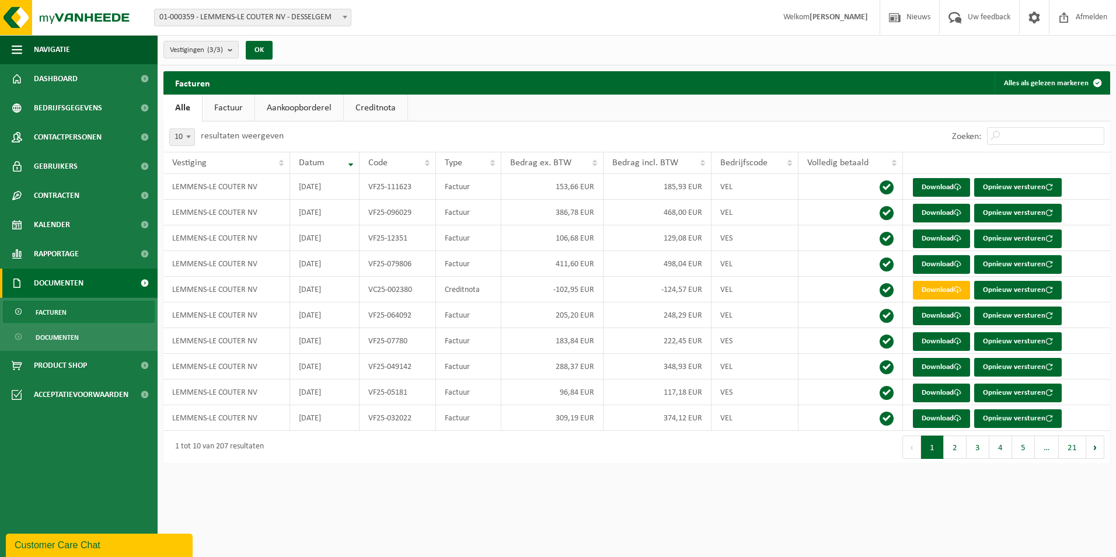
click at [71, 286] on span "Documenten" at bounding box center [59, 283] width 50 height 29
click at [71, 287] on span "Documenten" at bounding box center [59, 283] width 50 height 29
click at [61, 340] on span "Documenten" at bounding box center [57, 337] width 43 height 22
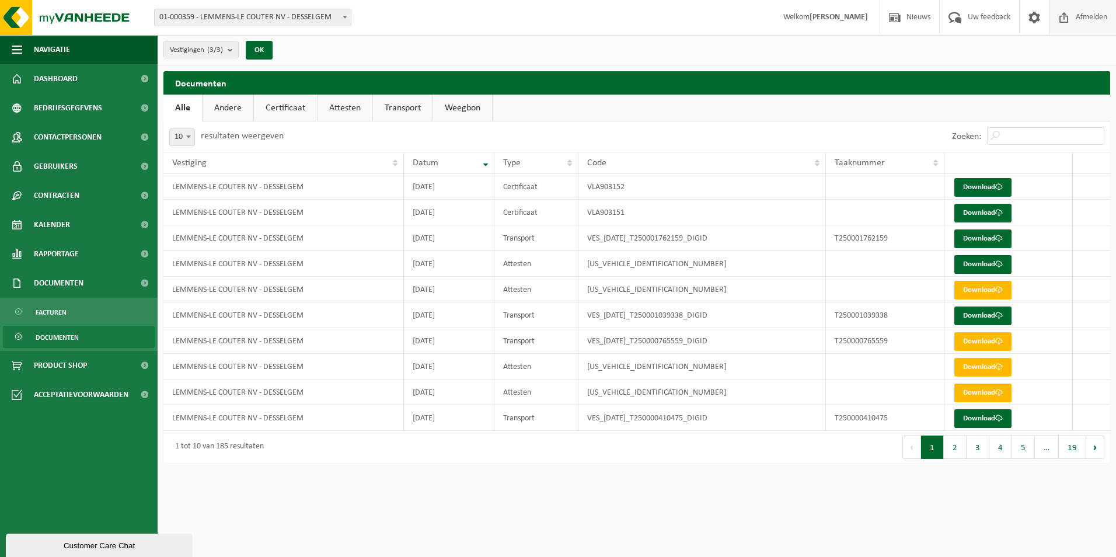
click at [1087, 17] on span "Afmelden" at bounding box center [1091, 17] width 37 height 34
